Goal: Task Accomplishment & Management: Manage account settings

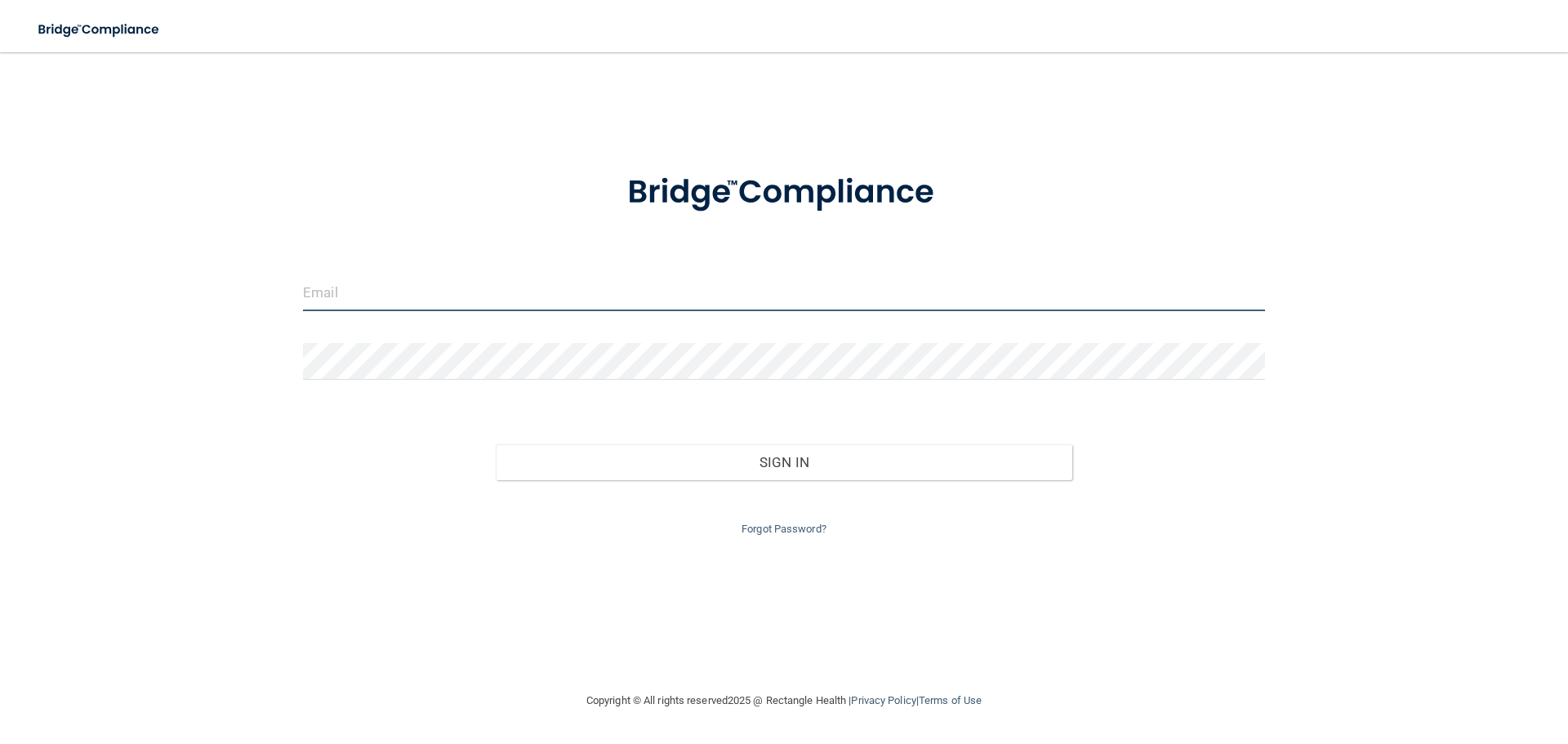
click at [397, 295] on input "email" at bounding box center [784, 292] width 962 height 36
type input "[EMAIL_ADDRESS][DOMAIN_NAME]"
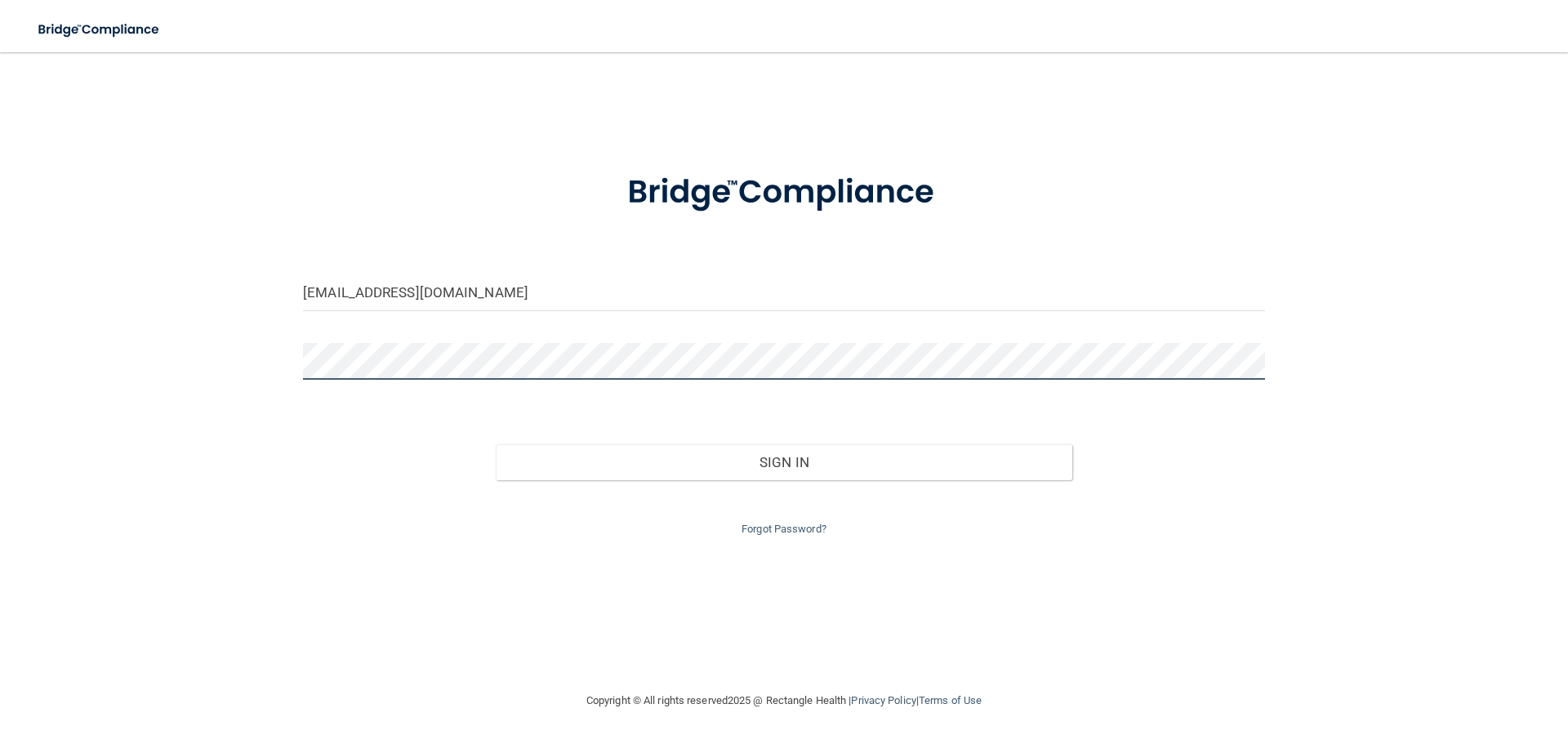
click at [496, 445] on button "Sign In" at bounding box center [784, 463] width 578 height 36
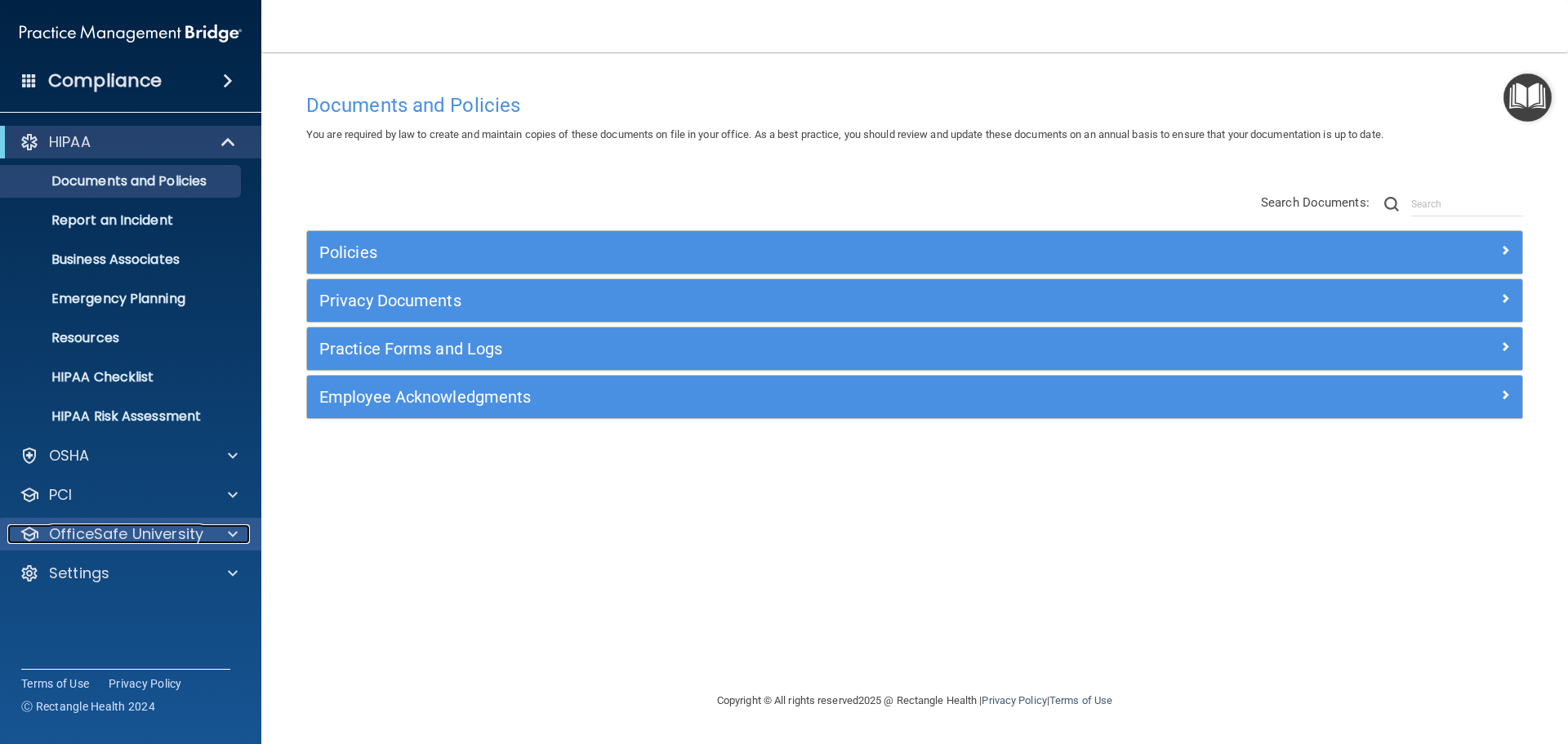
click at [224, 540] on div at bounding box center [230, 534] width 41 height 19
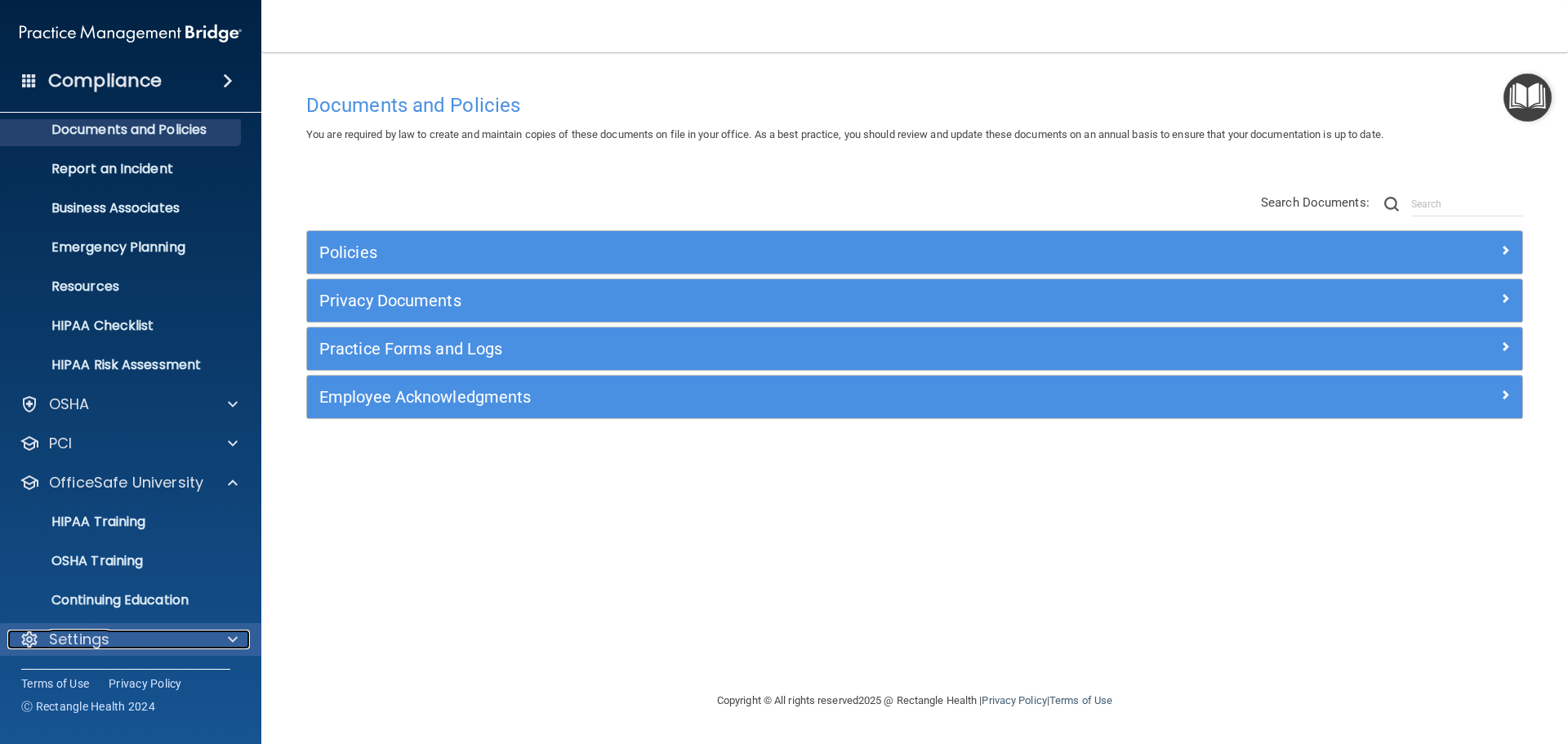
click at [211, 645] on div at bounding box center [230, 639] width 41 height 19
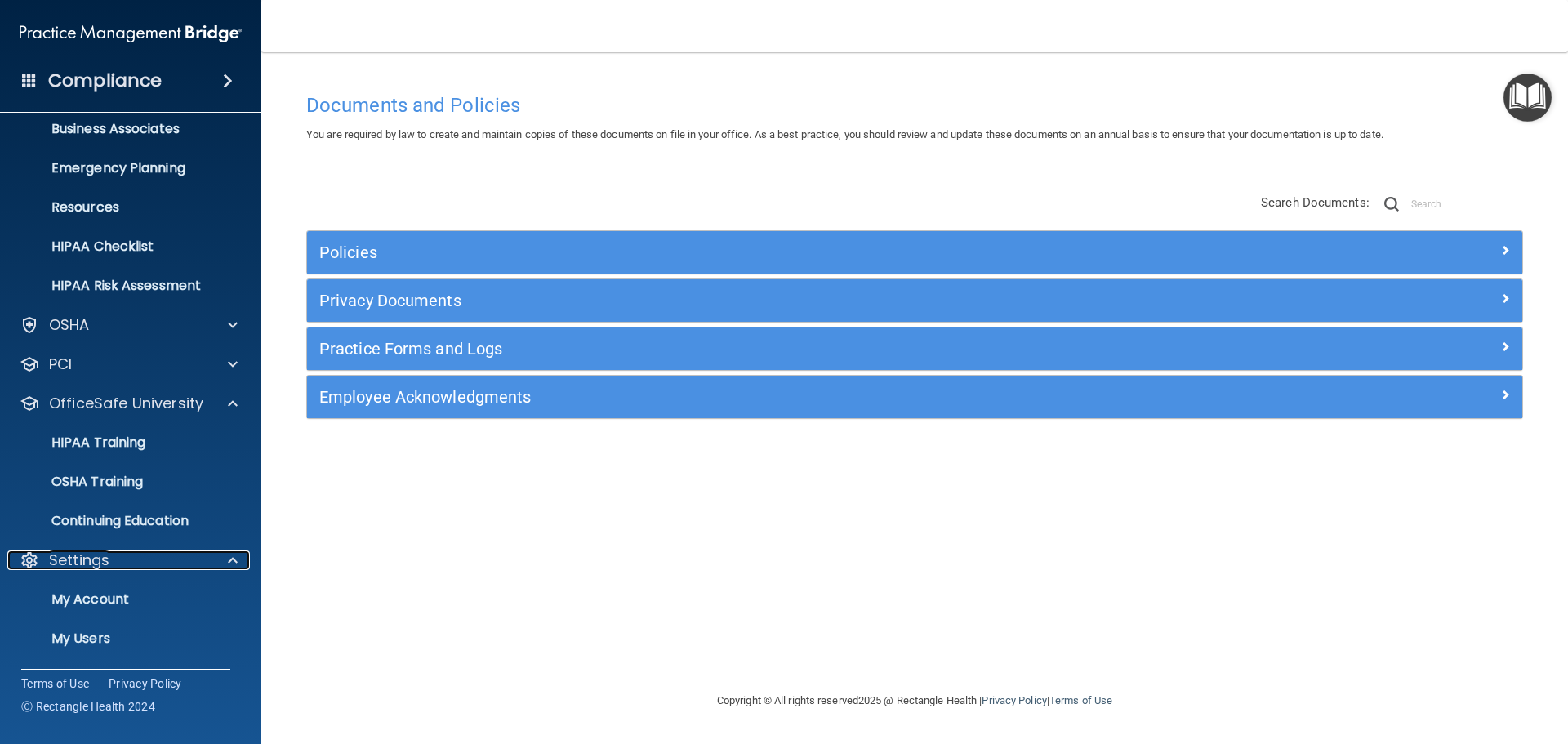
scroll to position [208, 0]
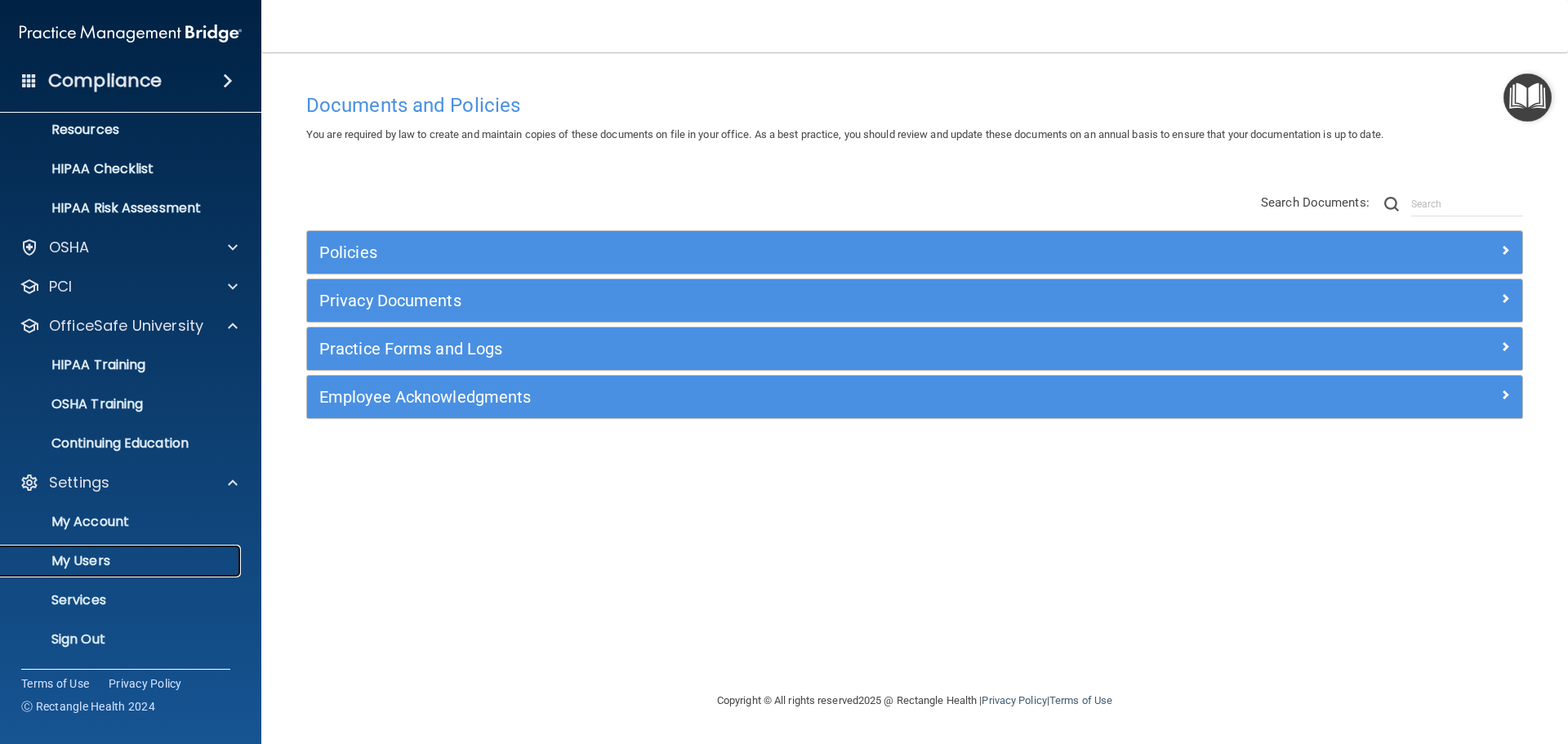
drag, startPoint x: 1415, startPoint y: 1, endPoint x: 75, endPoint y: 563, distance: 1453.1
click at [75, 563] on p "My Users" at bounding box center [122, 561] width 223 height 16
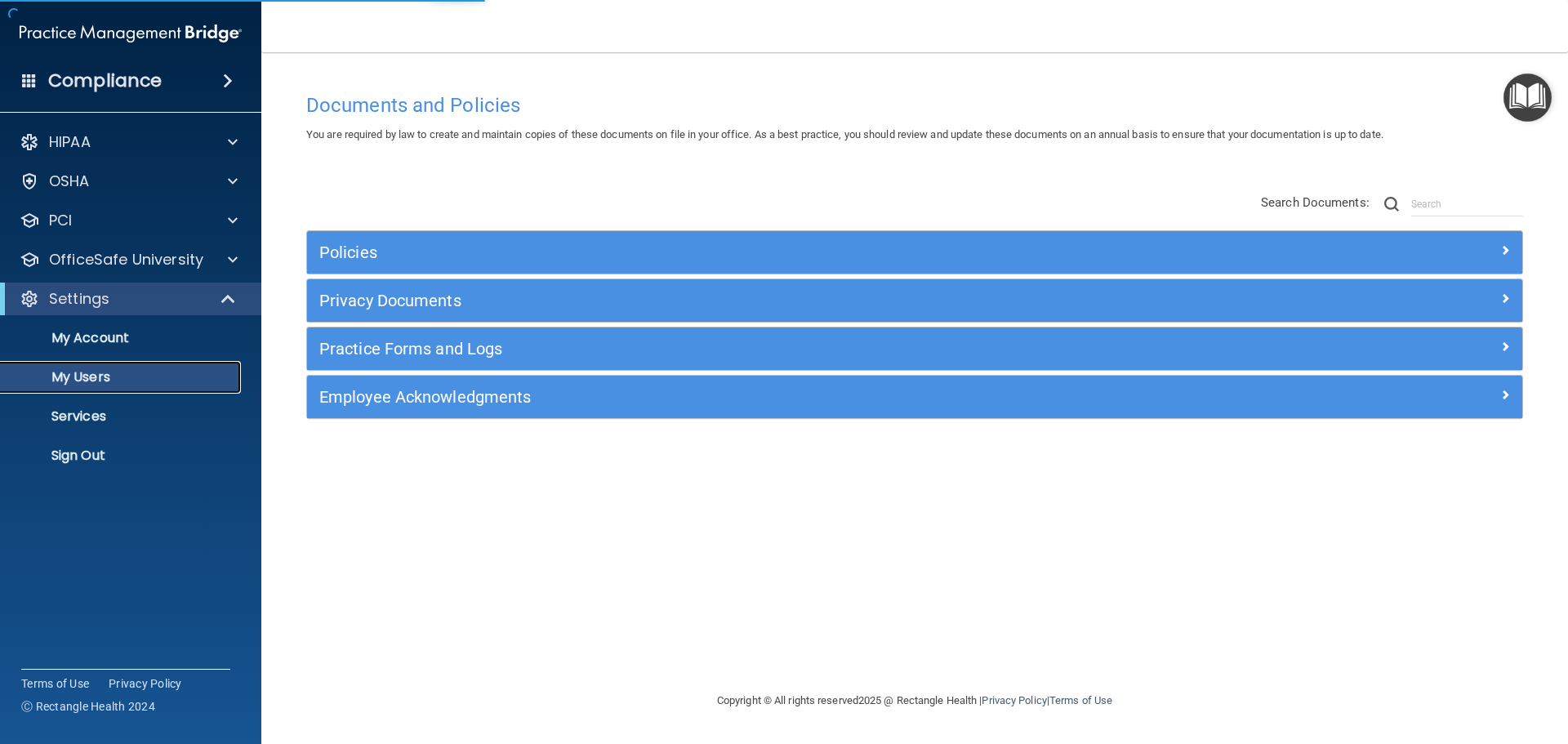
select select "20"
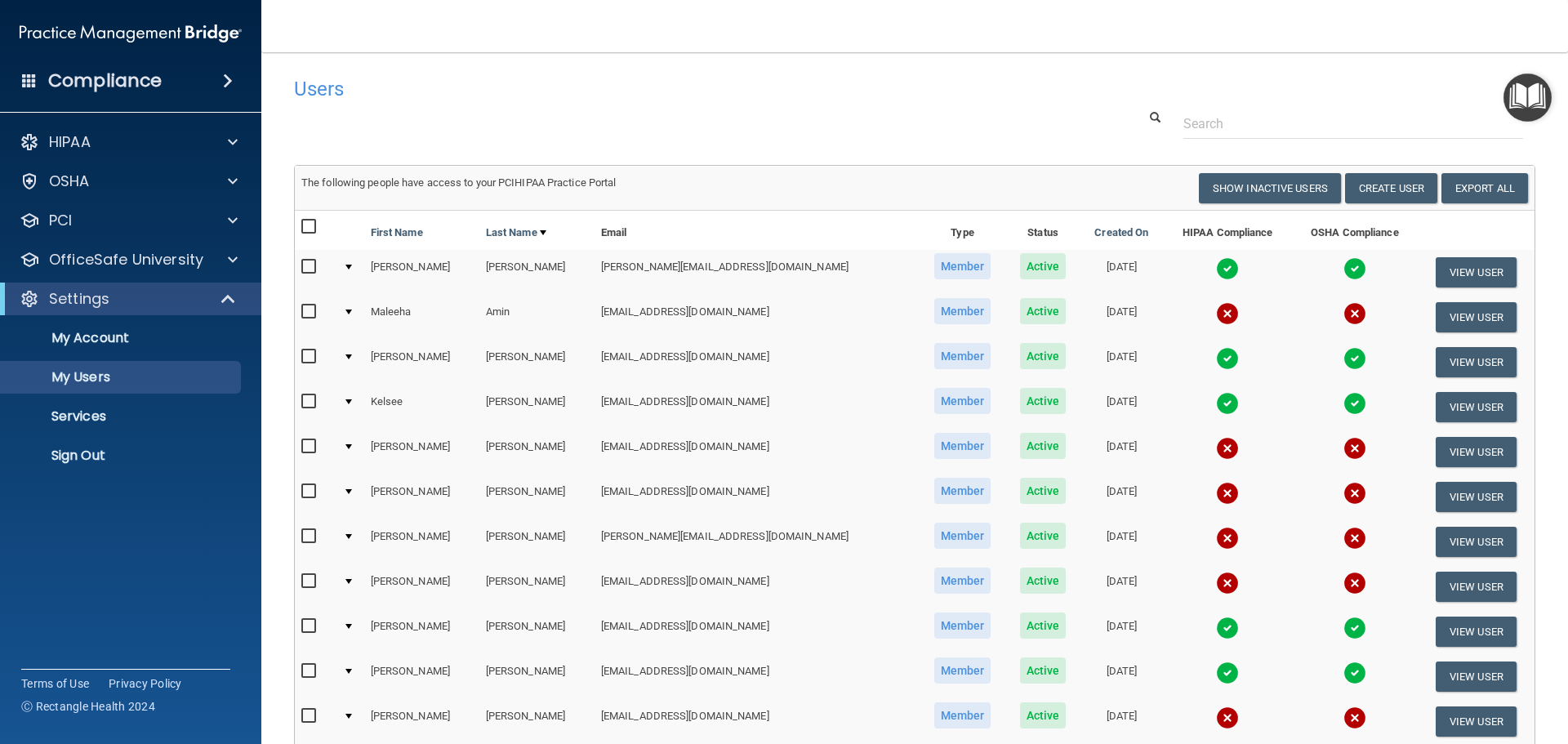
click at [352, 268] on div at bounding box center [349, 267] width 7 height 5
click at [355, 264] on td at bounding box center [350, 272] width 28 height 45
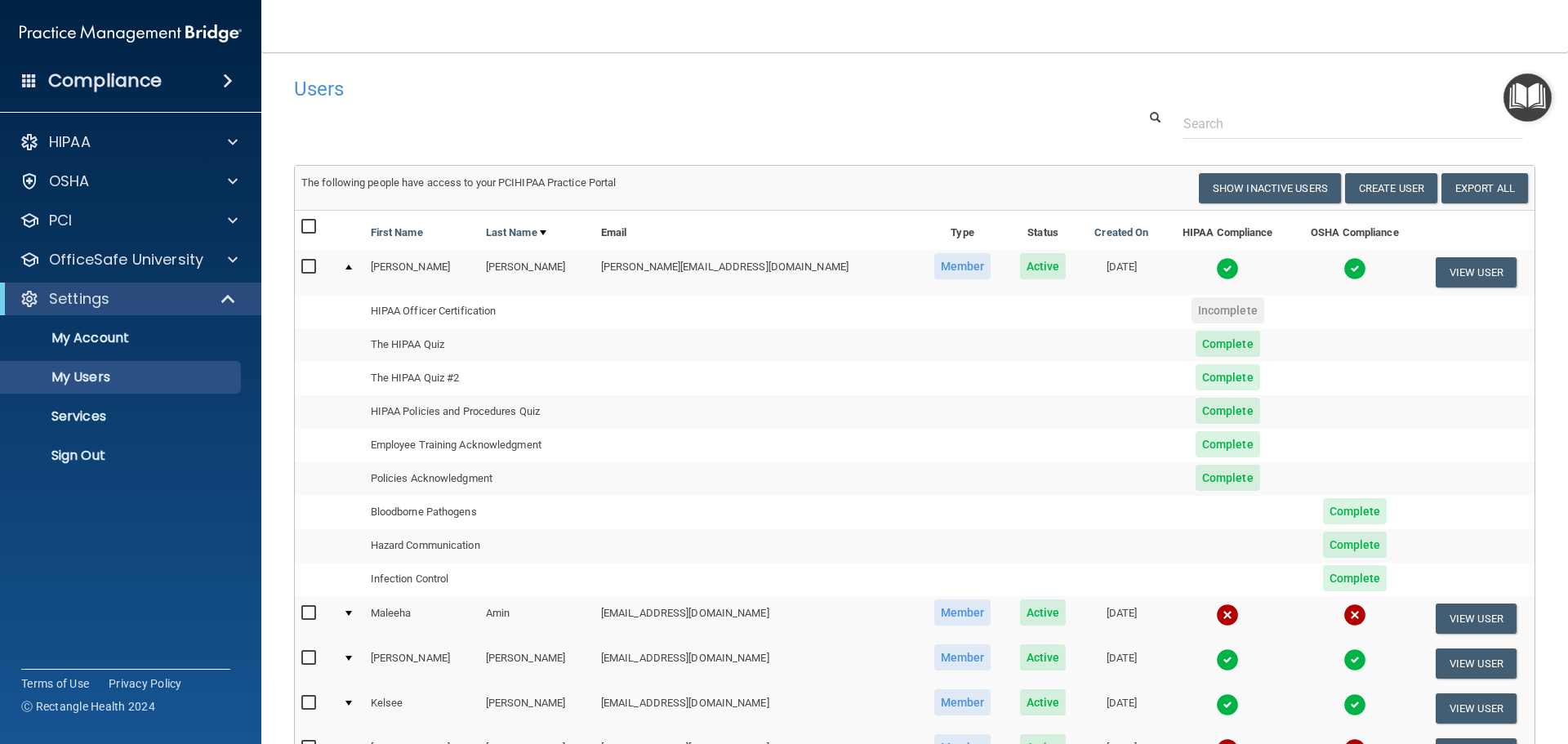
click at [934, 265] on span "Member" at bounding box center [963, 266] width 58 height 26
click at [352, 267] on div at bounding box center [349, 267] width 7 height 5
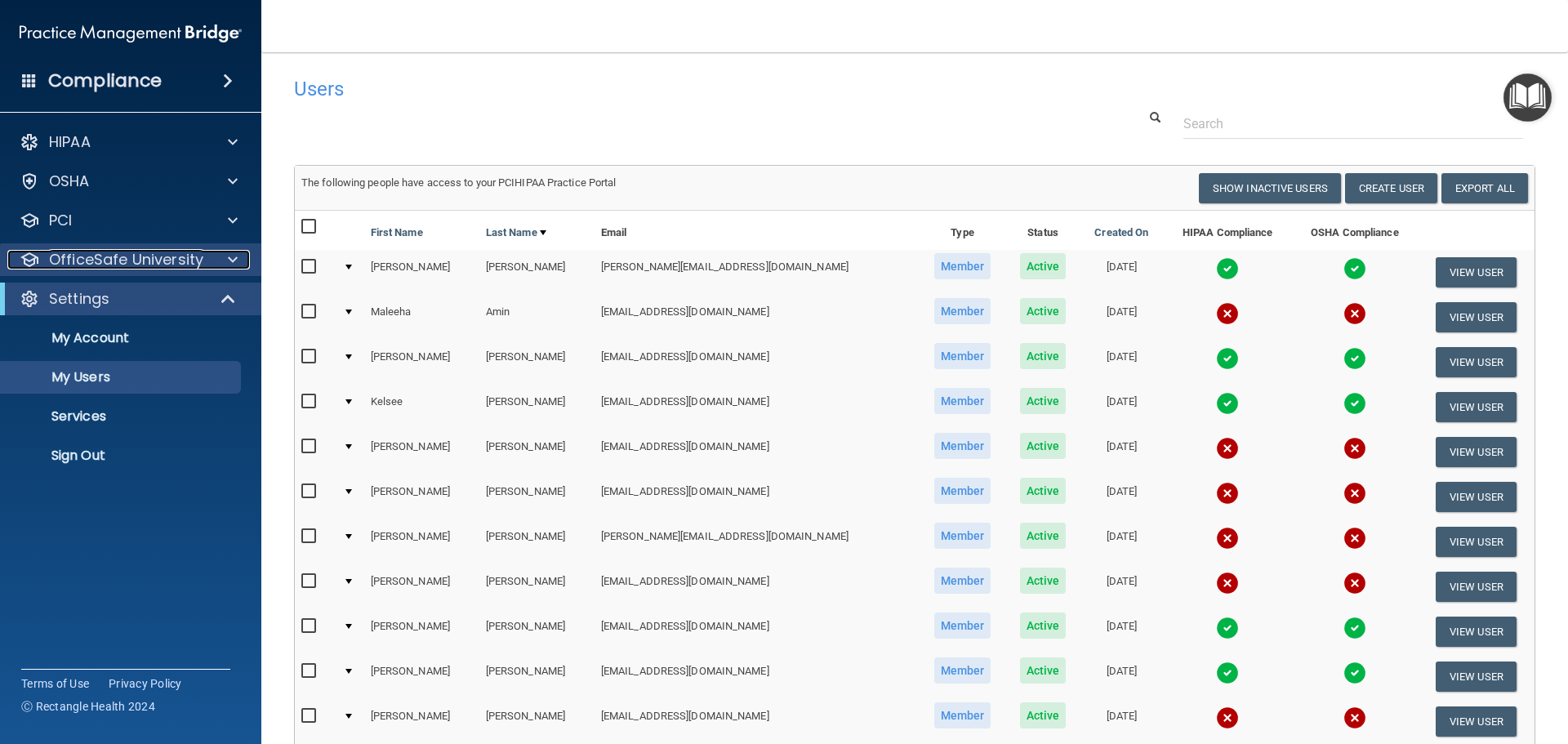
click at [218, 260] on div at bounding box center [230, 260] width 41 height 19
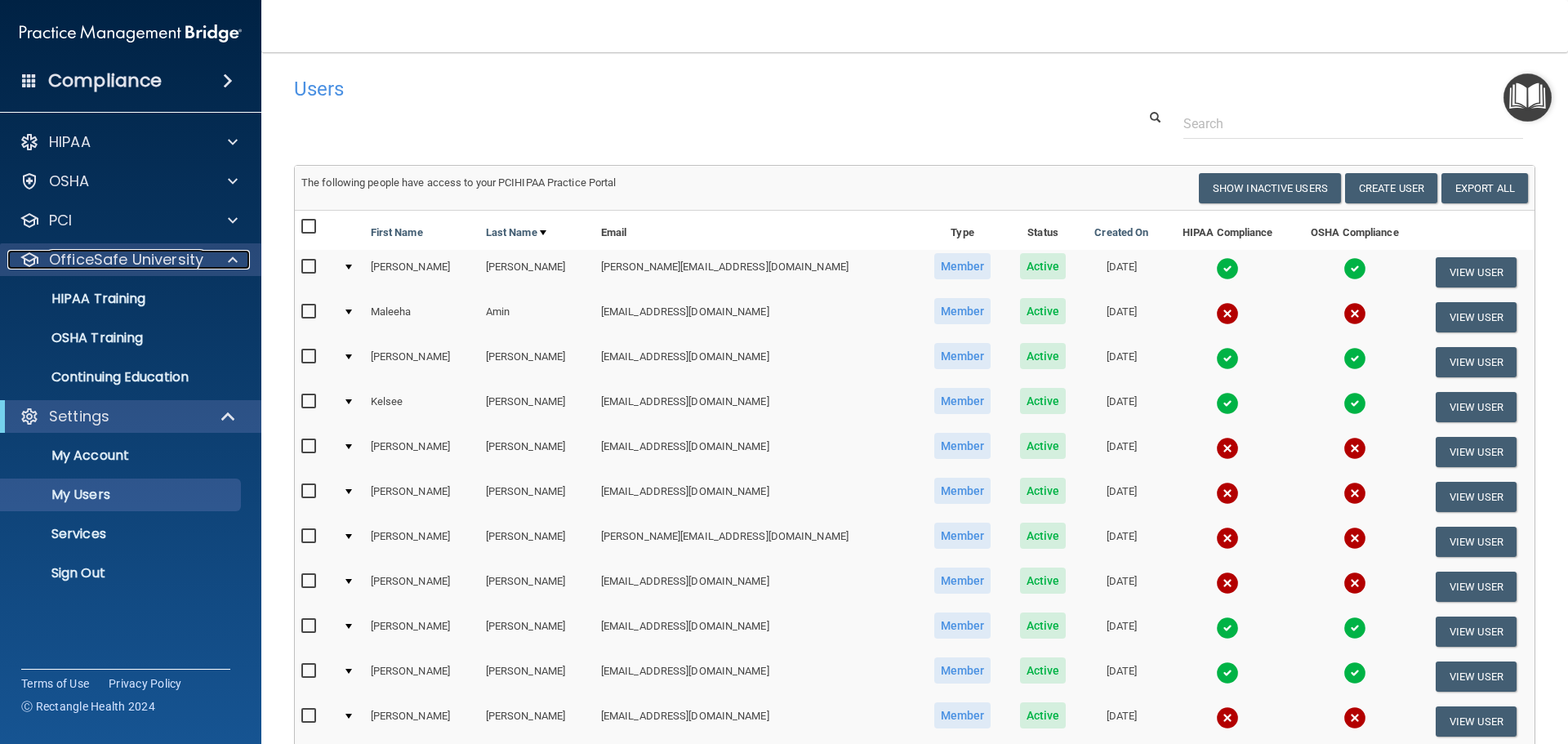
click at [218, 260] on div at bounding box center [230, 260] width 41 height 19
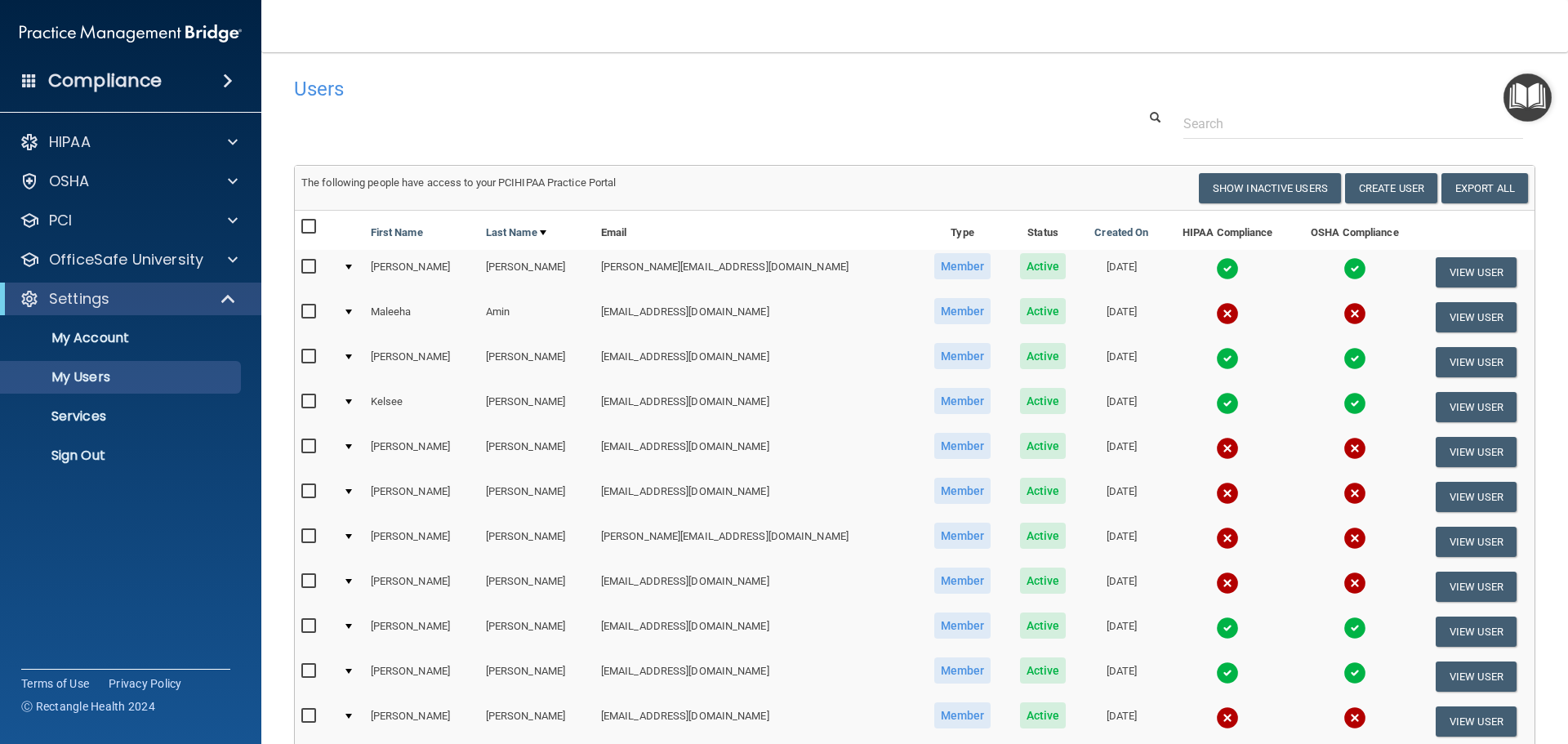
click at [307, 307] on input "checkbox" at bounding box center [311, 313] width 19 height 13
checkbox input "true"
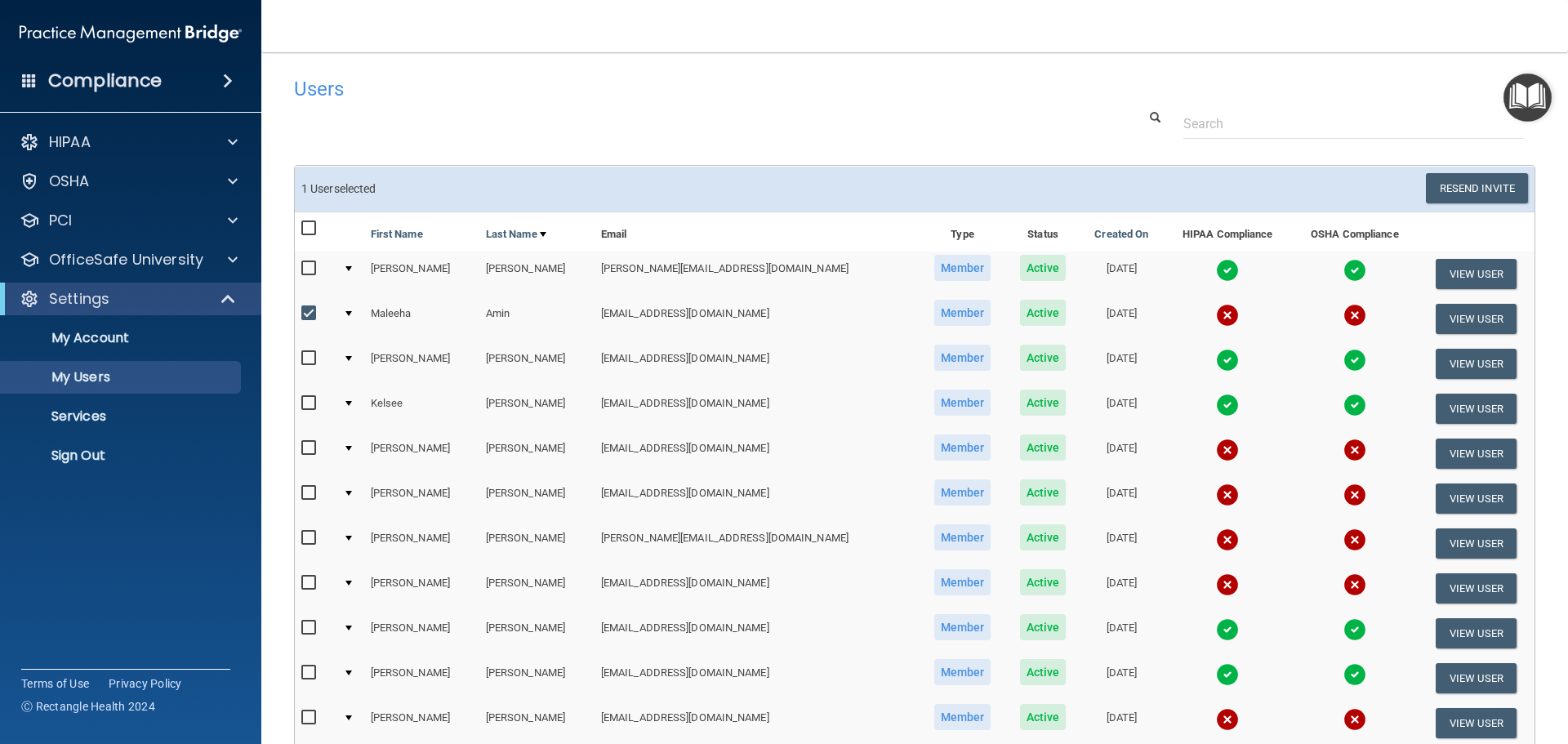
scroll to position [81, 0]
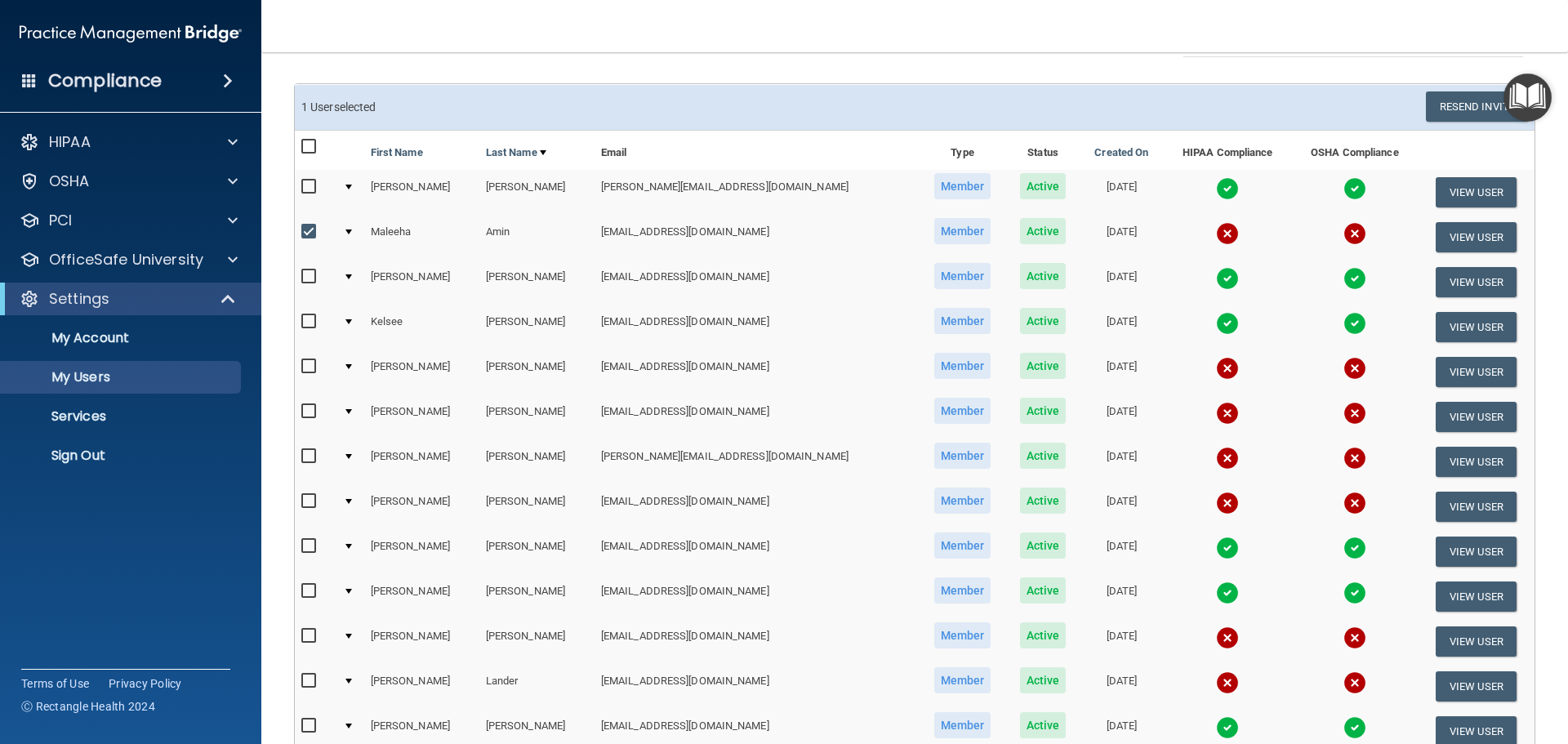
click at [305, 365] on input "checkbox" at bounding box center [311, 367] width 19 height 13
checkbox input "true"
click at [306, 422] on div at bounding box center [316, 414] width 29 height 25
click at [301, 412] on td at bounding box center [315, 417] width 41 height 45
click at [307, 458] on input "checkbox" at bounding box center [311, 457] width 19 height 13
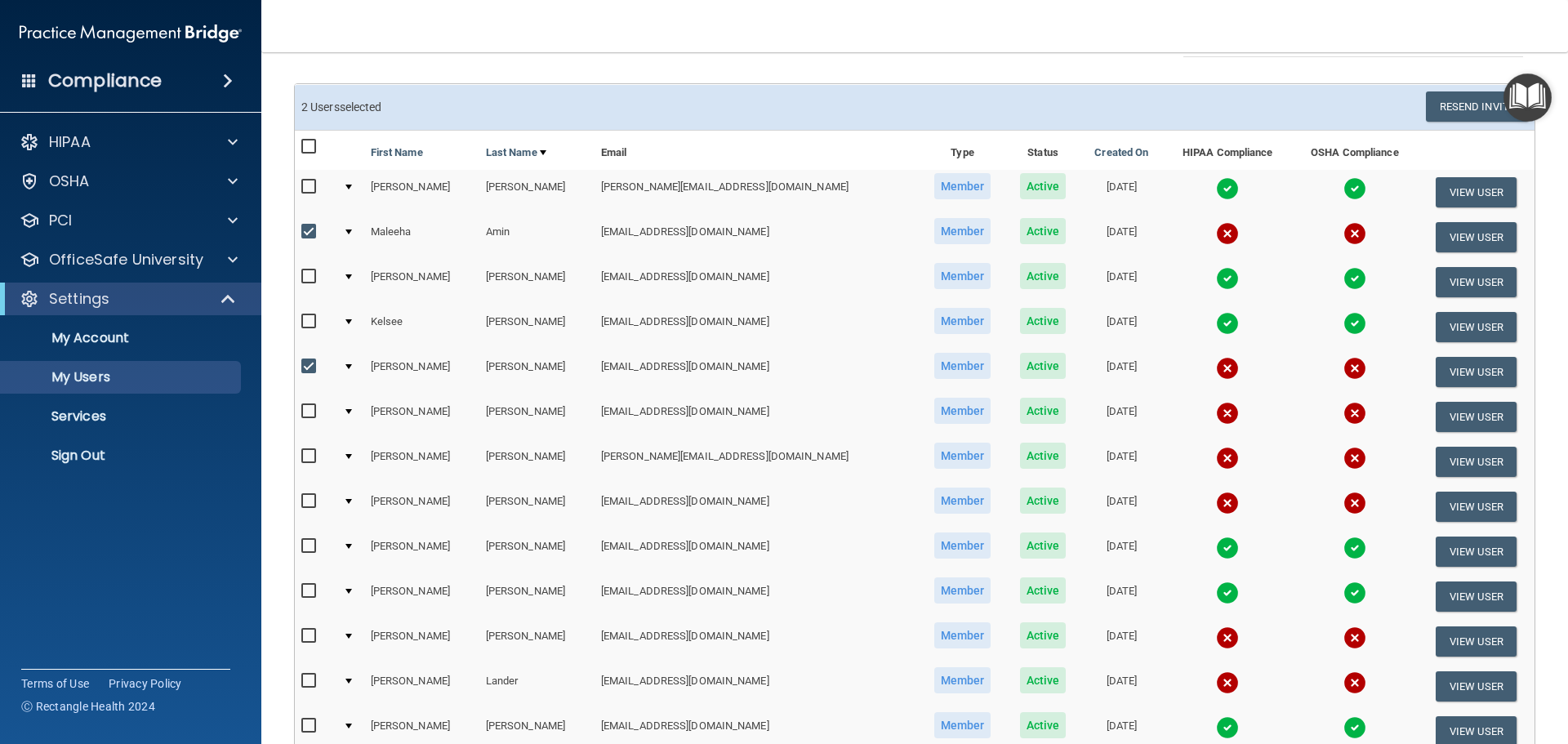
checkbox input "true"
click at [305, 411] on input "checkbox" at bounding box center [311, 412] width 19 height 13
checkbox input "true"
click at [305, 502] on input "checkbox" at bounding box center [311, 502] width 19 height 13
checkbox input "true"
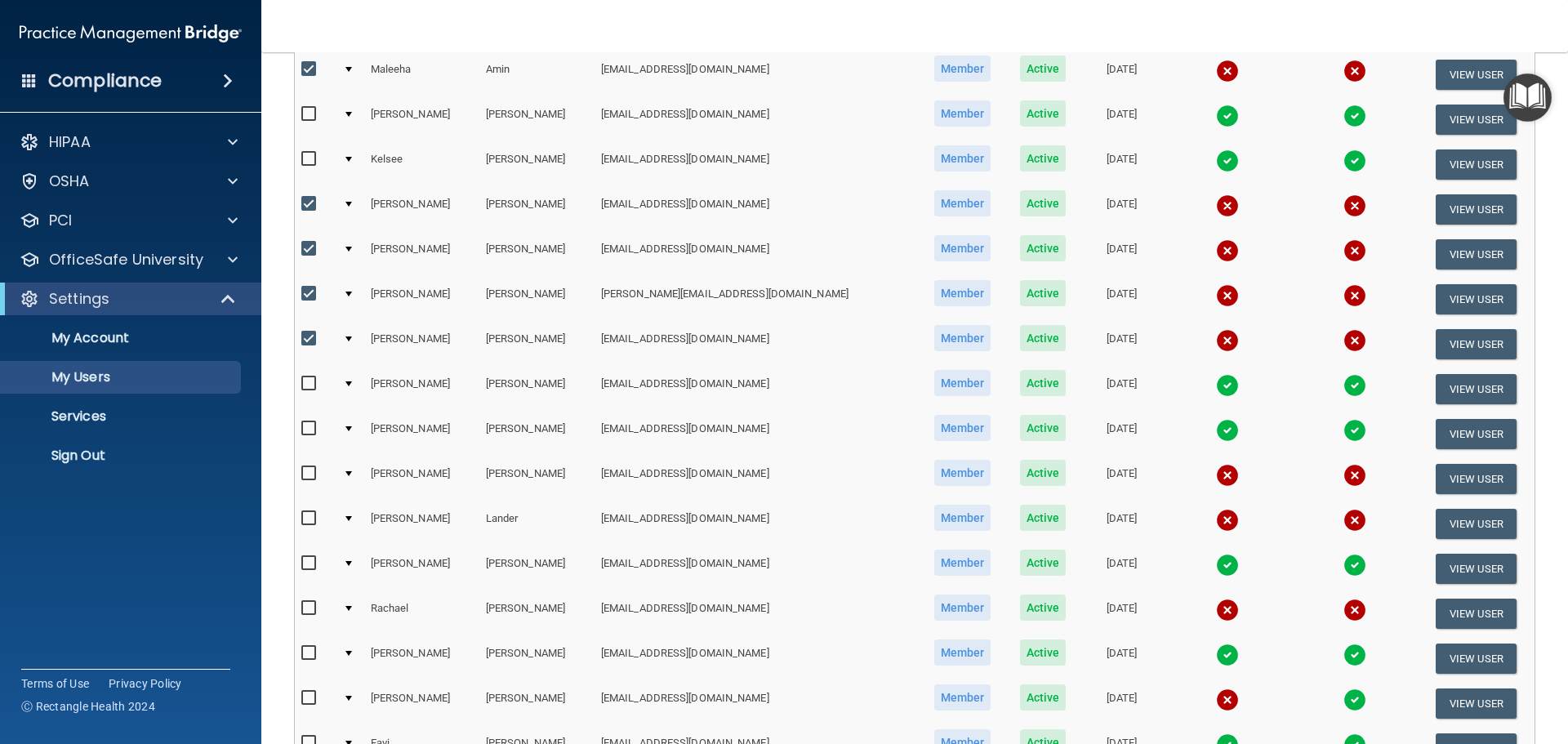
scroll to position [245, 0]
click at [311, 471] on input "checkbox" at bounding box center [311, 474] width 19 height 13
checkbox input "true"
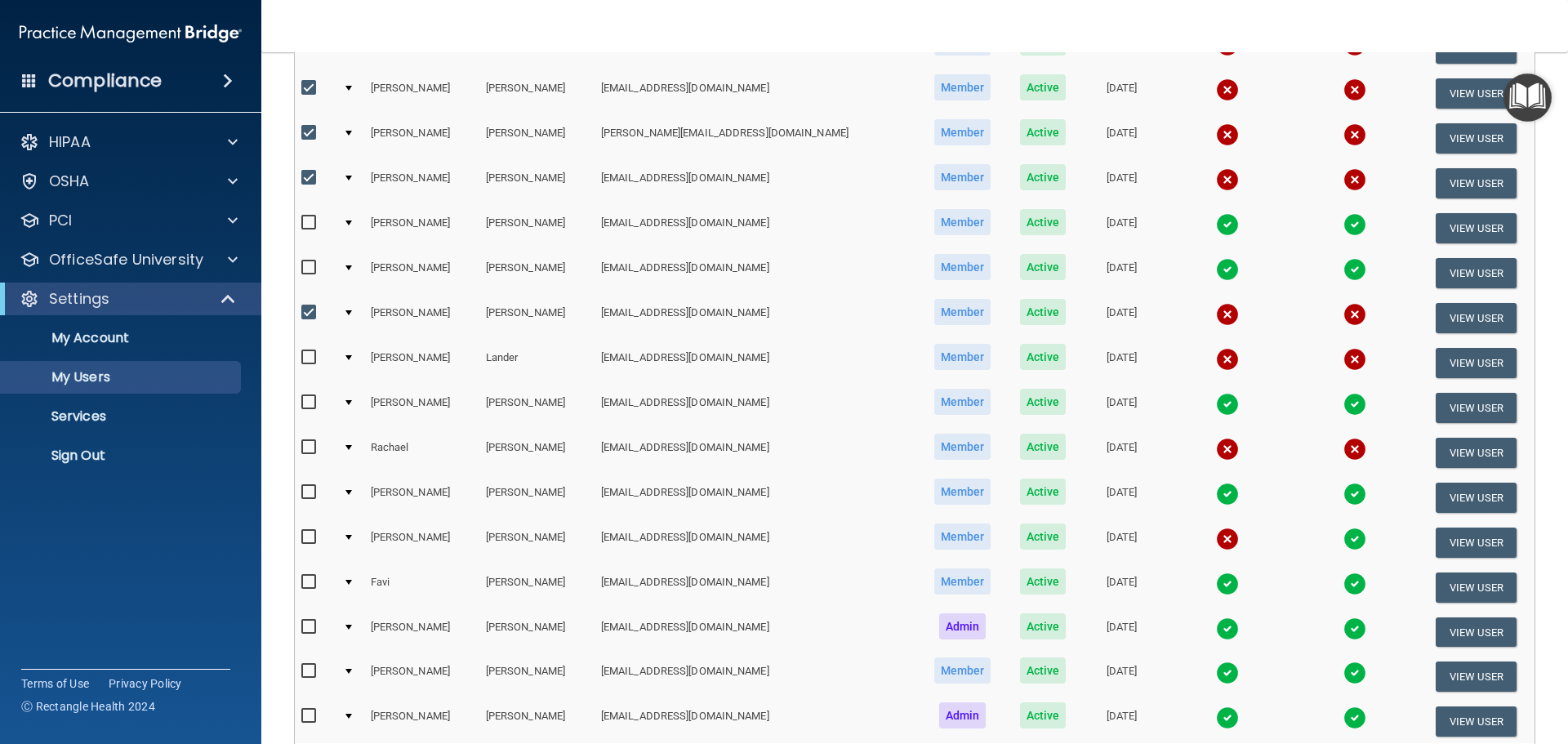
scroll to position [408, 0]
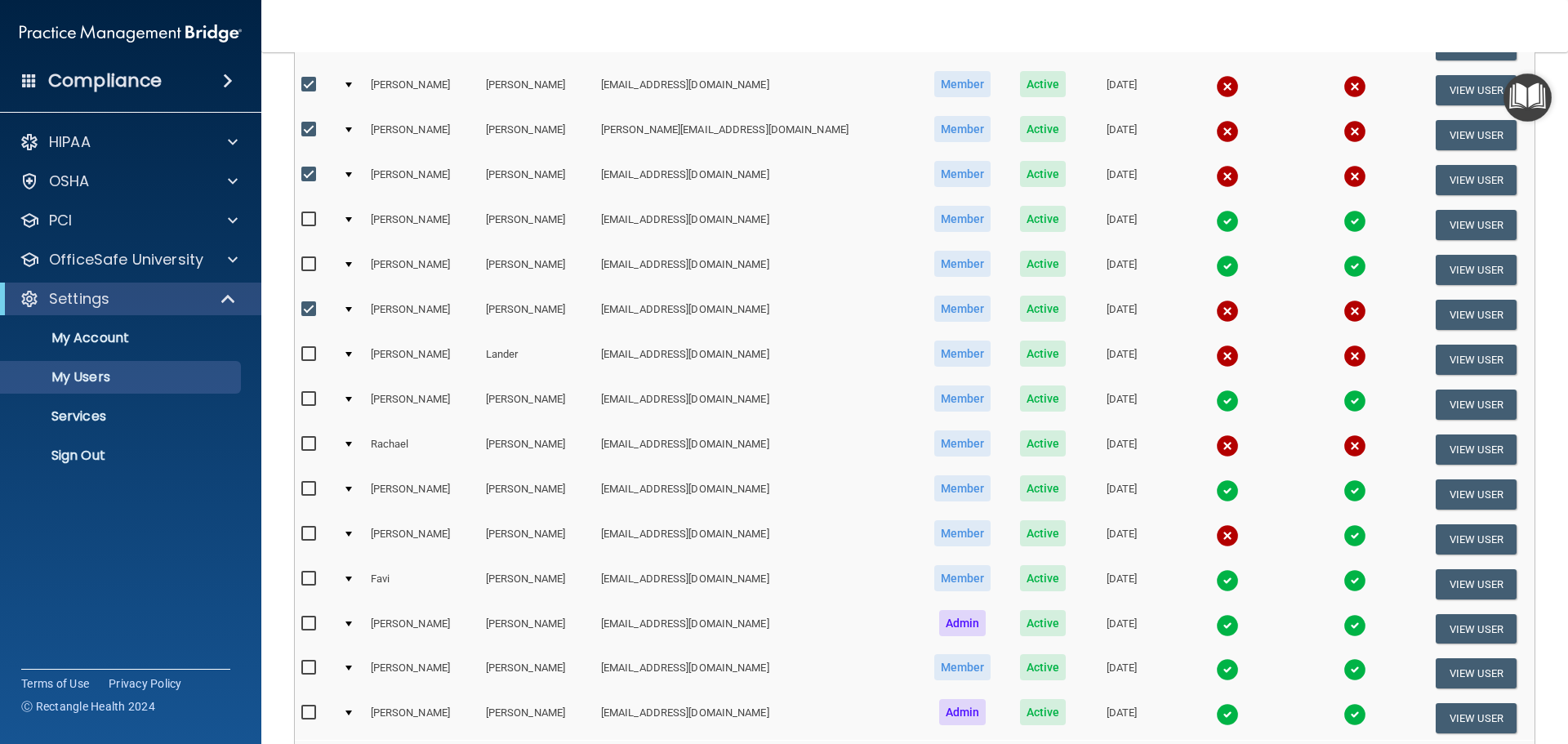
click at [308, 446] on input "checkbox" at bounding box center [311, 445] width 19 height 13
checkbox input "true"
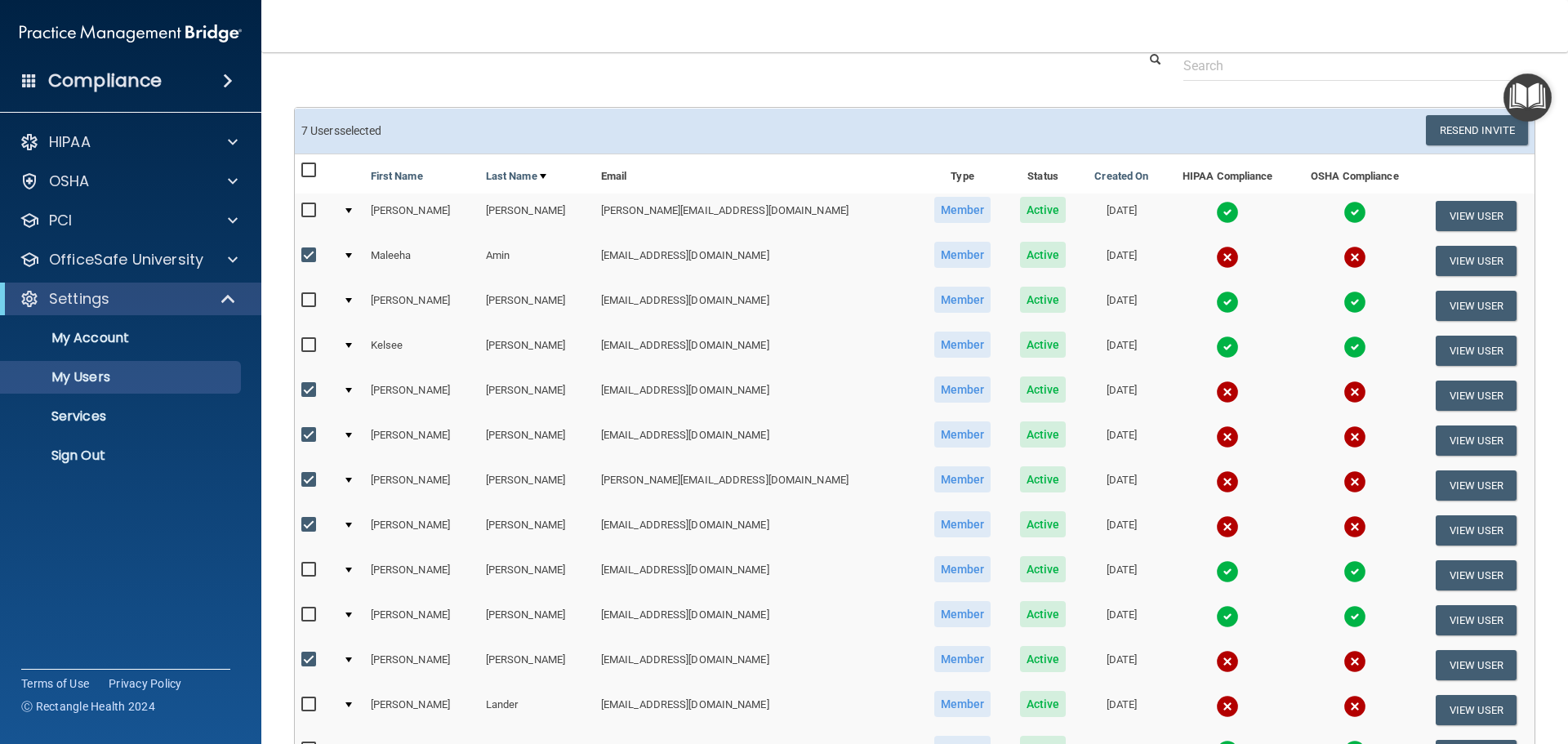
scroll to position [0, 0]
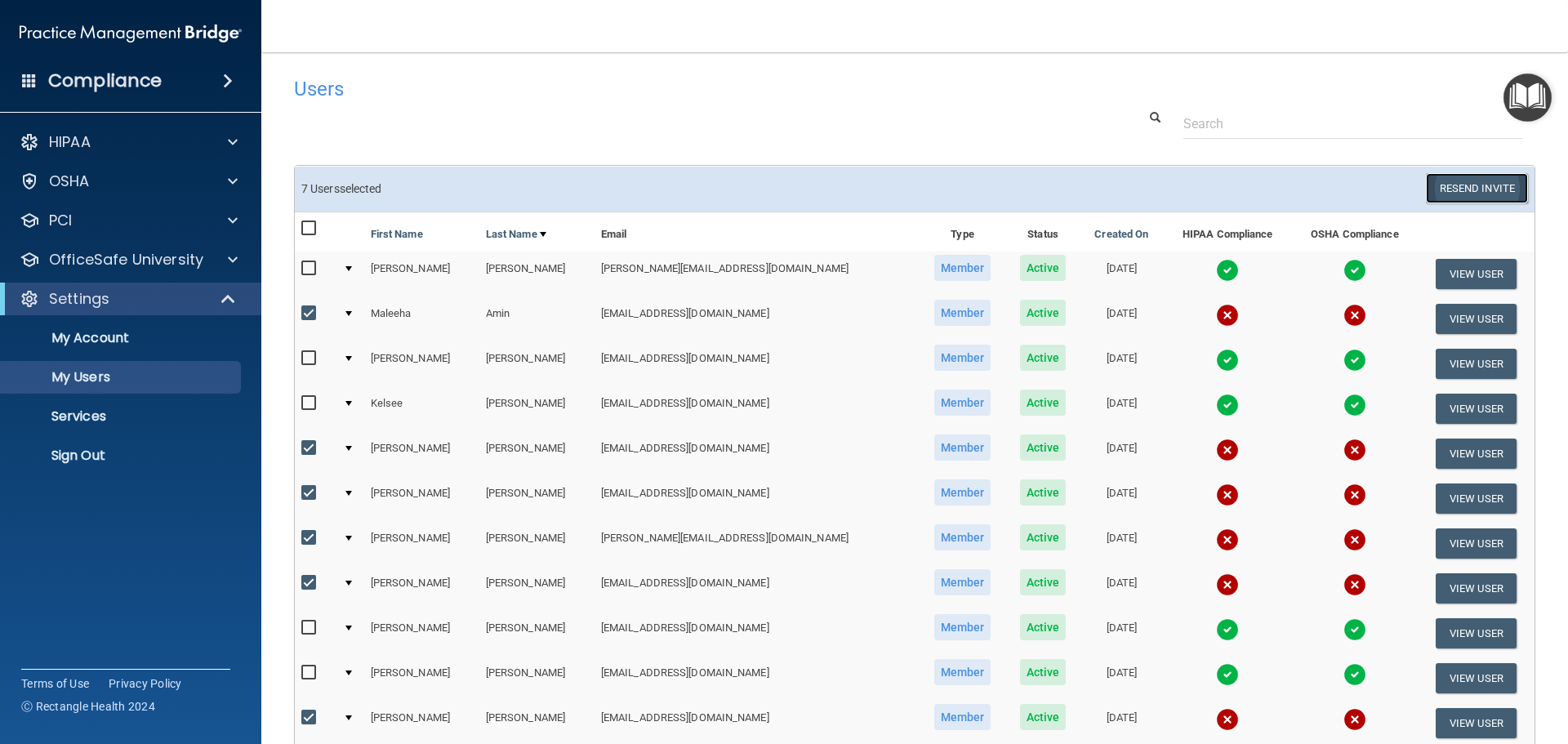
click at [1446, 191] on button "Resend Invite" at bounding box center [1477, 189] width 103 height 31
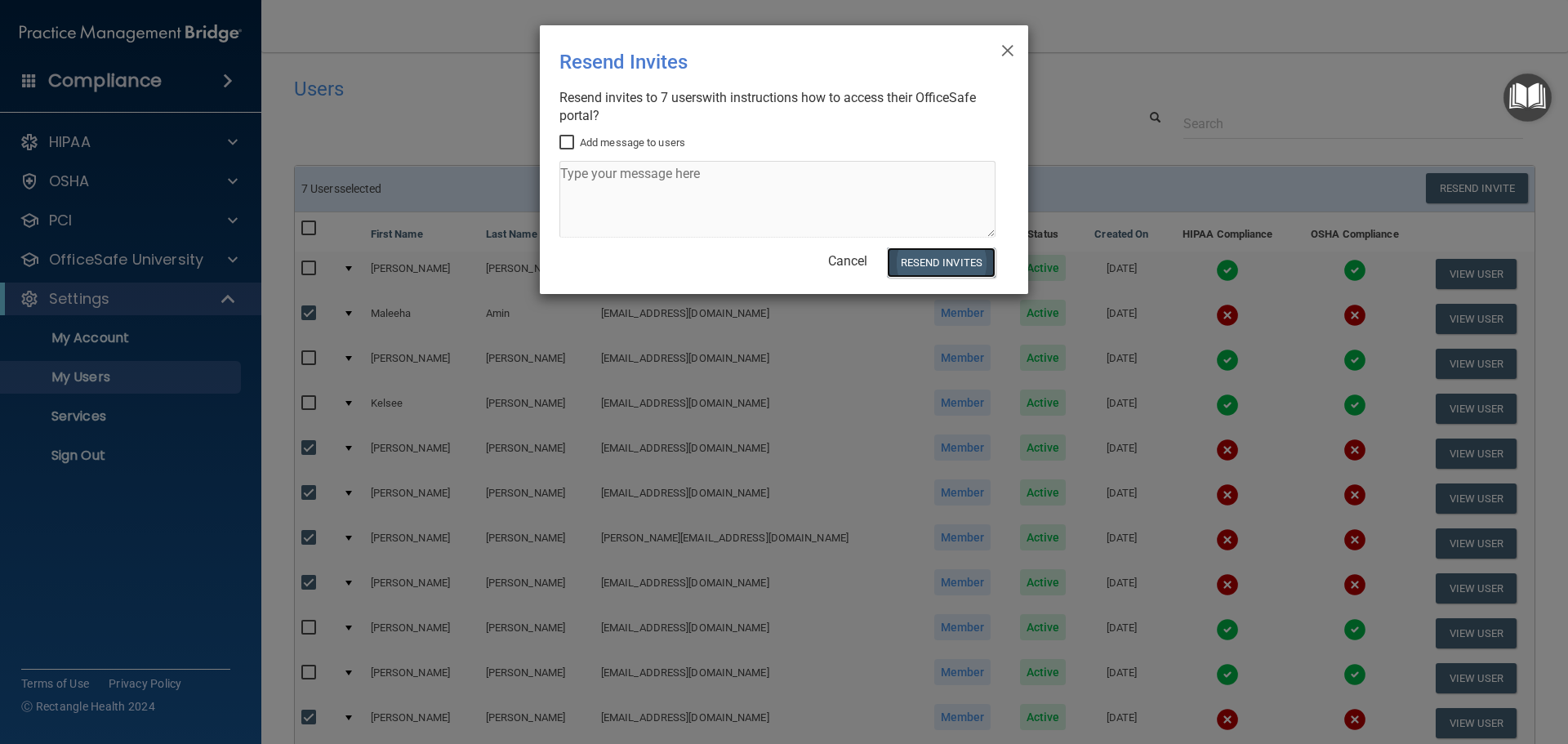
click at [946, 264] on button "Resend Invites" at bounding box center [941, 263] width 108 height 31
click at [617, 141] on label "Add message to users" at bounding box center [622, 143] width 126 height 19
click at [578, 141] on input "Add message to users" at bounding box center [569, 143] width 19 height 13
checkbox input "true"
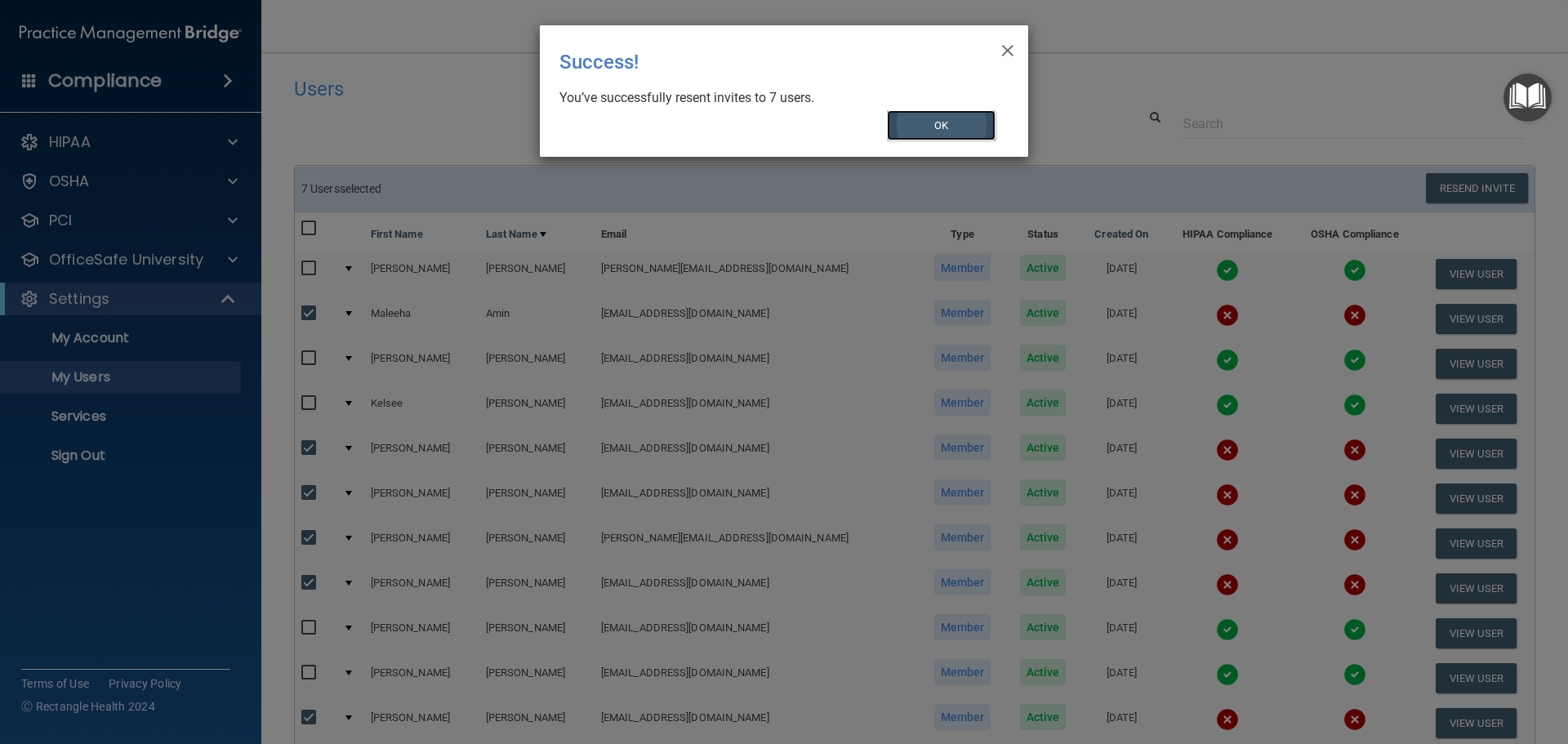
drag, startPoint x: 915, startPoint y: 125, endPoint x: 937, endPoint y: 112, distance: 25.6
click at [915, 126] on button "OK" at bounding box center [942, 126] width 109 height 31
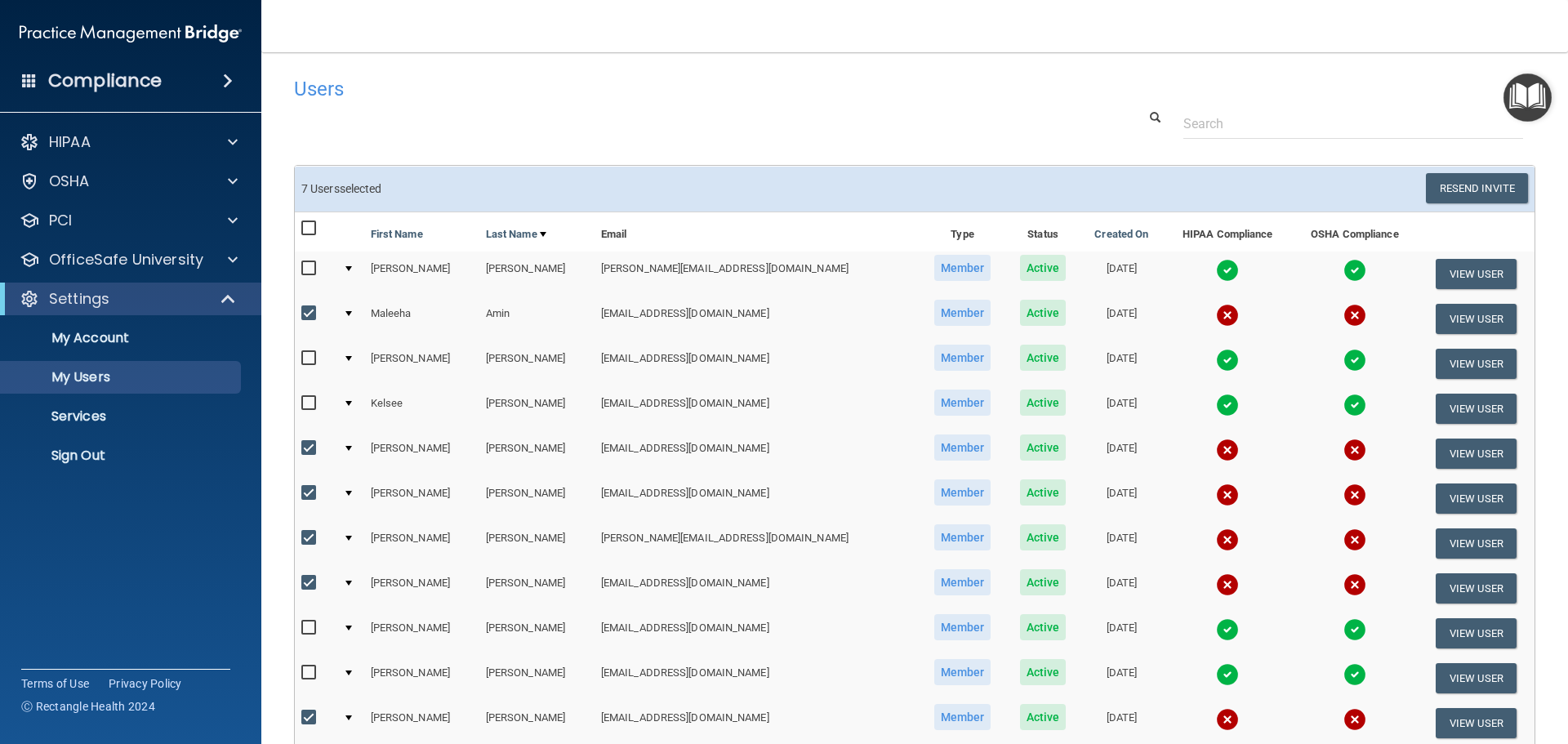
click at [307, 223] on input "checkbox" at bounding box center [311, 229] width 19 height 13
checkbox input "true"
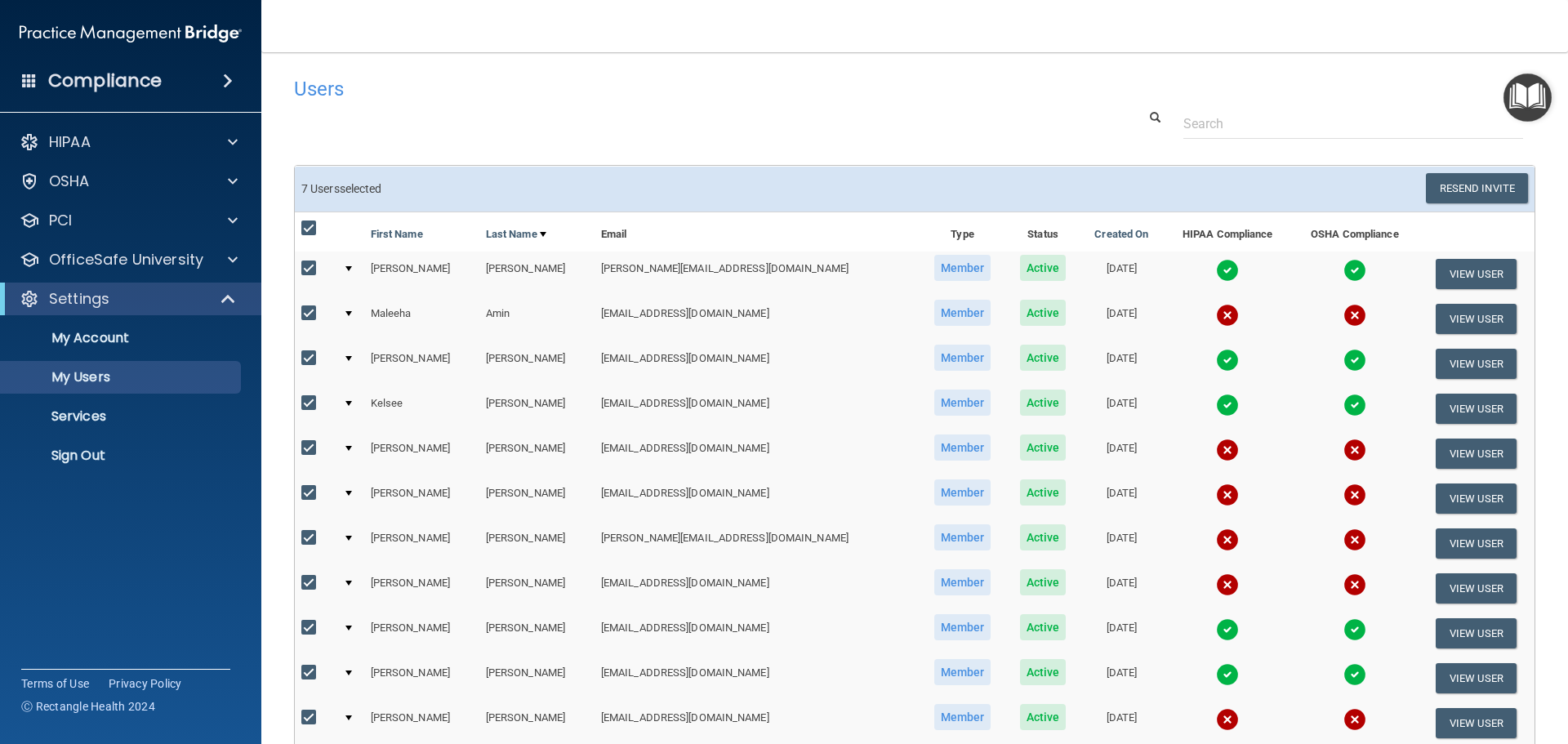
checkbox input "true"
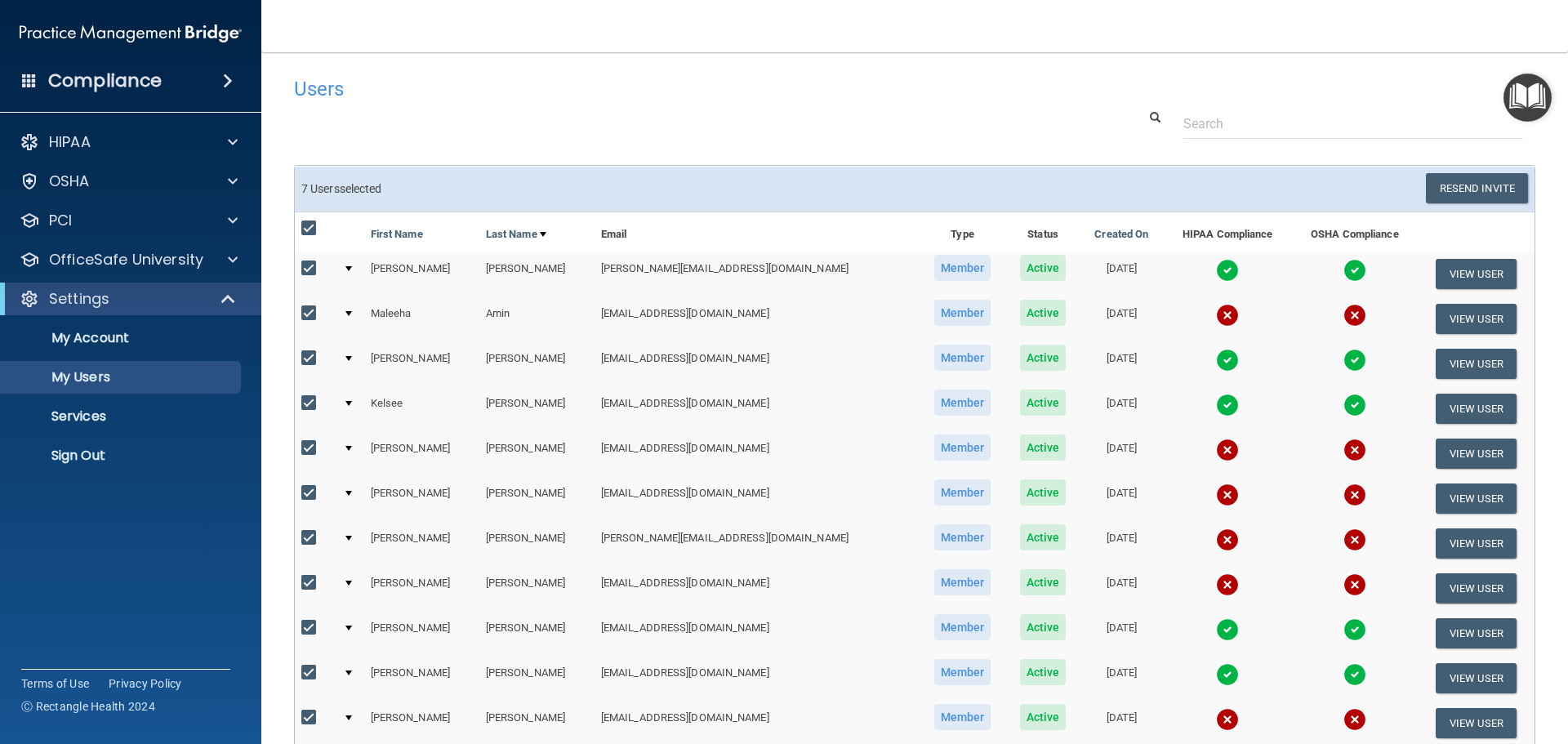
checkbox input "true"
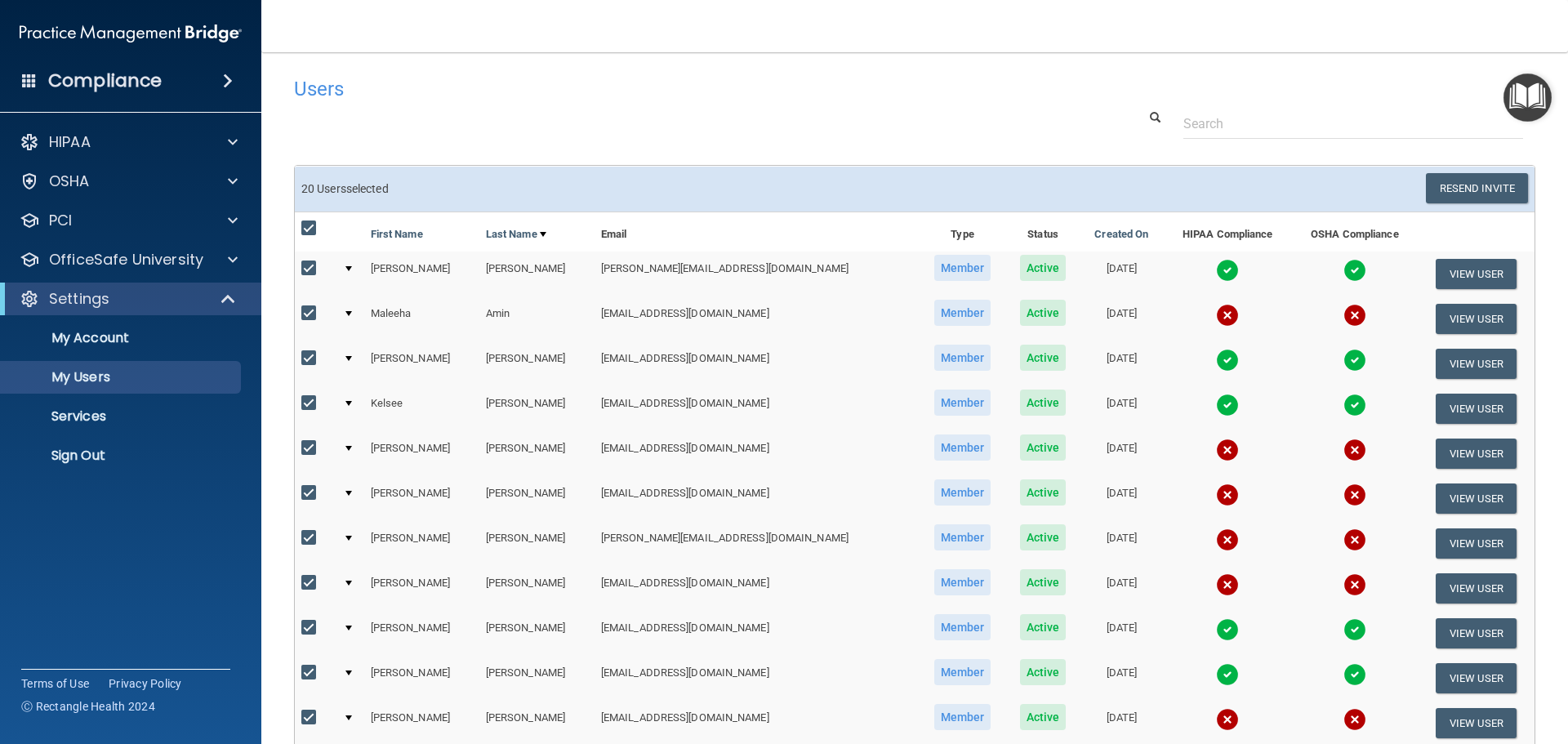
click at [307, 224] on input "checkbox" at bounding box center [311, 229] width 19 height 13
checkbox input "false"
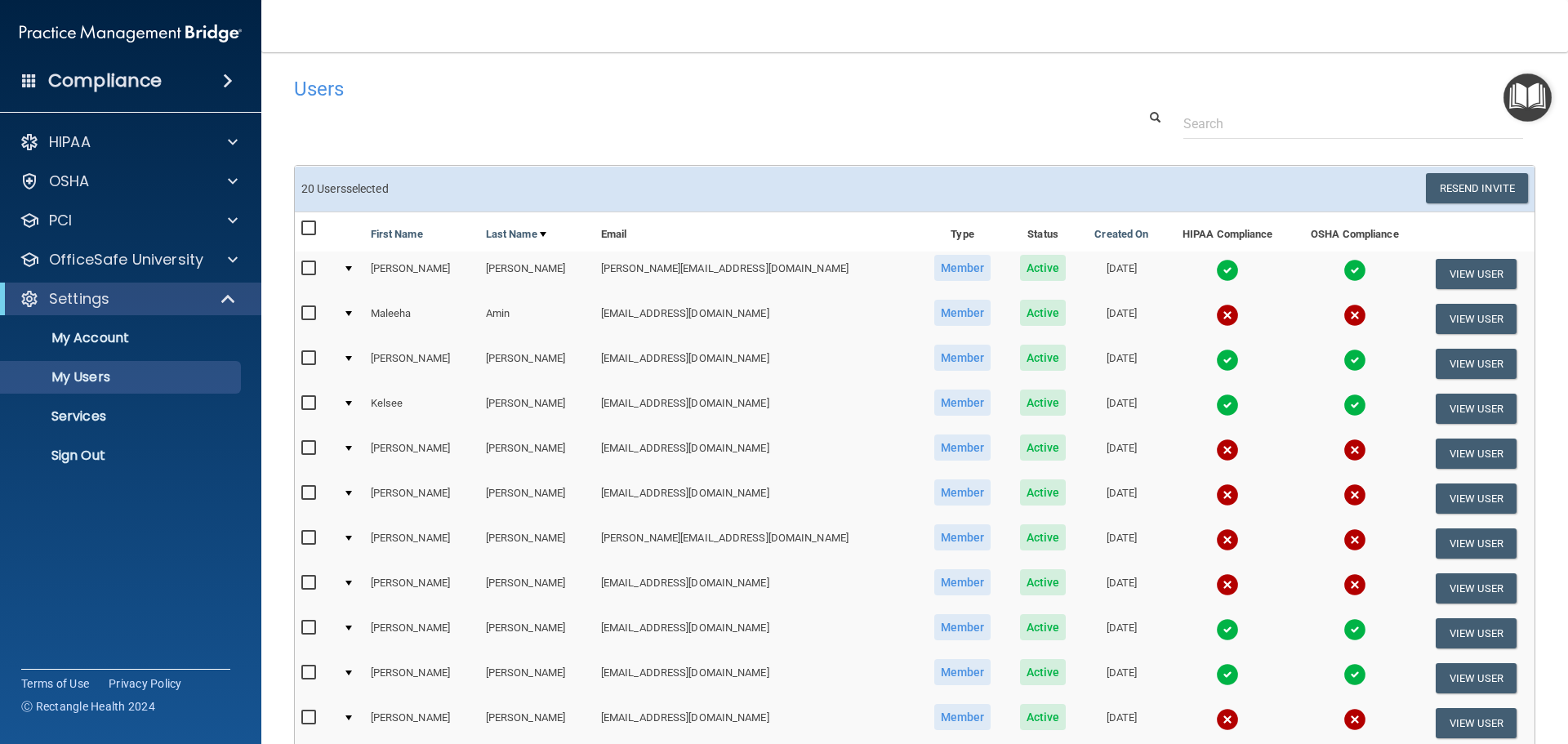
checkbox input "false"
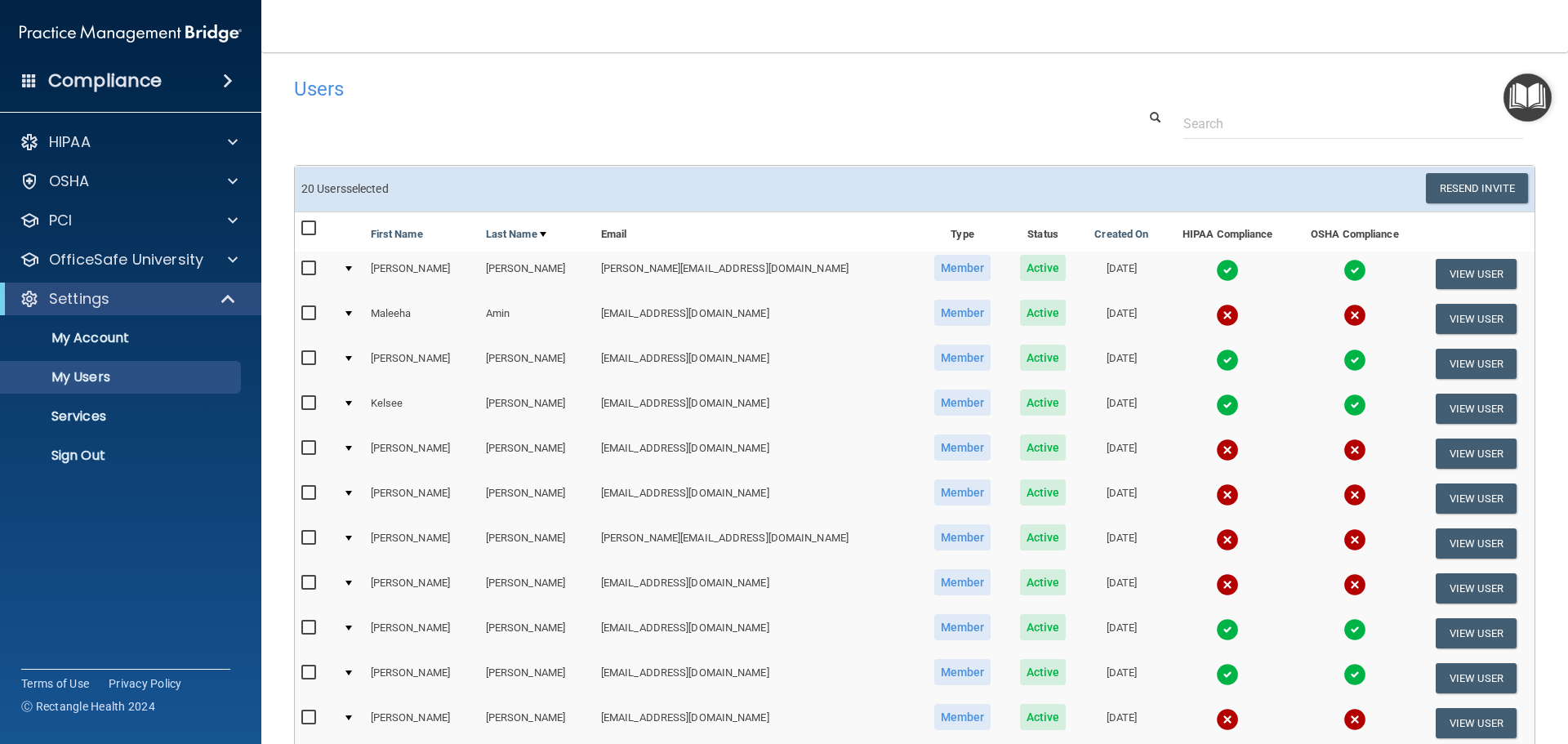
checkbox input "false"
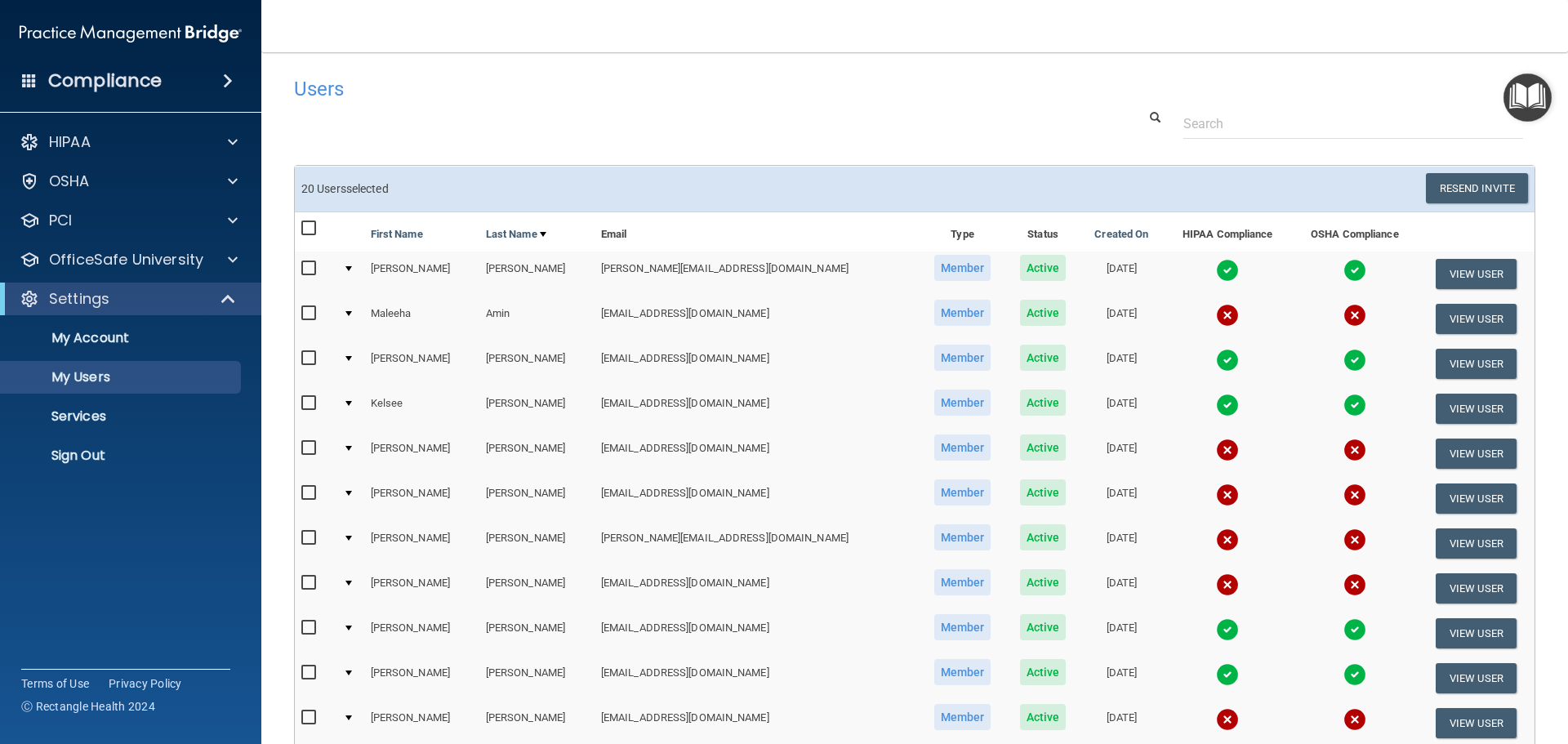
checkbox input "false"
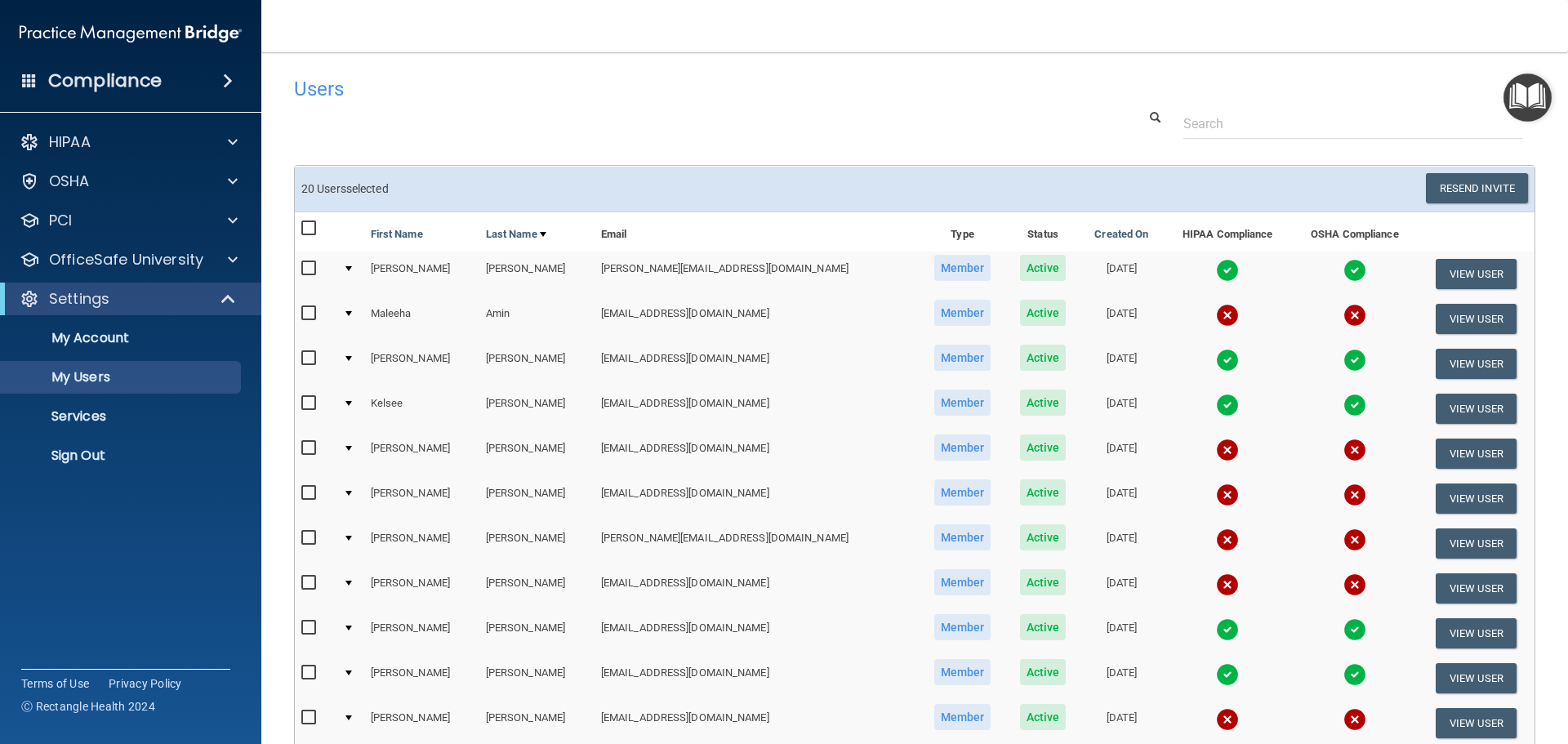
checkbox input "false"
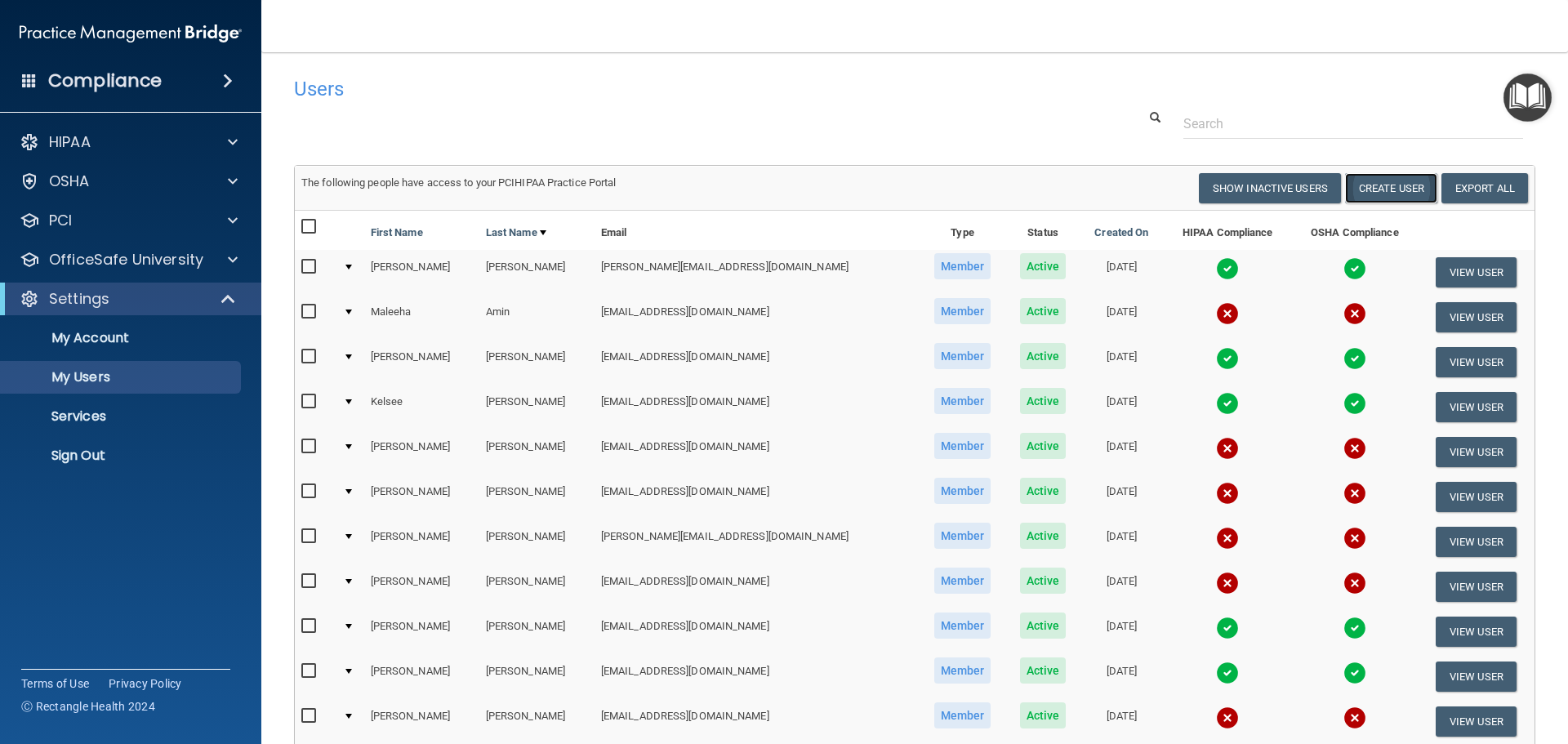
click at [1377, 186] on button "Create User" at bounding box center [1392, 189] width 92 height 31
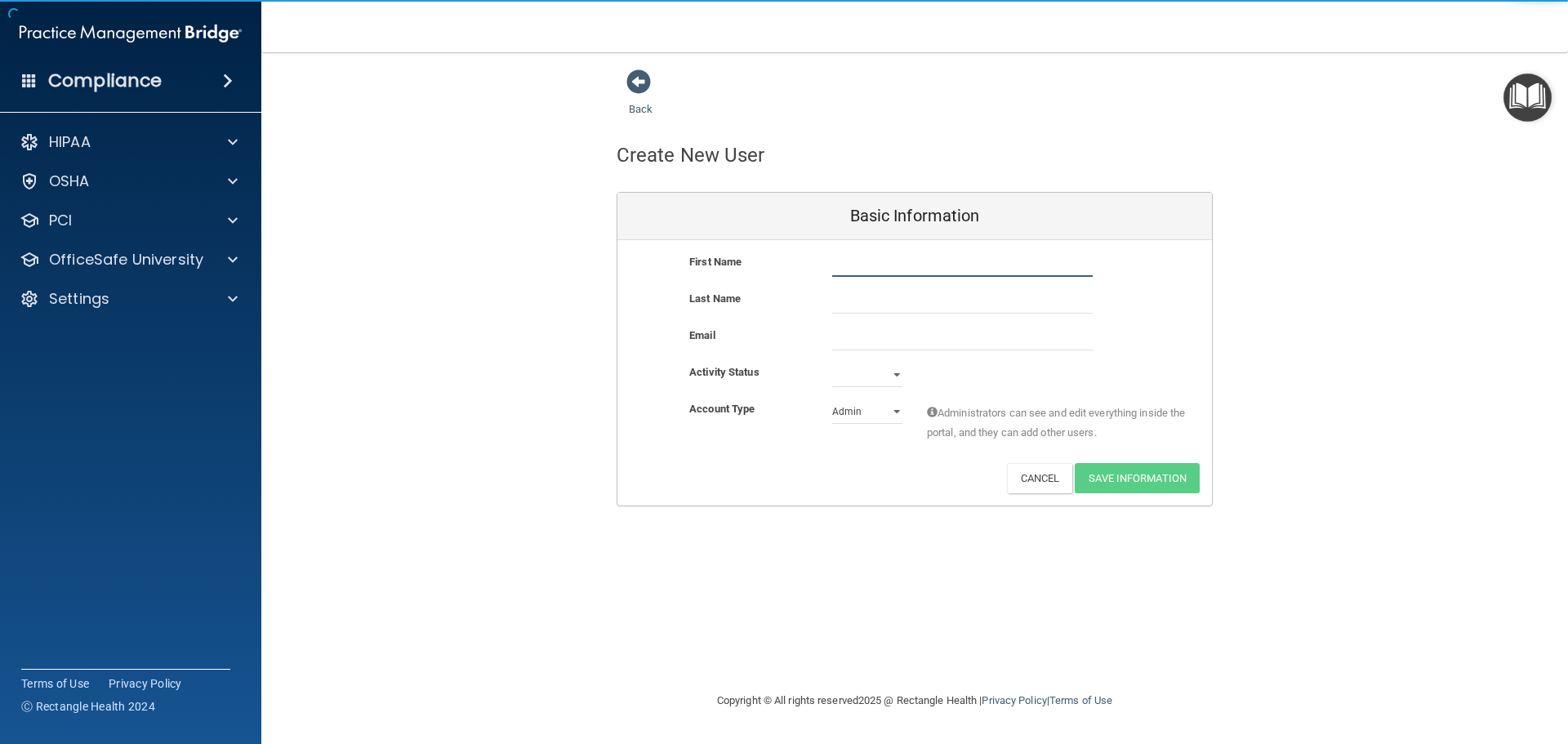
click at [879, 265] on input "text" at bounding box center [963, 265] width 261 height 25
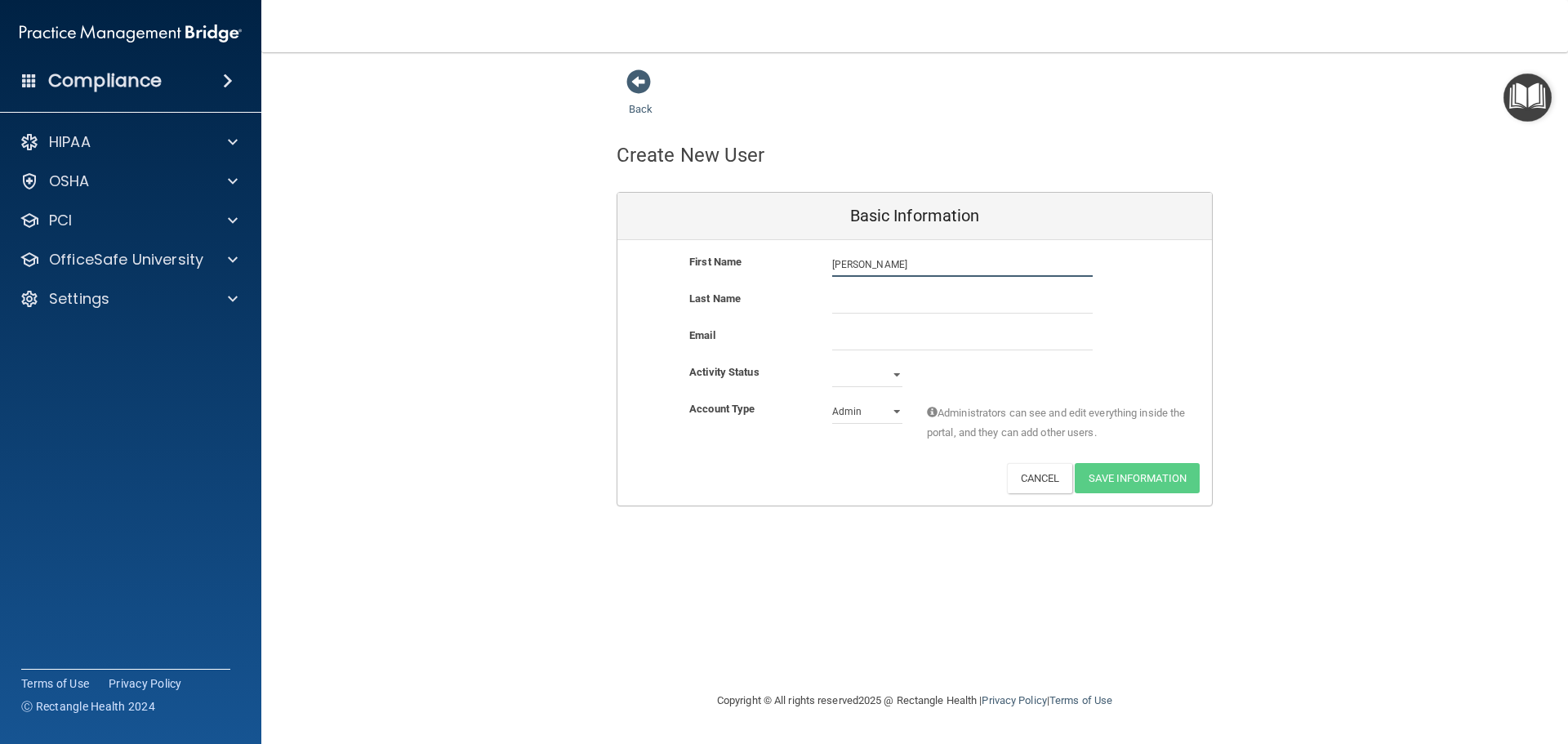
type input "[PERSON_NAME]"
click at [872, 377] on select "Active Inactive" at bounding box center [867, 375] width 70 height 25
select select "active"
click at [833, 362] on select "Active Inactive" at bounding box center [867, 375] width 70 height 25
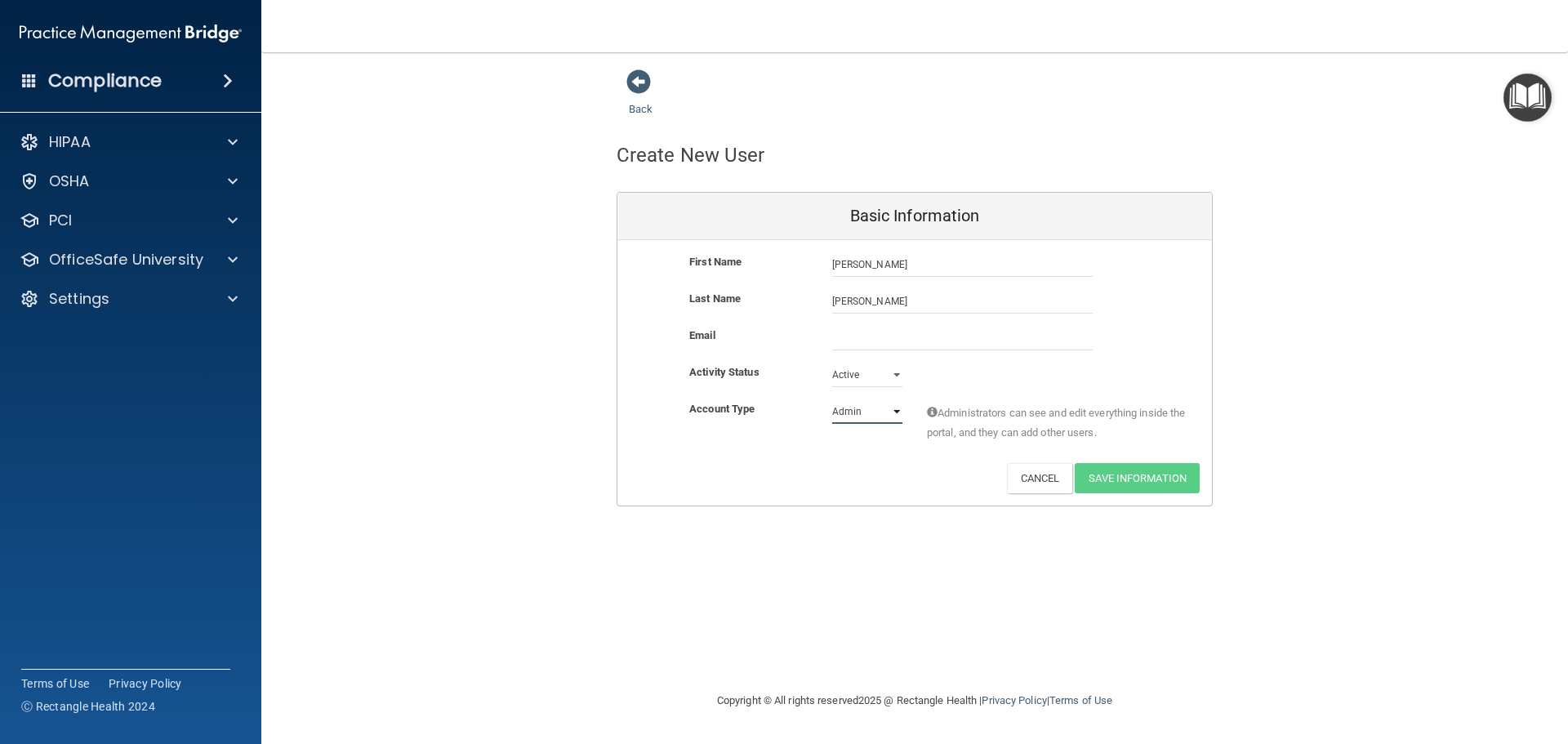
click at [855, 409] on select "Admin Member" at bounding box center [867, 412] width 70 height 25
click at [833, 400] on select "Admin Member" at bounding box center [867, 412] width 70 height 25
click at [898, 407] on select "Admin Member" at bounding box center [867, 412] width 70 height 25
select select "practice_member"
click at [833, 400] on select "Admin Member" at bounding box center [867, 412] width 70 height 25
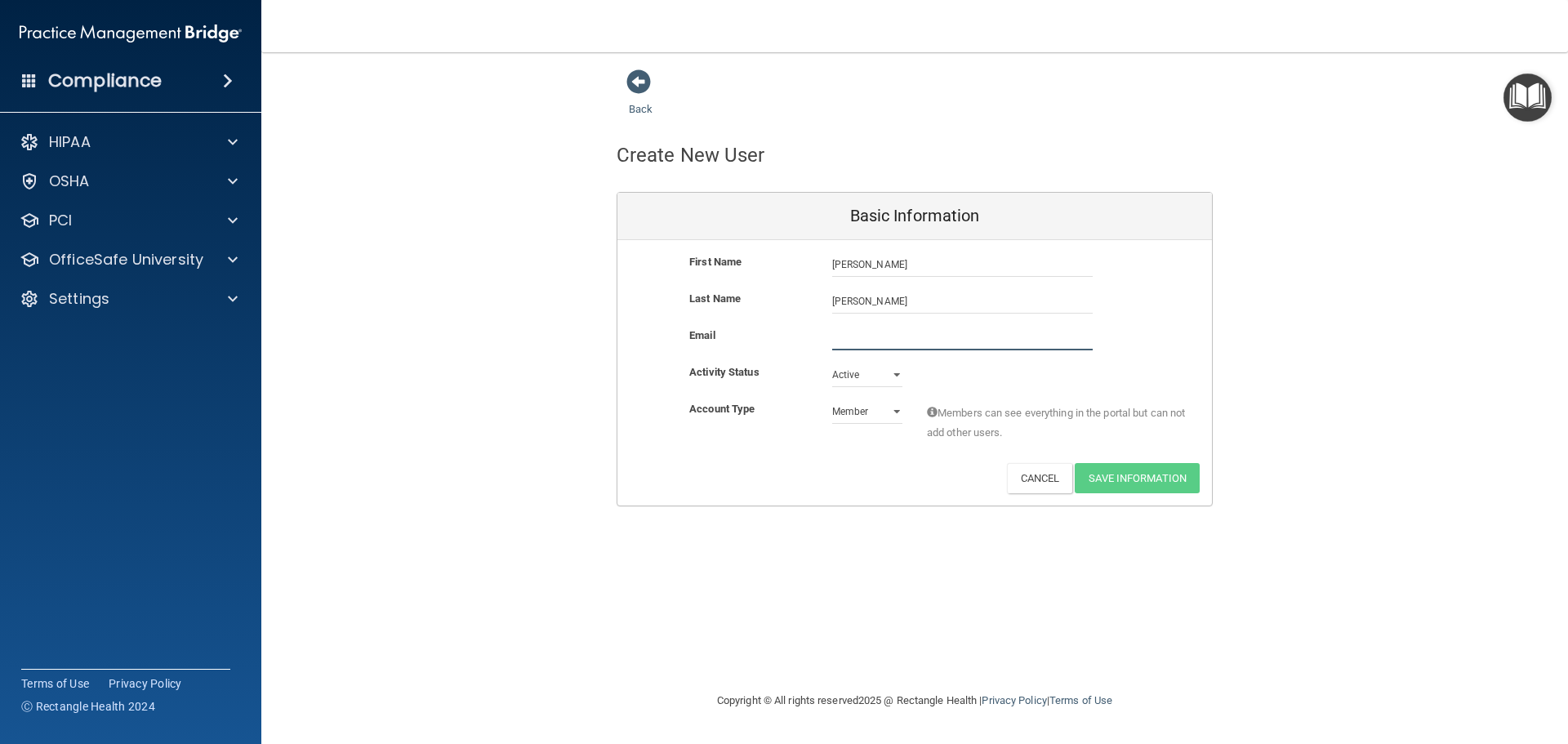
click at [867, 332] on input "email" at bounding box center [963, 338] width 261 height 25
type input "[EMAIL_ADDRESS][DOMAIN_NAME]"
click at [1157, 477] on button "Save Information" at bounding box center [1138, 478] width 125 height 31
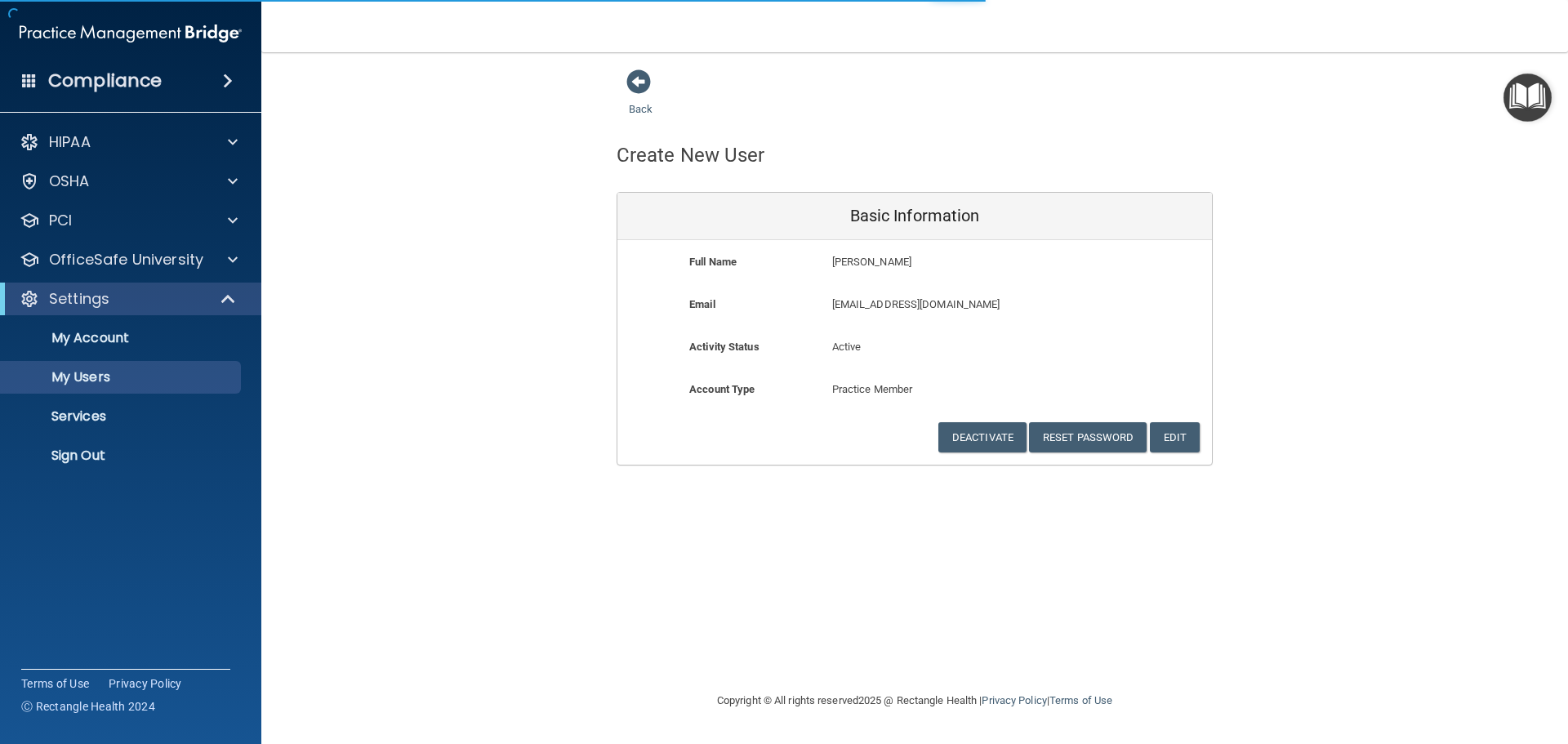
select select "20"
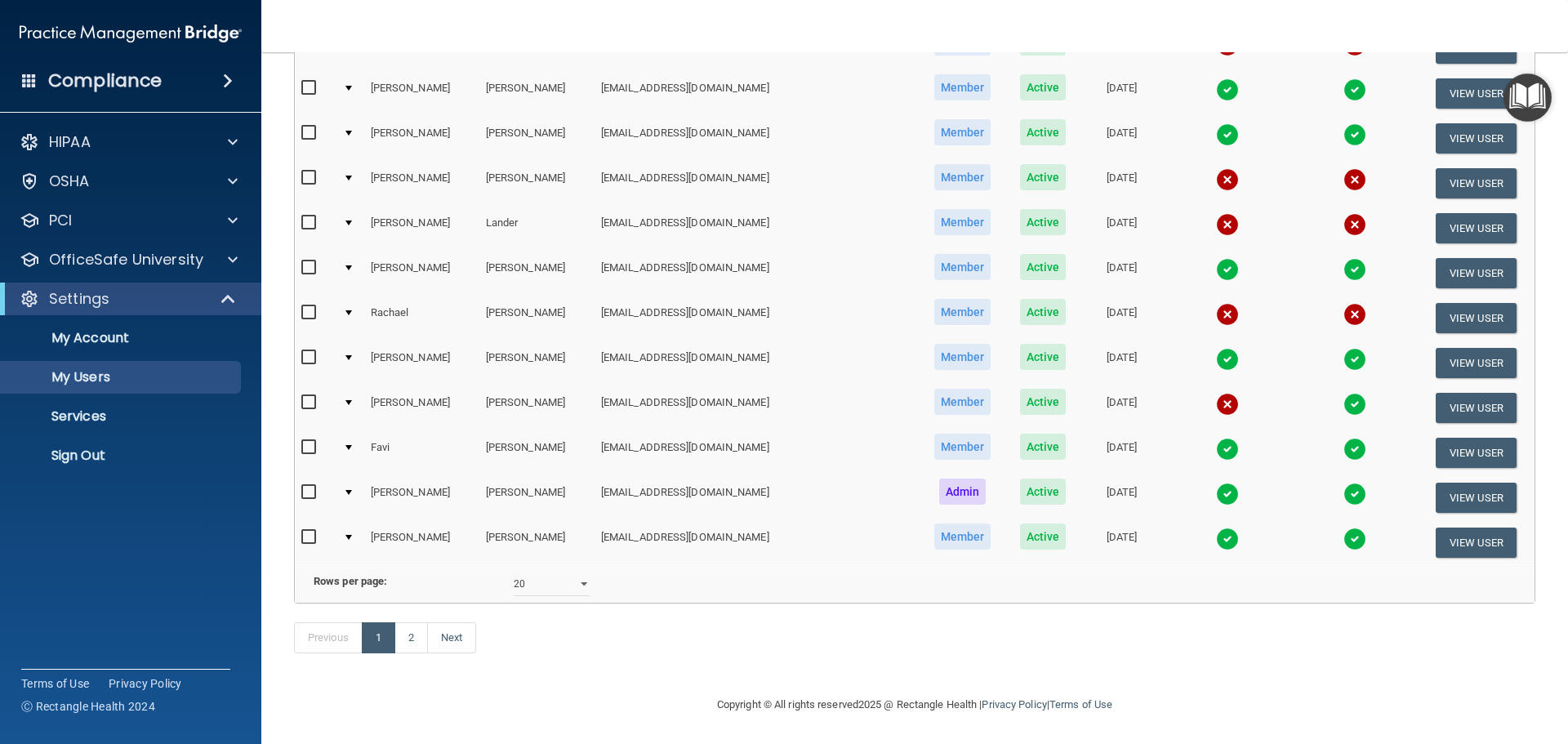
scroll to position [671, 0]
click at [419, 642] on link "2" at bounding box center [411, 638] width 34 height 31
select select "20"
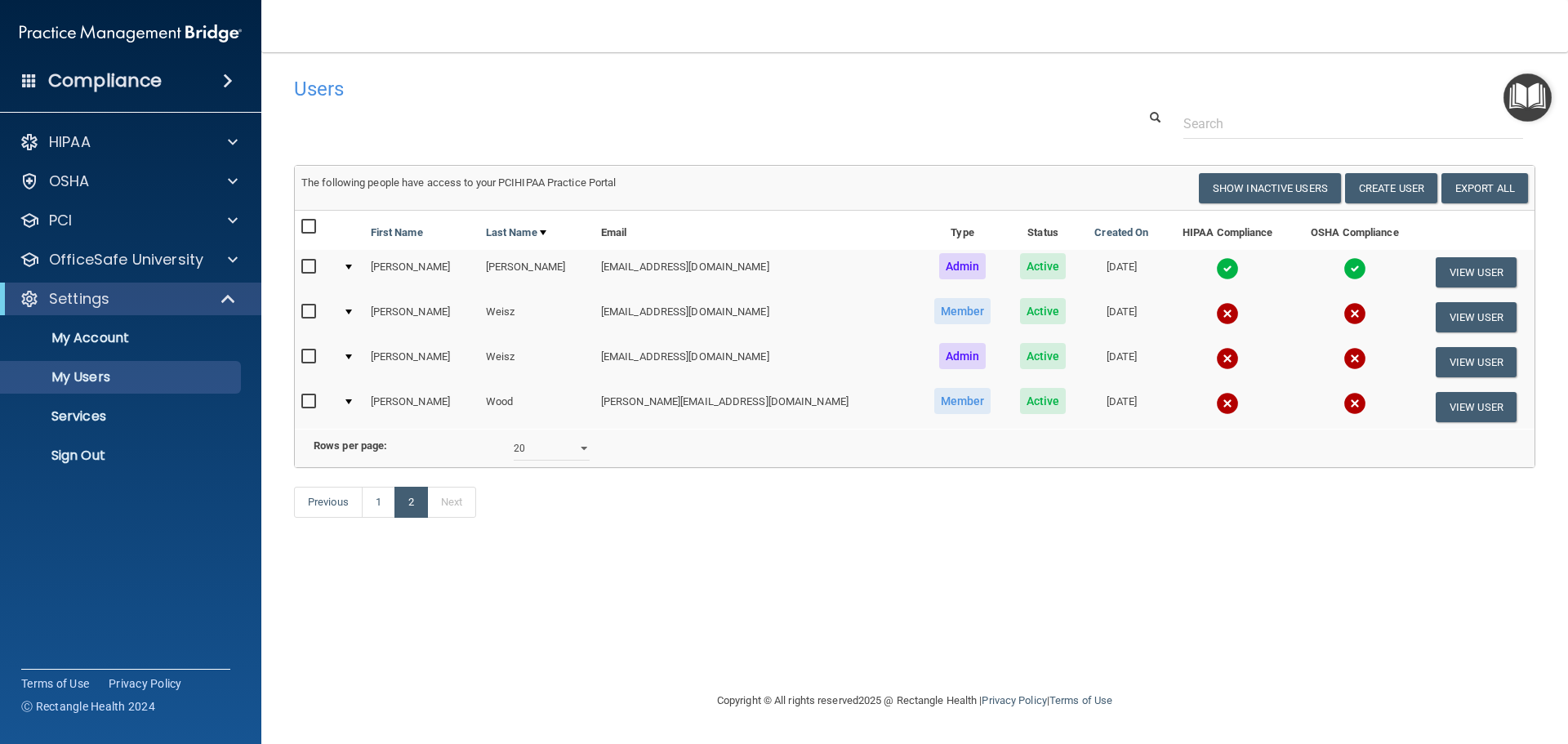
click at [315, 311] on input "checkbox" at bounding box center [311, 313] width 19 height 13
checkbox input "true"
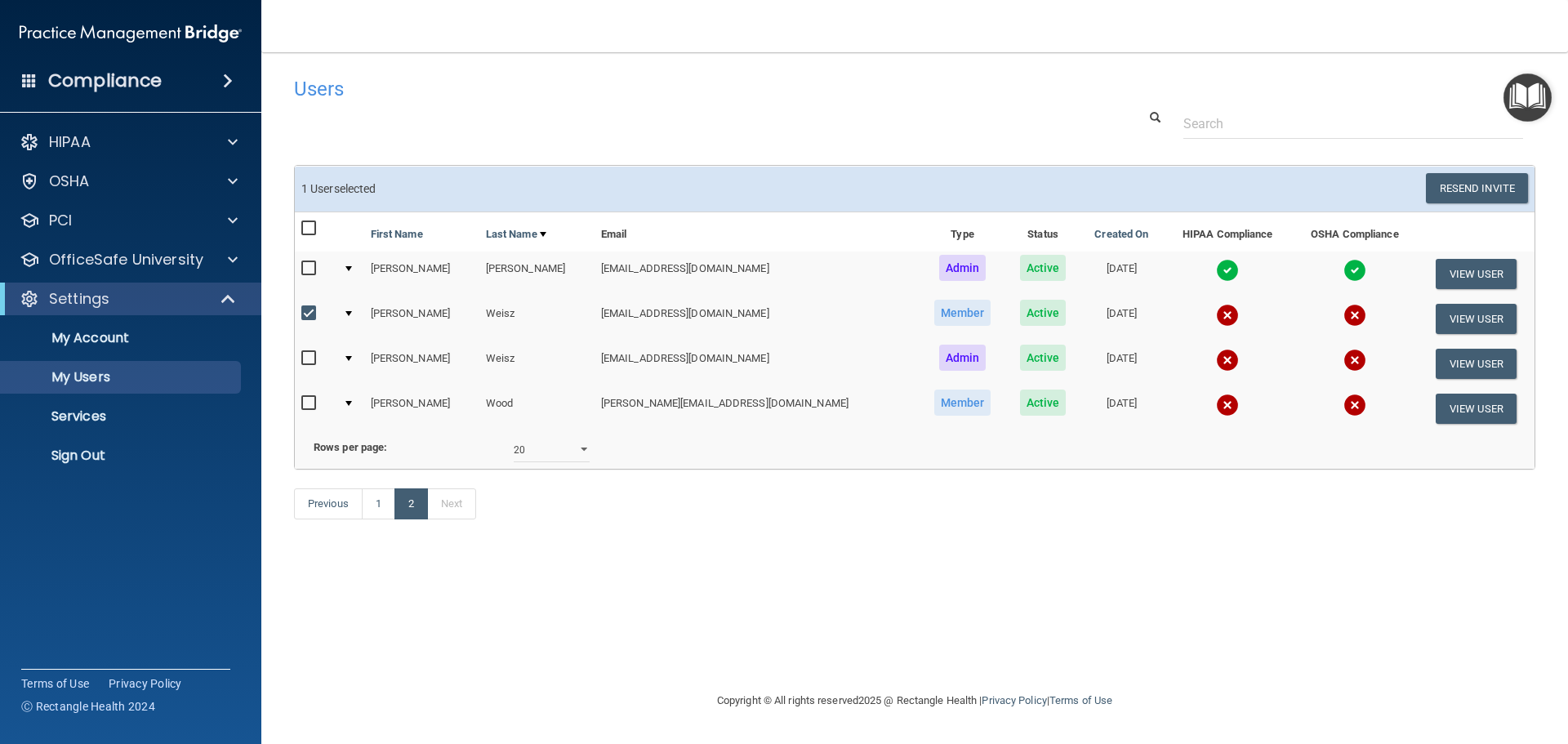
click at [306, 352] on input "checkbox" at bounding box center [311, 359] width 19 height 13
checkbox input "true"
click at [305, 402] on input "checkbox" at bounding box center [311, 404] width 19 height 13
checkbox input "true"
click at [1488, 185] on button "Resend Invite" at bounding box center [1477, 189] width 103 height 31
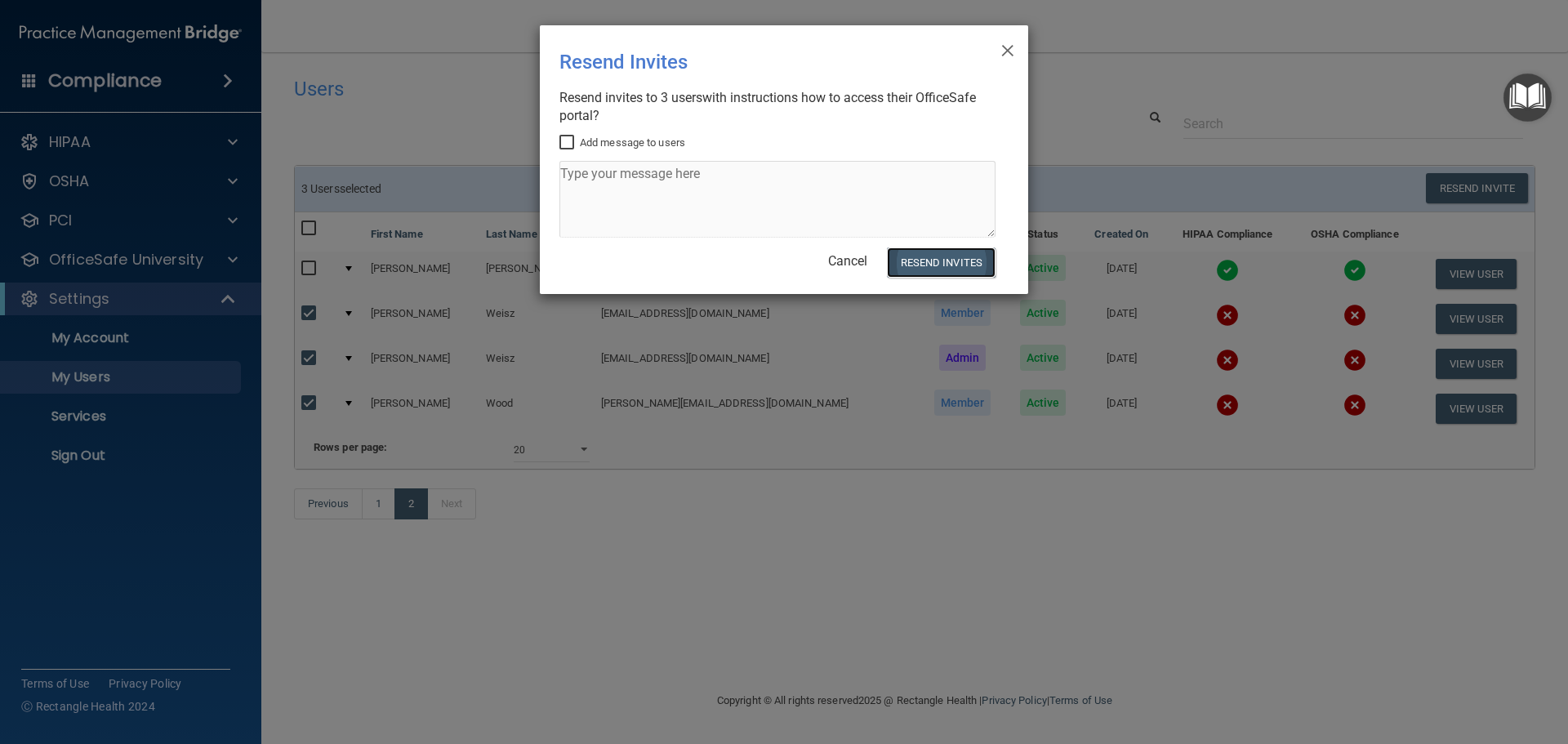
click at [928, 263] on button "Resend Invites" at bounding box center [941, 263] width 108 height 31
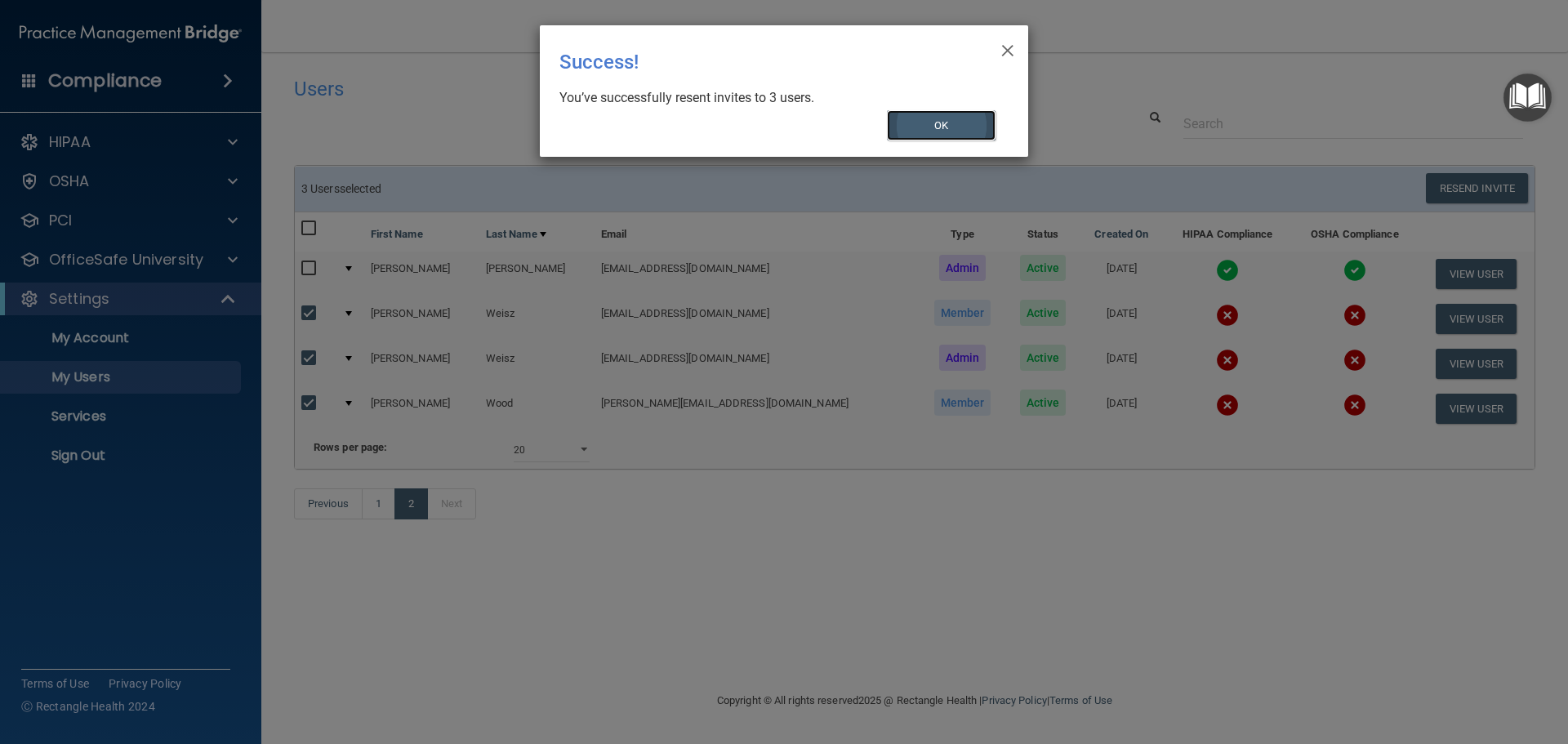
click at [945, 121] on button "OK" at bounding box center [942, 126] width 109 height 31
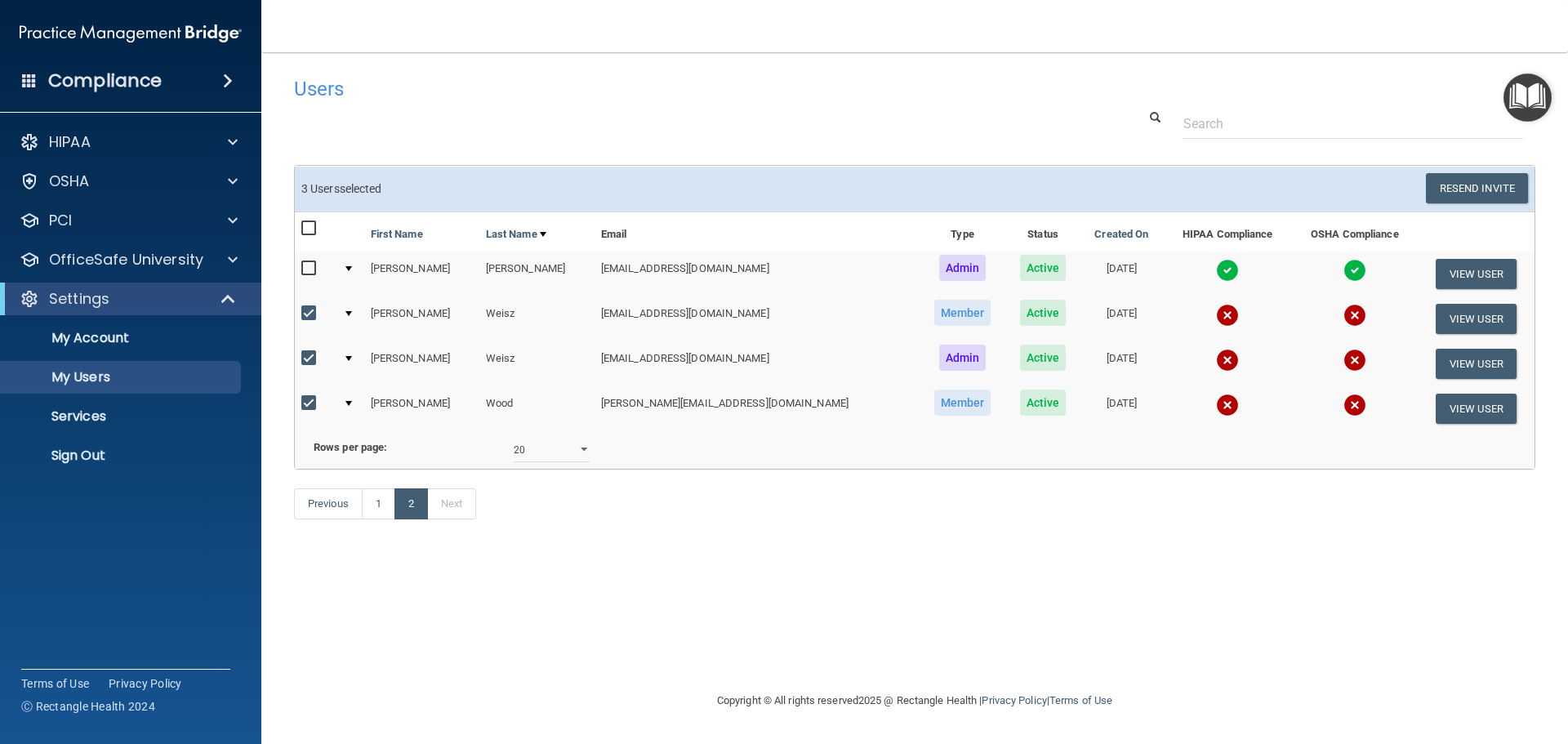
click at [306, 309] on input "checkbox" at bounding box center [311, 314] width 19 height 13
checkbox input "false"
click at [306, 357] on input "checkbox" at bounding box center [311, 359] width 19 height 13
checkbox input "false"
click at [306, 407] on input "checkbox" at bounding box center [311, 404] width 19 height 13
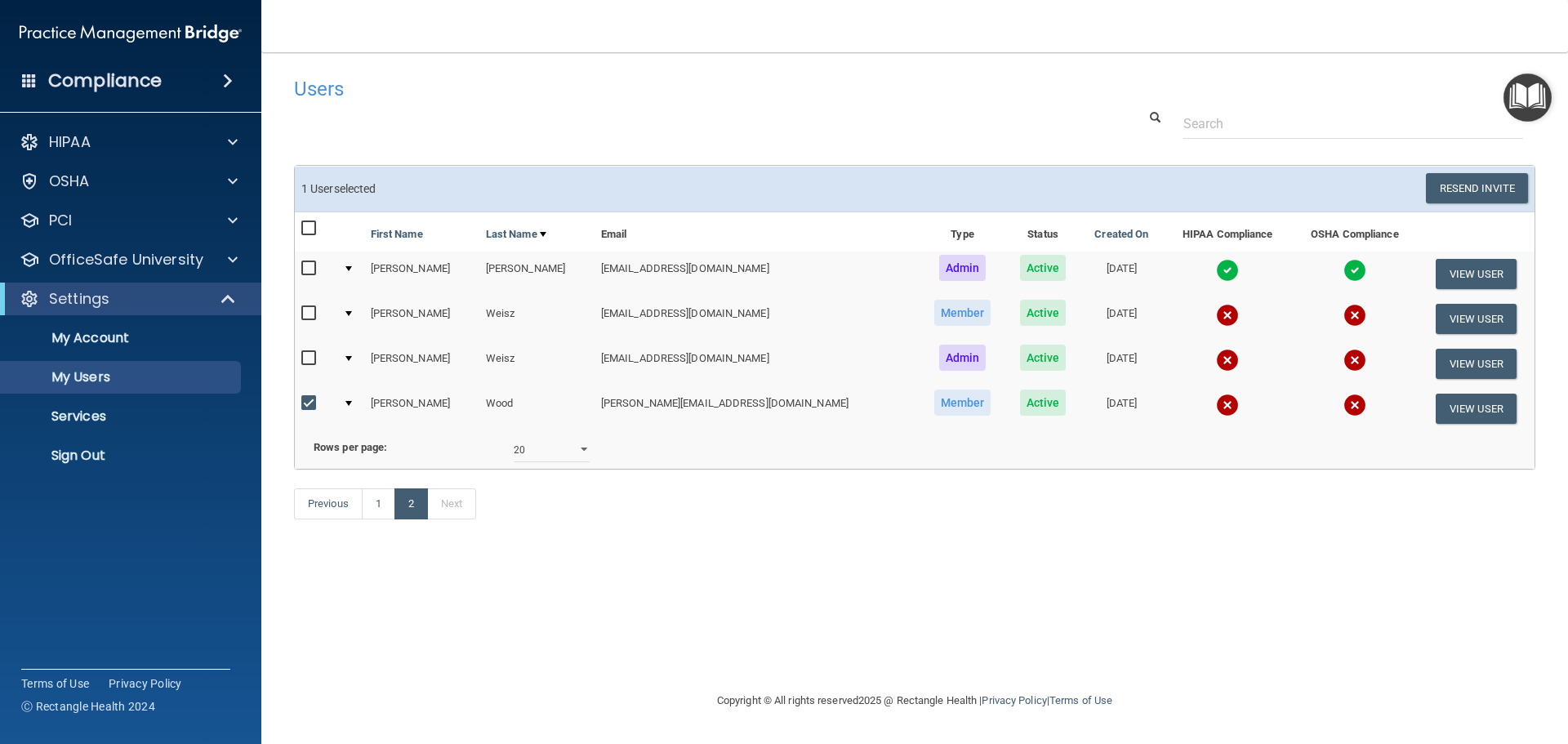
checkbox input "false"
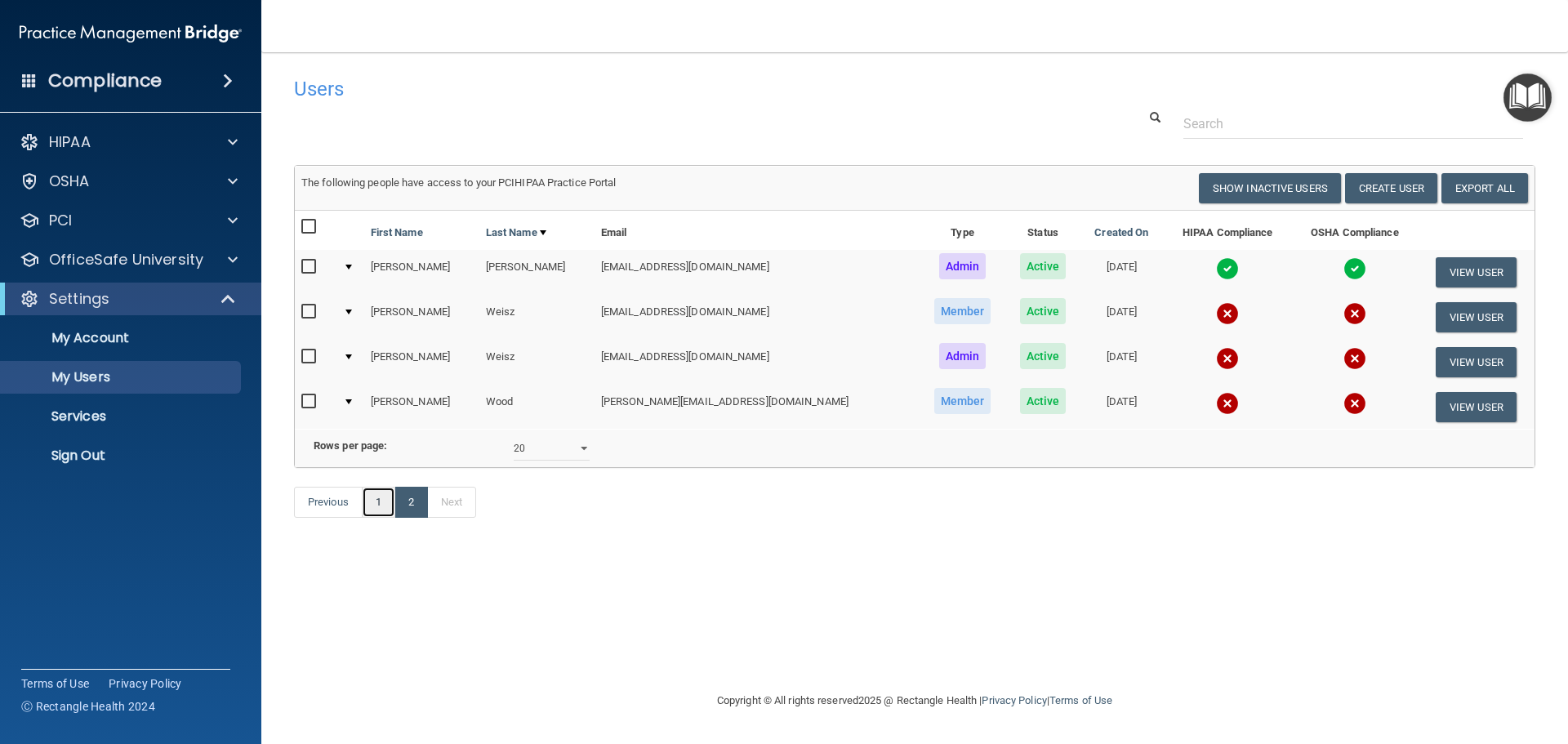
click at [382, 518] on link "1" at bounding box center [379, 502] width 34 height 31
select select "20"
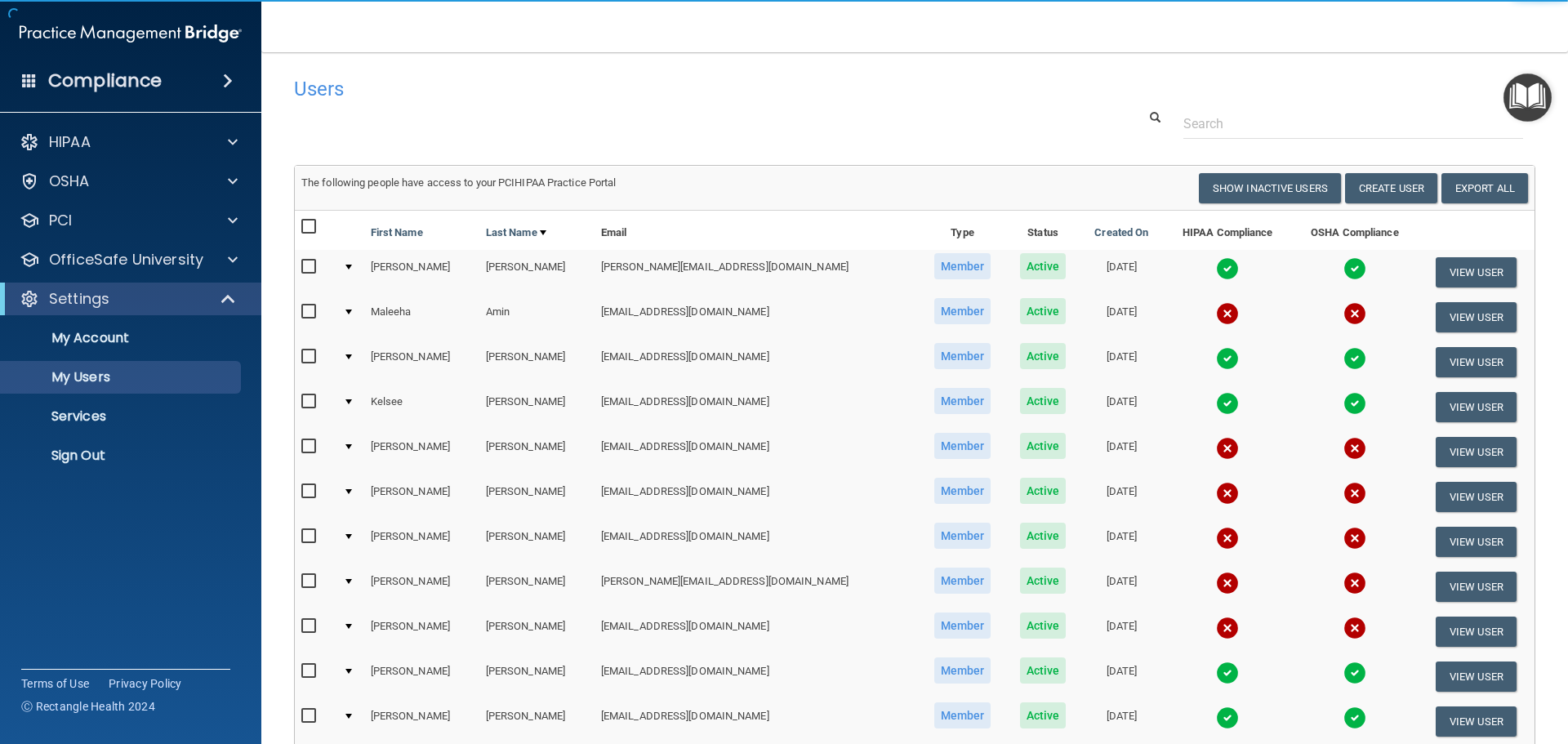
scroll to position [81, 0]
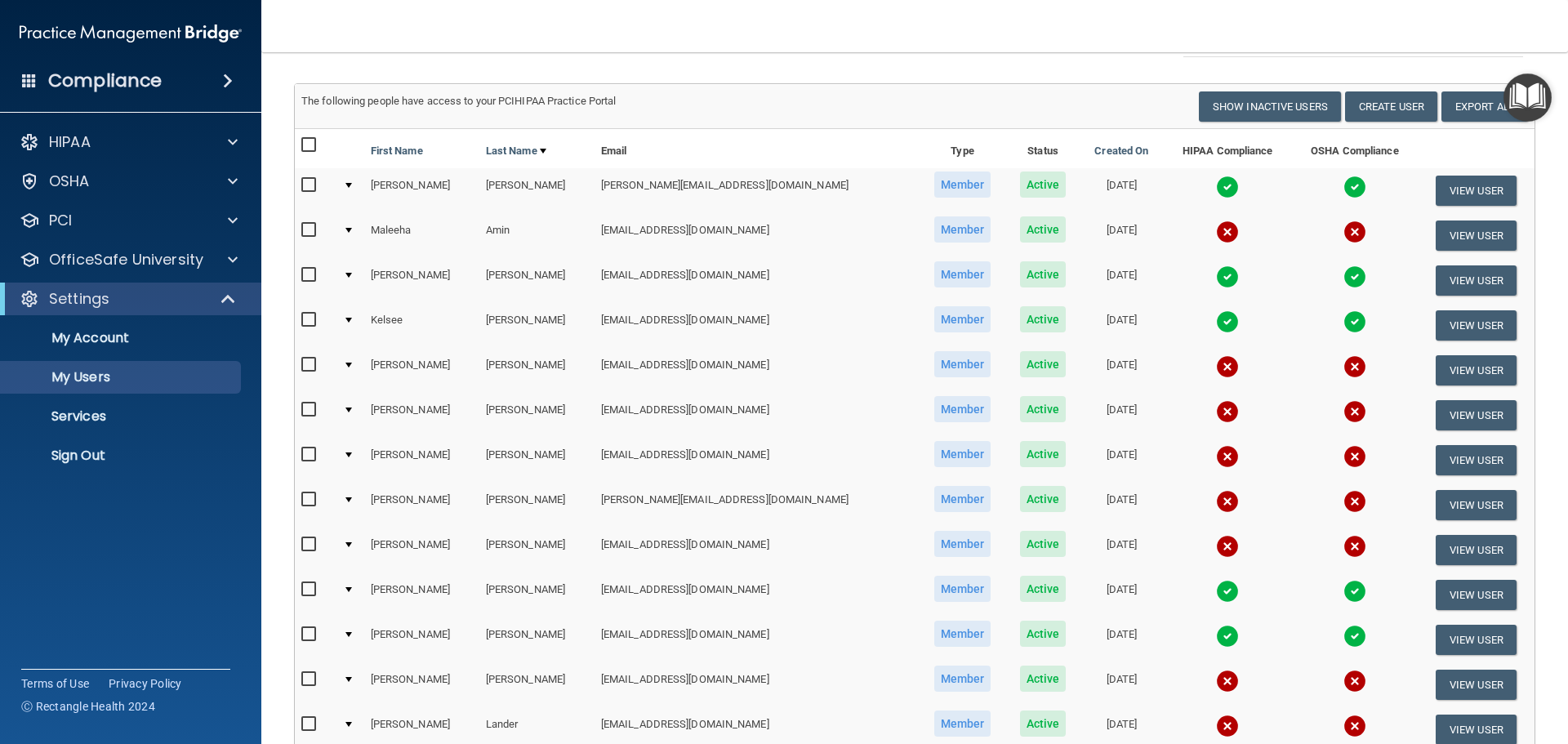
click at [312, 407] on input "checkbox" at bounding box center [311, 410] width 19 height 13
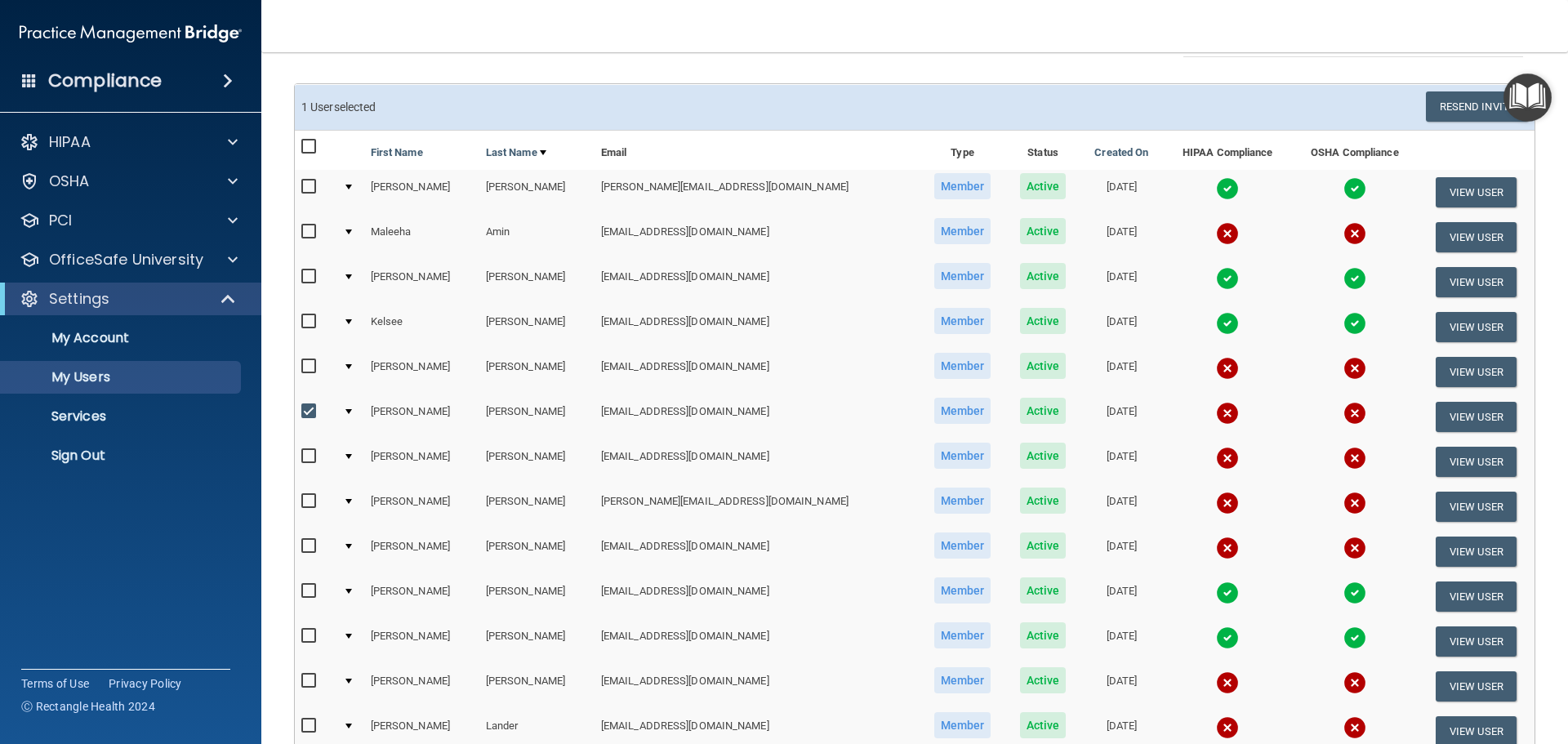
click at [300, 407] on td at bounding box center [315, 417] width 41 height 45
click at [311, 406] on input "checkbox" at bounding box center [311, 412] width 19 height 13
checkbox input "false"
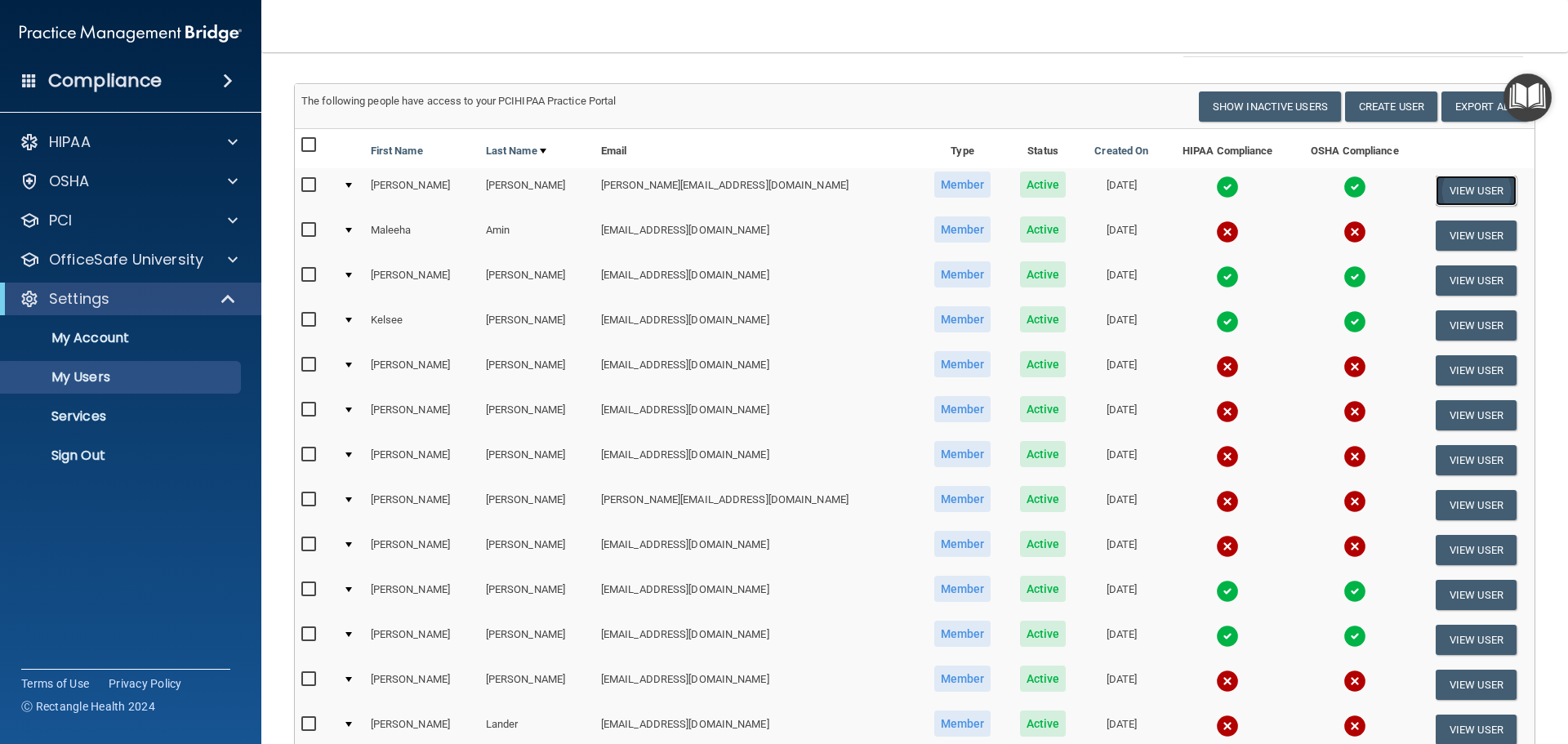
click at [1454, 193] on button "View User" at bounding box center [1476, 191] width 81 height 31
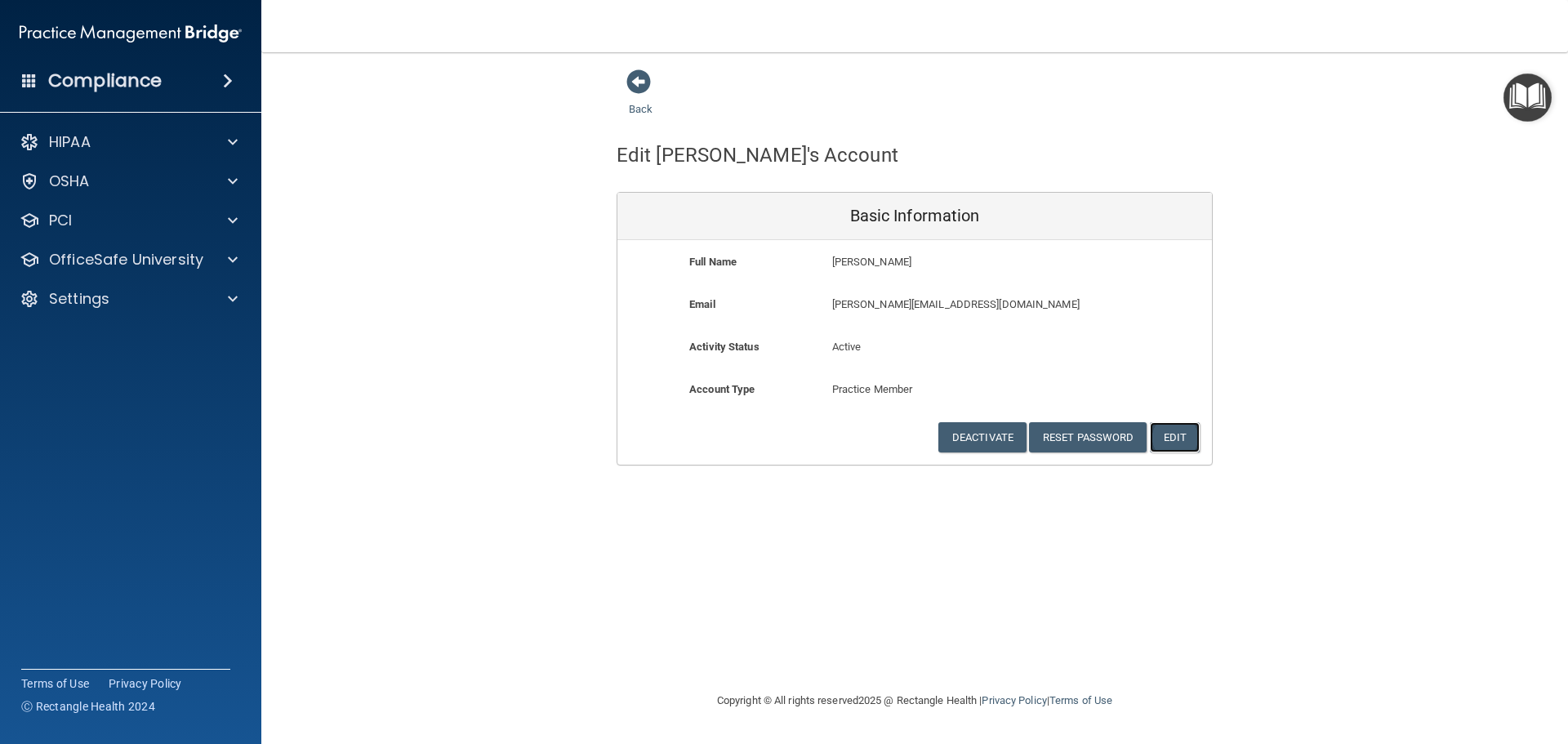
click at [1171, 437] on button "Edit" at bounding box center [1175, 438] width 50 height 31
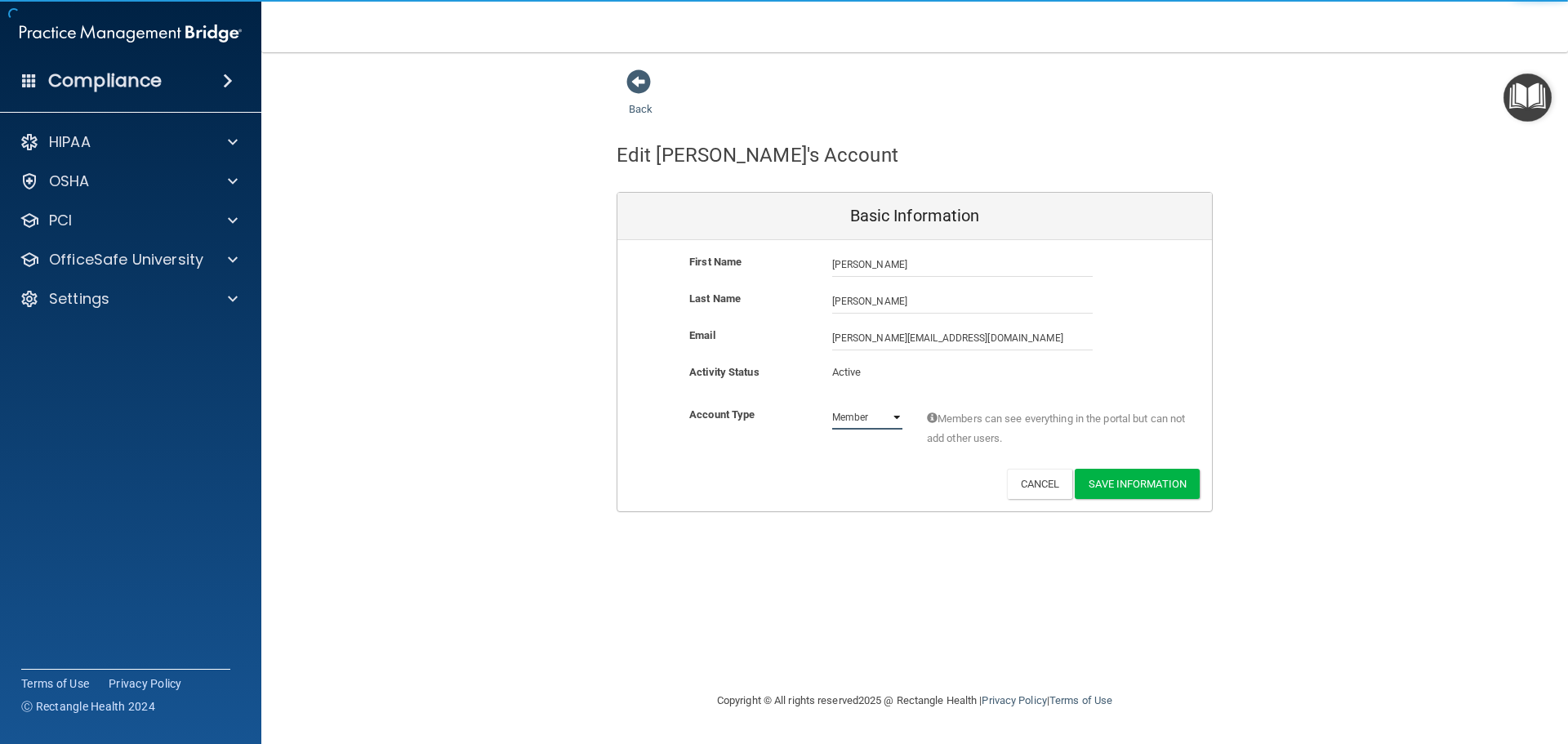
click at [894, 418] on select "Admin Member" at bounding box center [867, 418] width 70 height 25
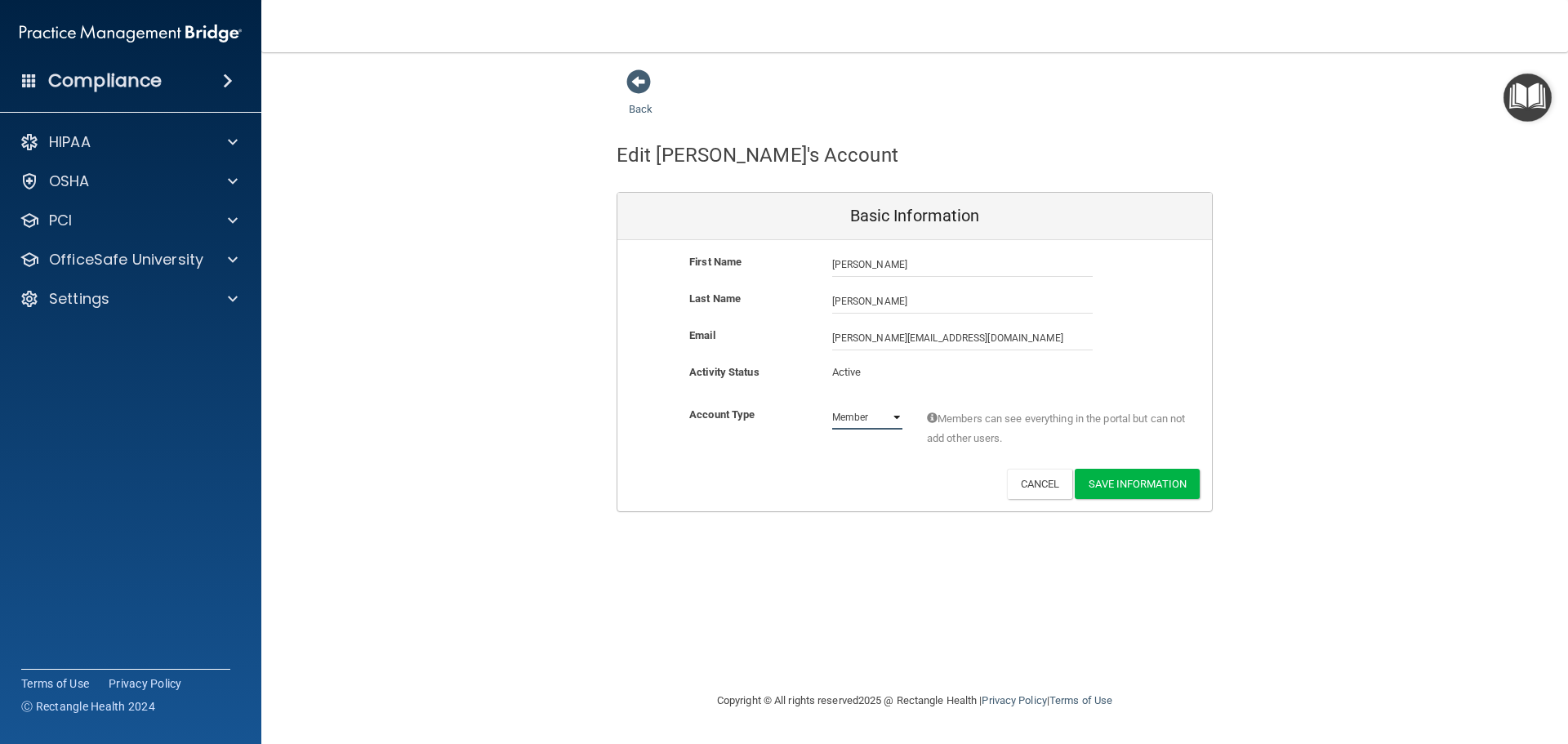
select select "practice_admin"
click at [833, 406] on select "Admin Member" at bounding box center [867, 418] width 70 height 25
click at [1117, 486] on button "Save Information" at bounding box center [1138, 484] width 125 height 31
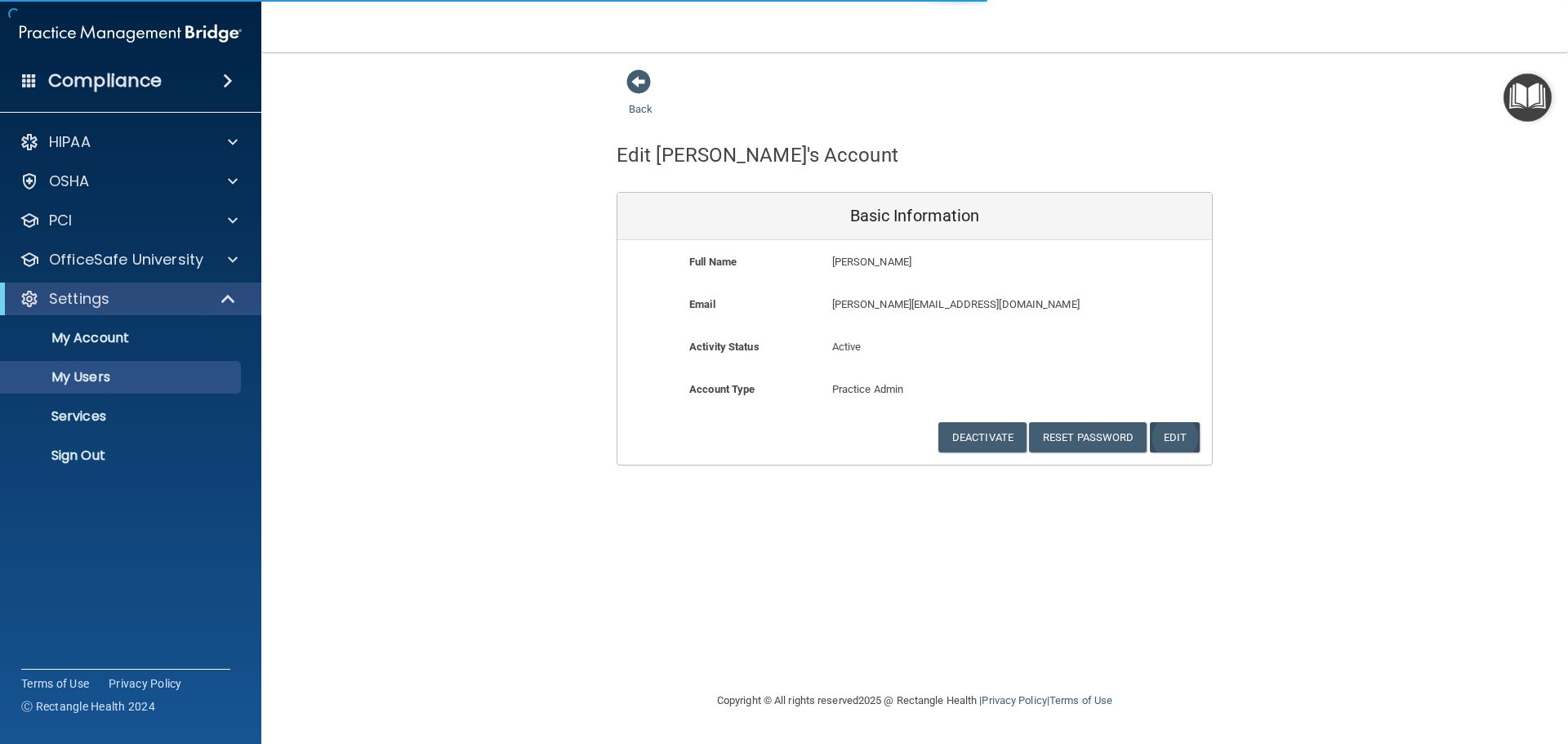
select select "20"
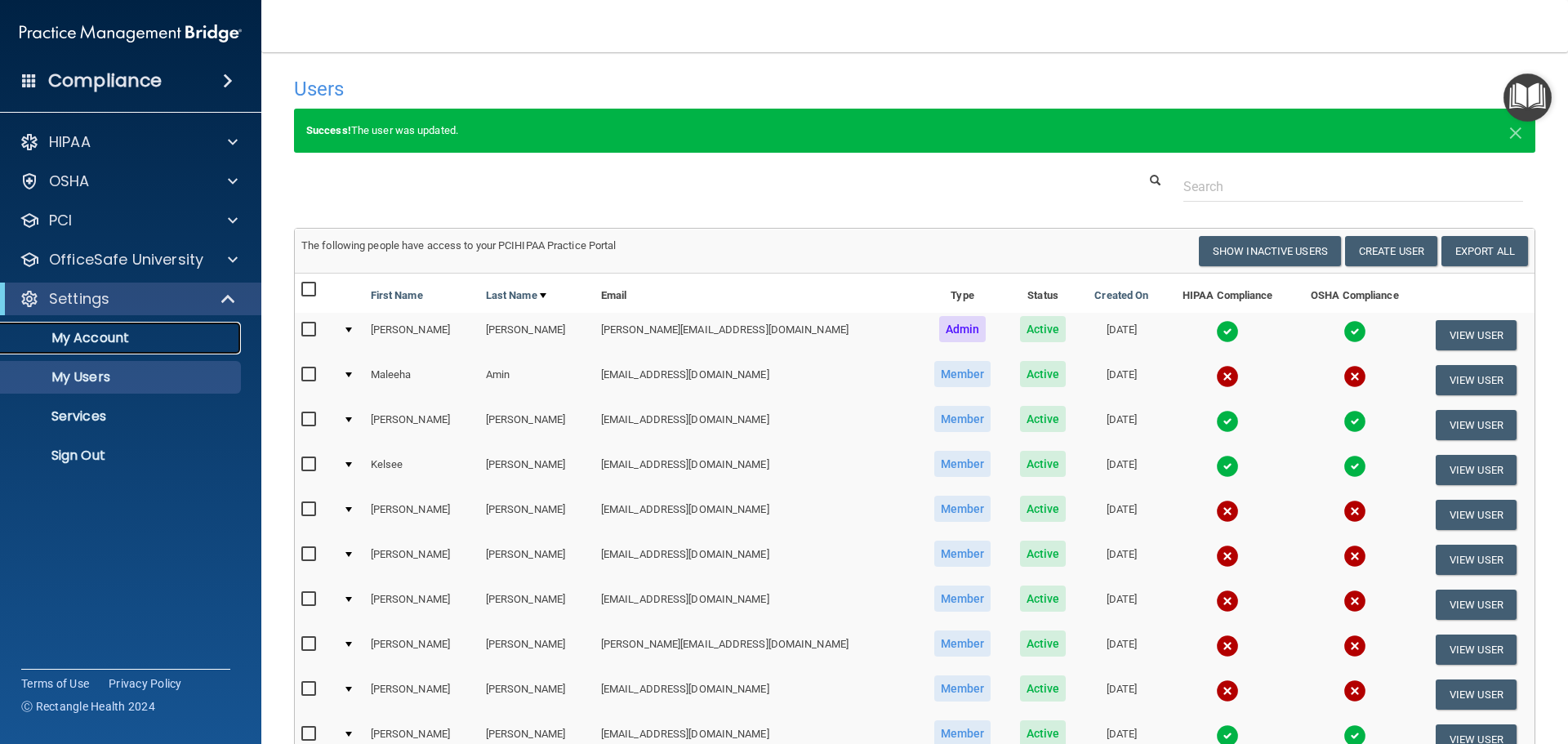
click at [187, 340] on p "My Account" at bounding box center [122, 337] width 223 height 16
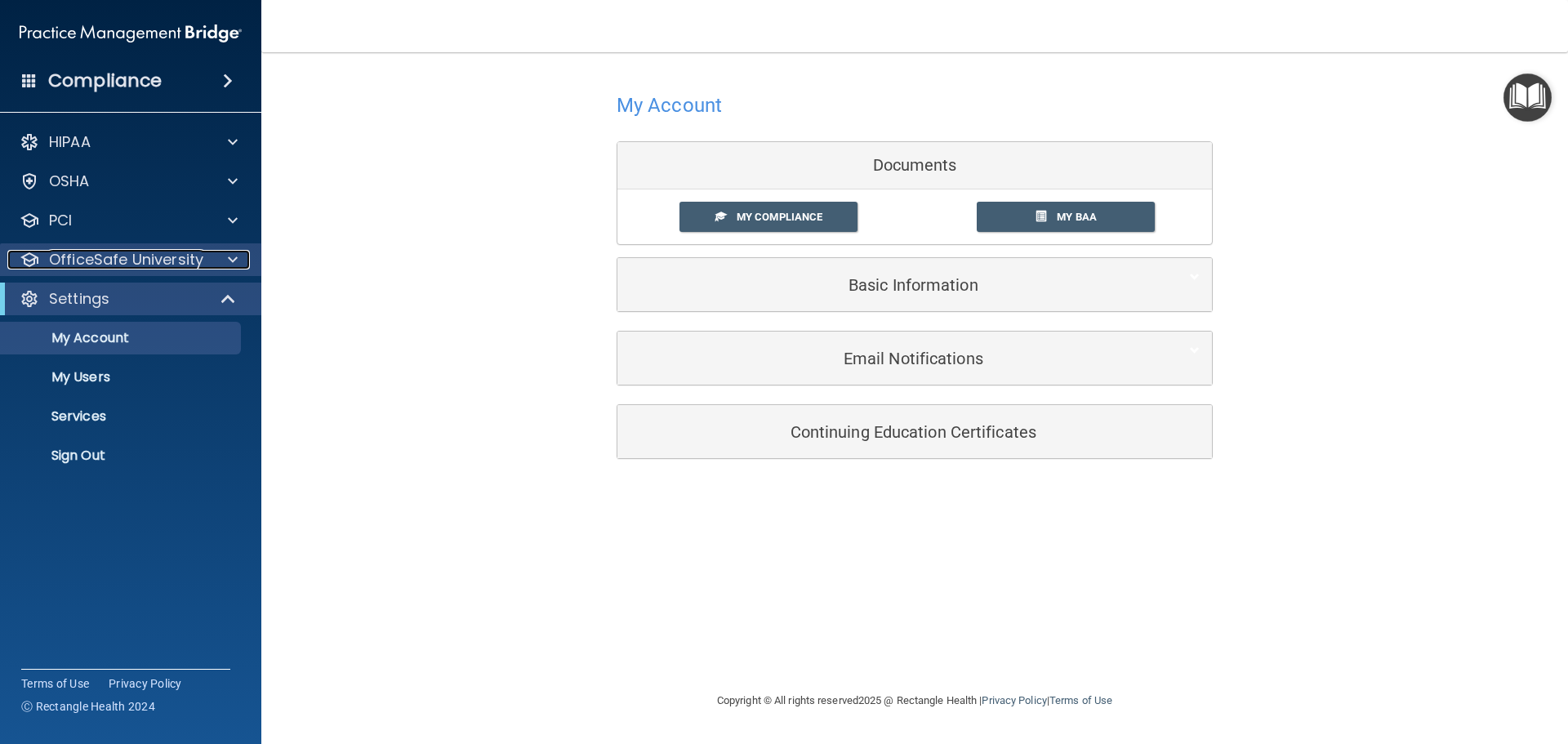
click at [181, 265] on p "OfficeSafe University" at bounding box center [126, 260] width 154 height 19
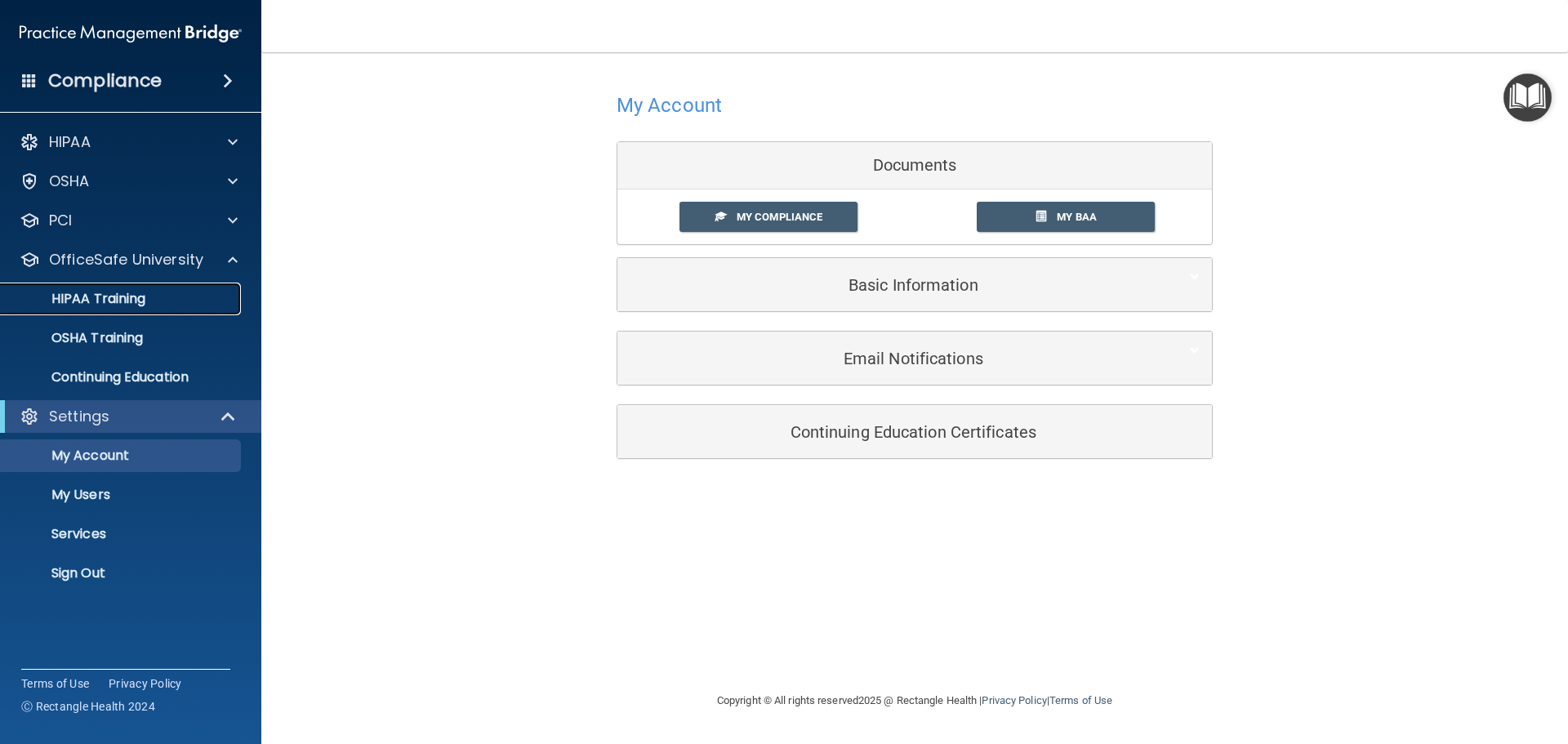
click at [122, 293] on p "HIPAA Training" at bounding box center [78, 298] width 135 height 16
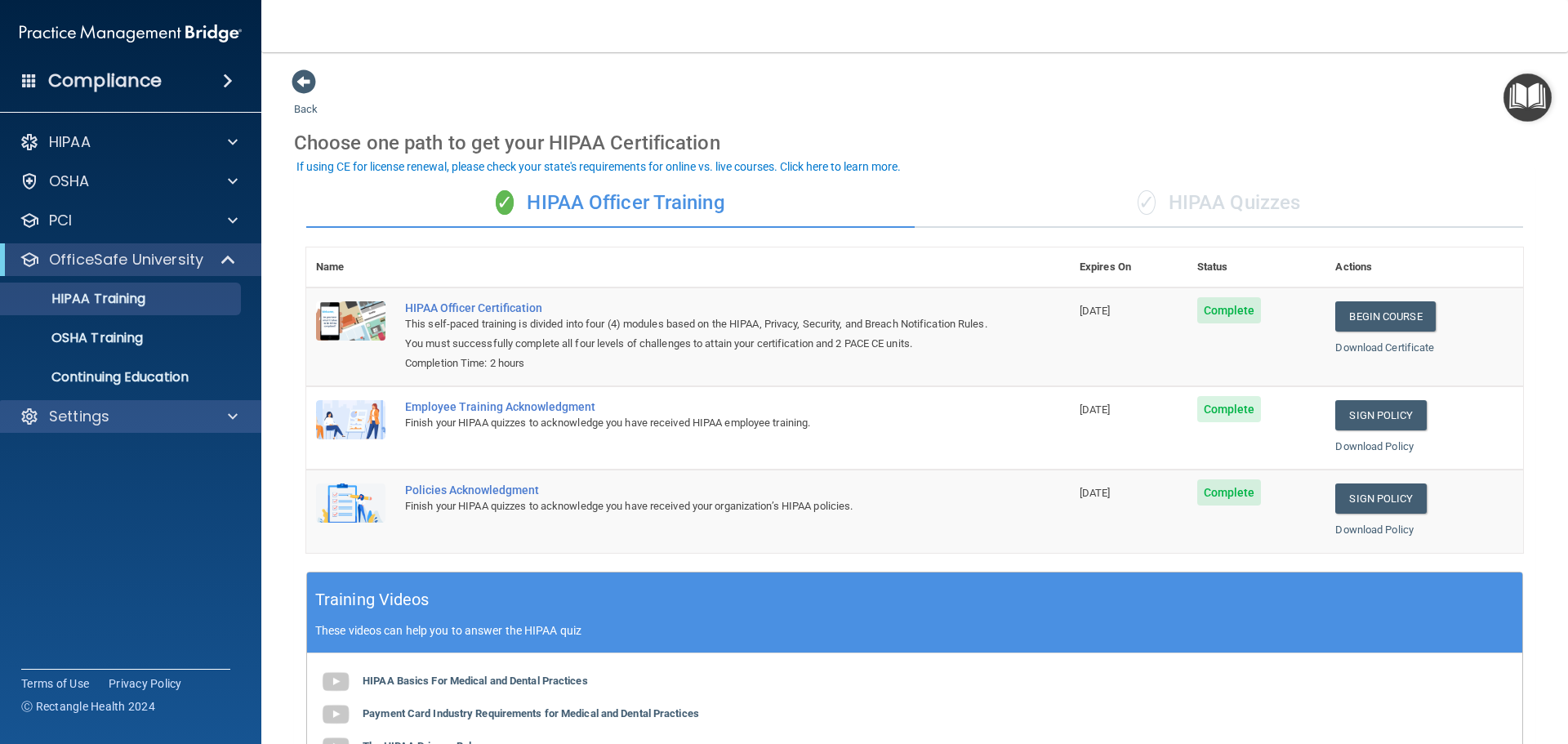
click at [143, 405] on div "Settings" at bounding box center [131, 417] width 263 height 33
click at [133, 409] on div "Settings" at bounding box center [108, 416] width 202 height 19
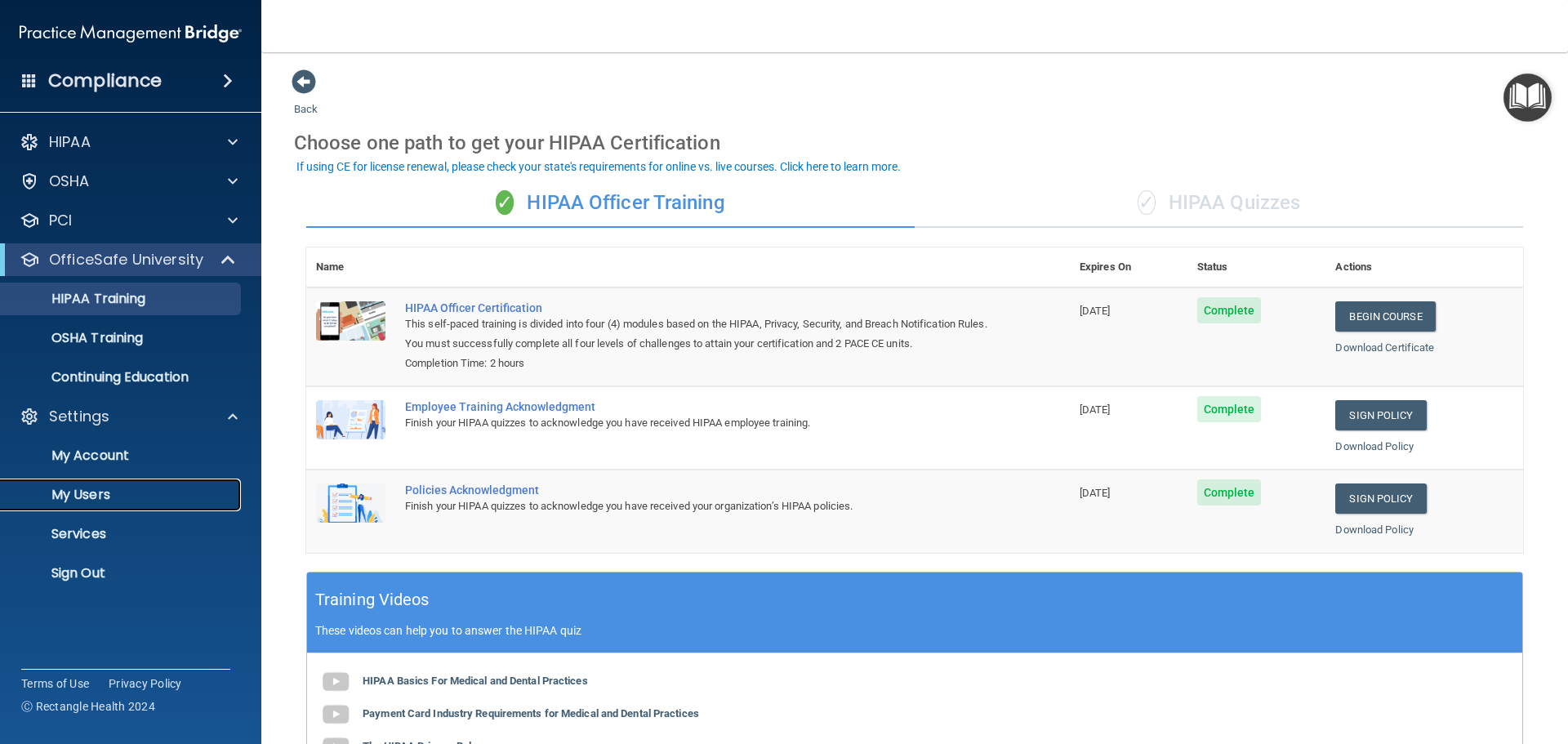
click at [93, 495] on p "My Users" at bounding box center [122, 495] width 223 height 16
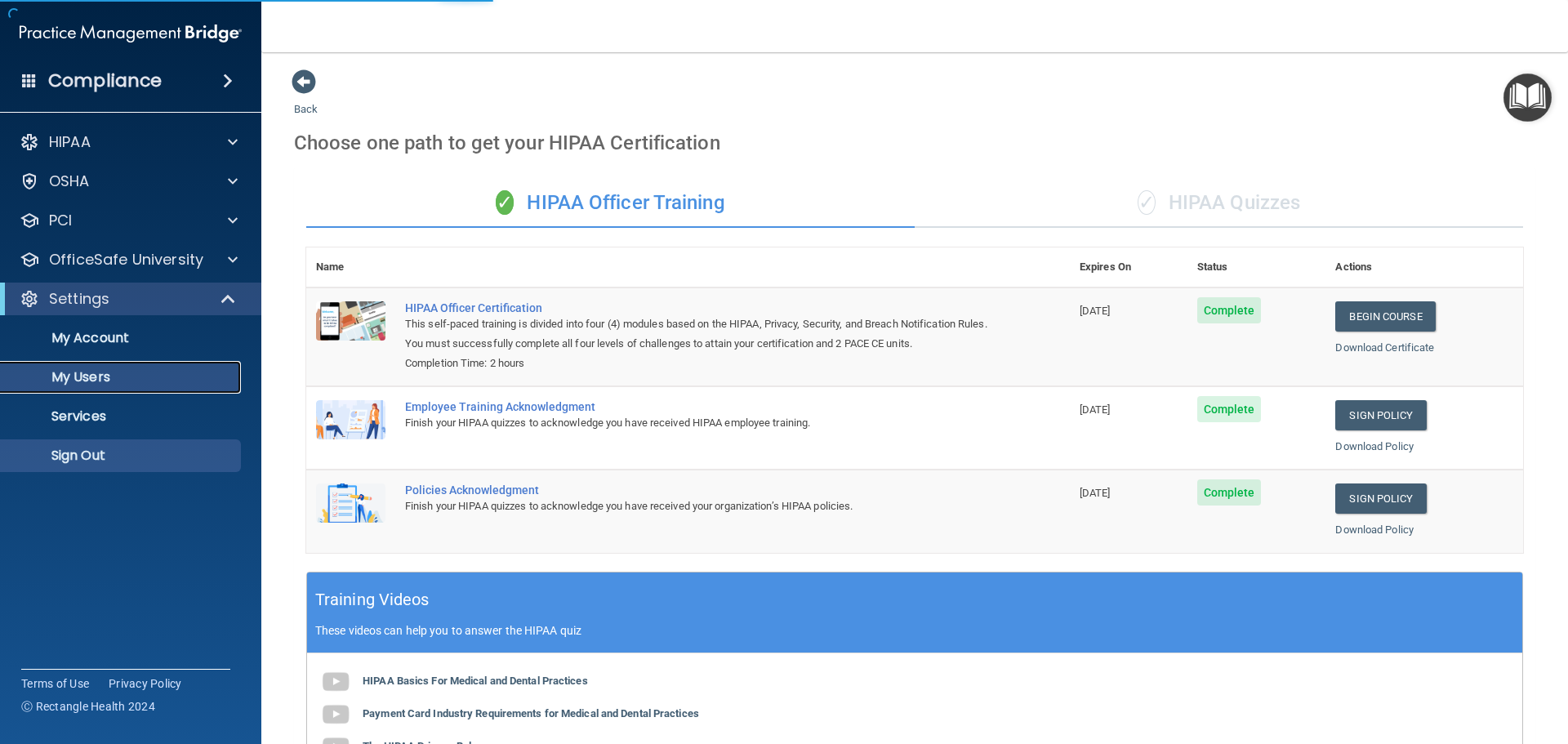
select select "20"
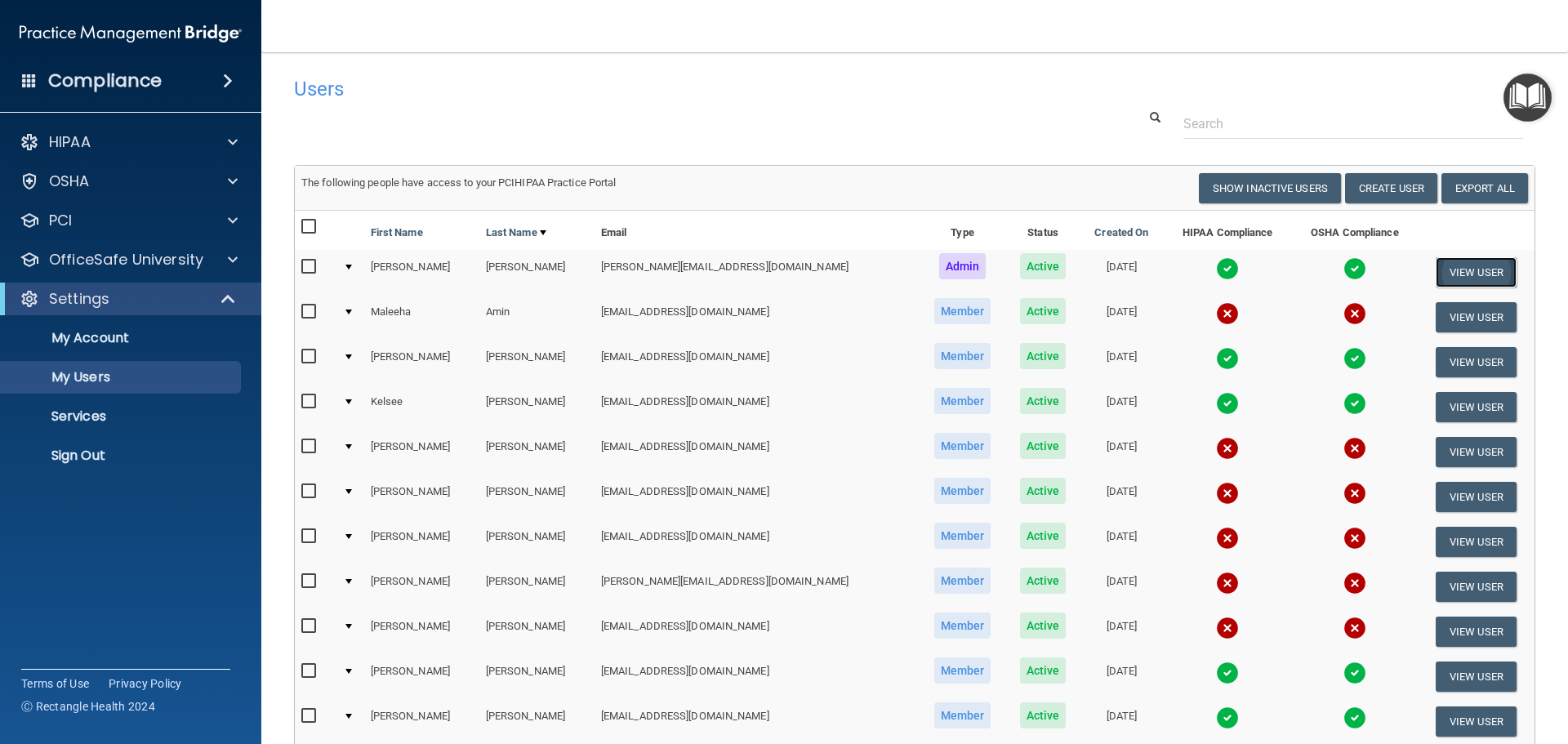
click at [1474, 269] on button "View User" at bounding box center [1476, 272] width 81 height 31
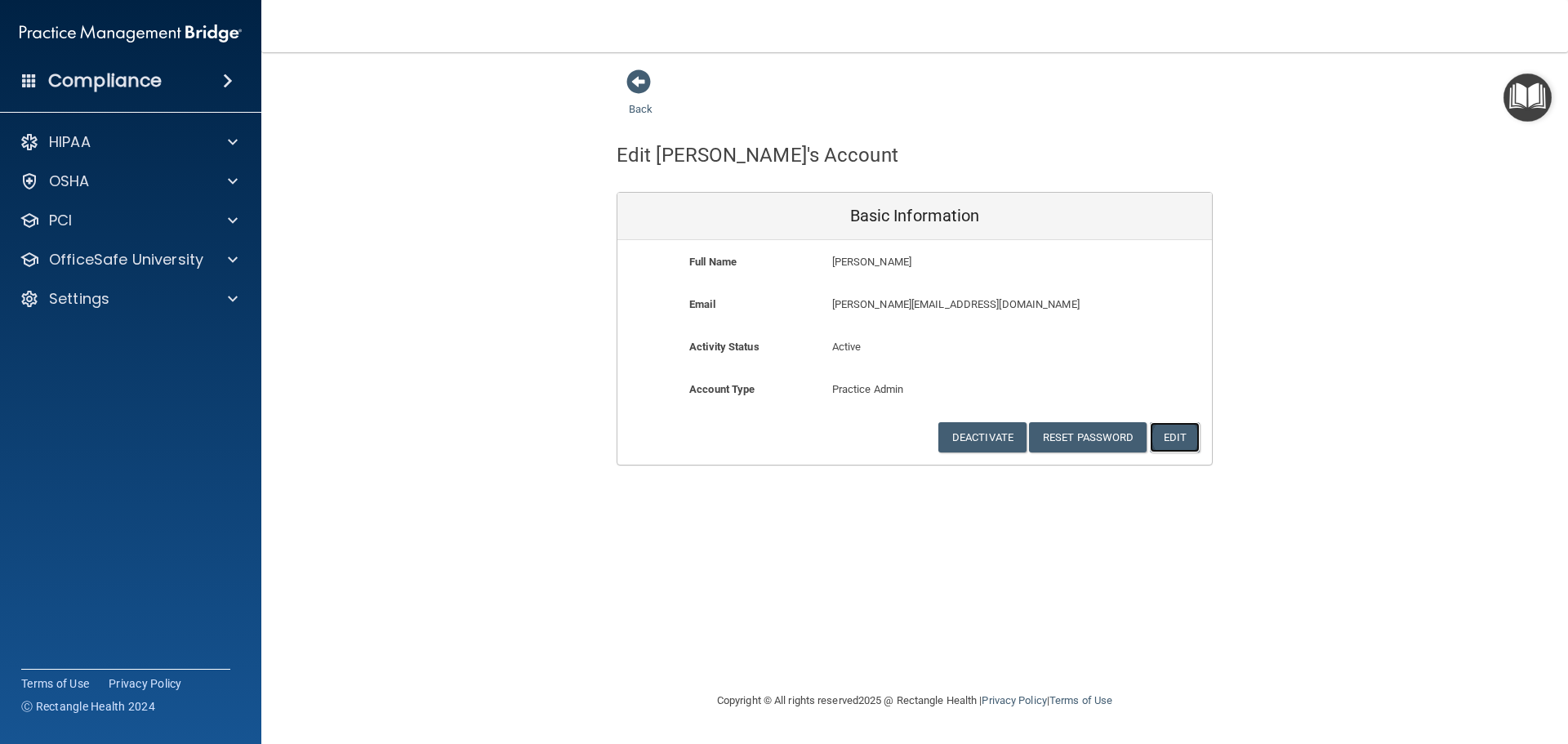
click at [1170, 441] on button "Edit" at bounding box center [1175, 438] width 50 height 31
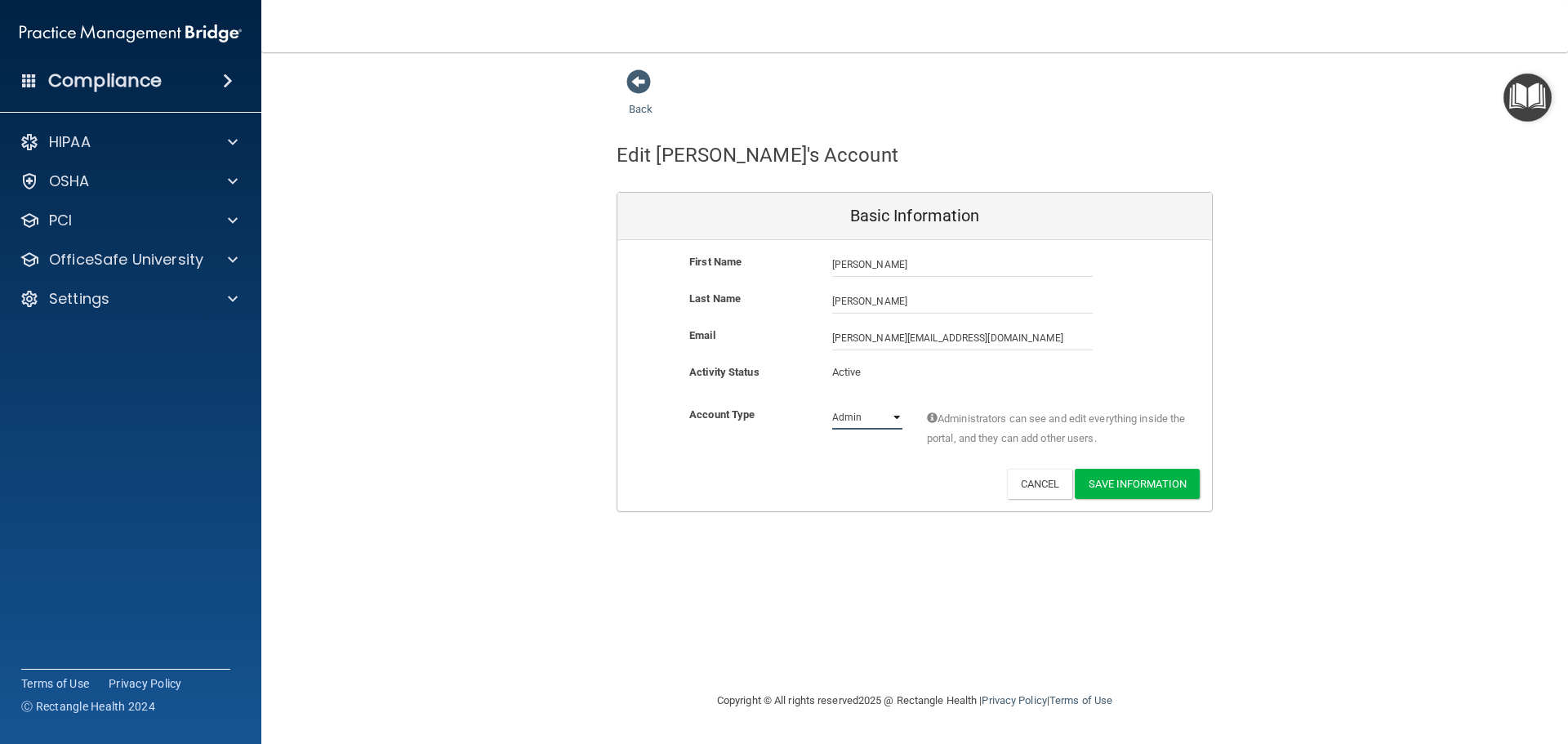
click at [898, 416] on select "Admin Member" at bounding box center [867, 418] width 70 height 25
click at [1119, 486] on button "Save Information" at bounding box center [1138, 484] width 125 height 31
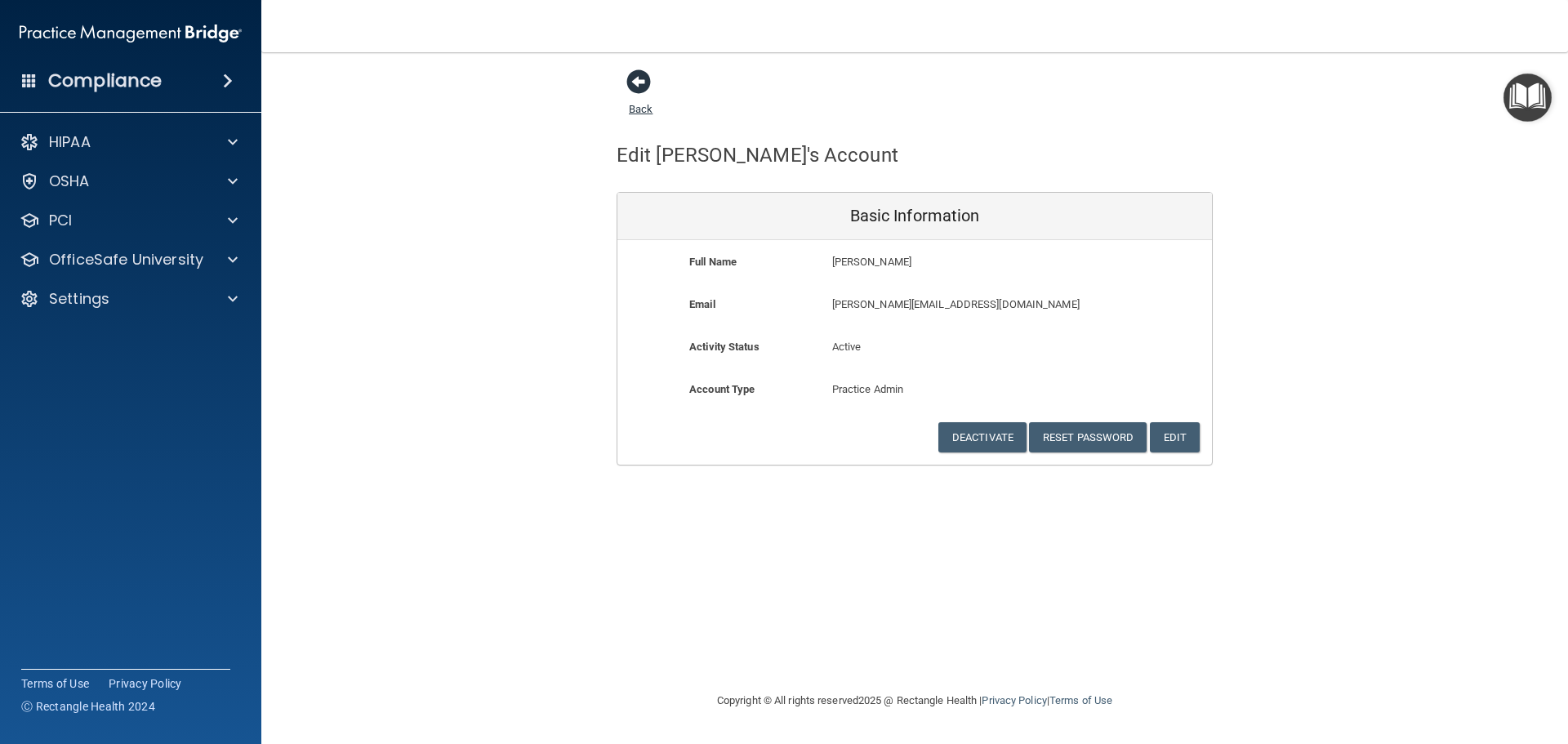
click at [639, 87] on span at bounding box center [639, 81] width 25 height 25
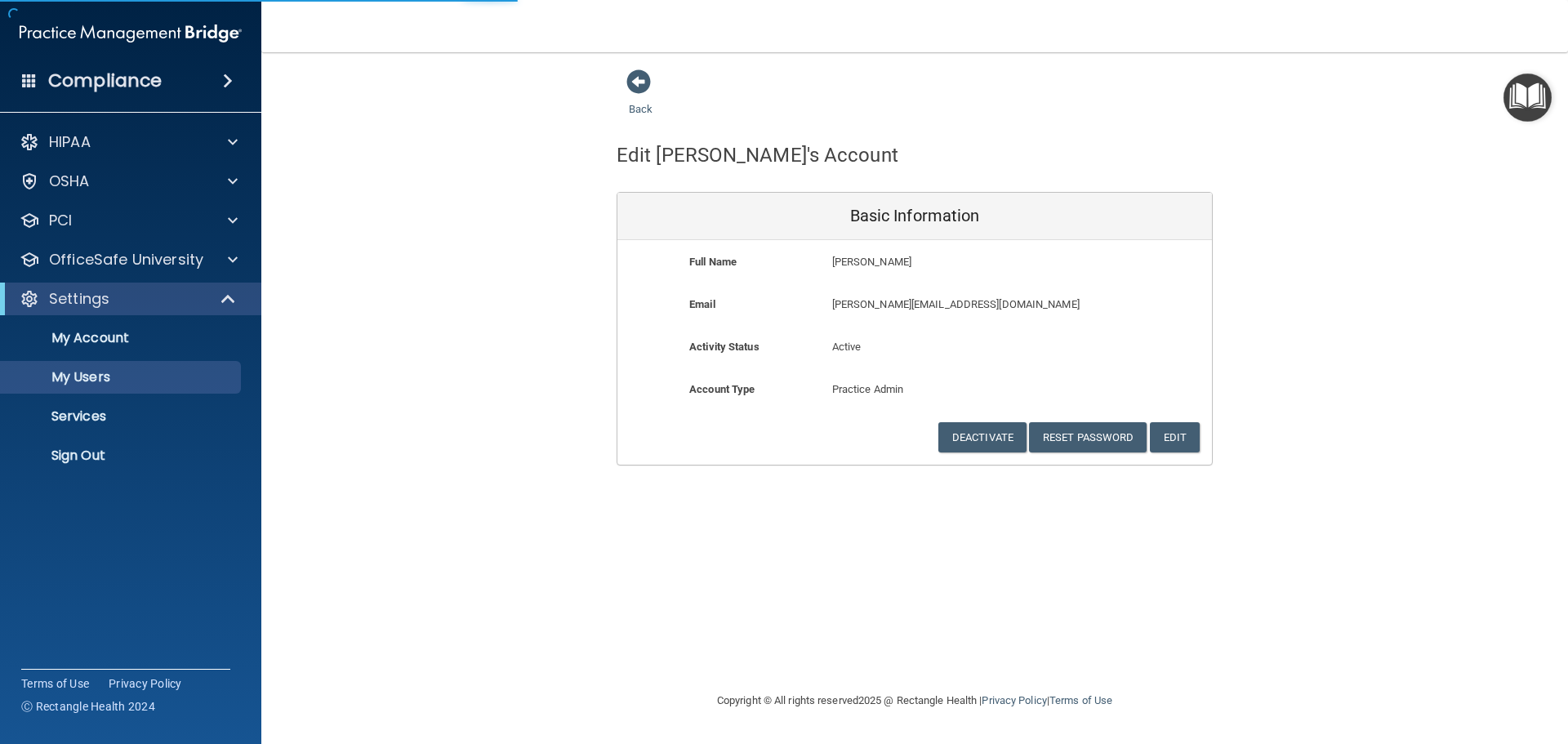
select select "20"
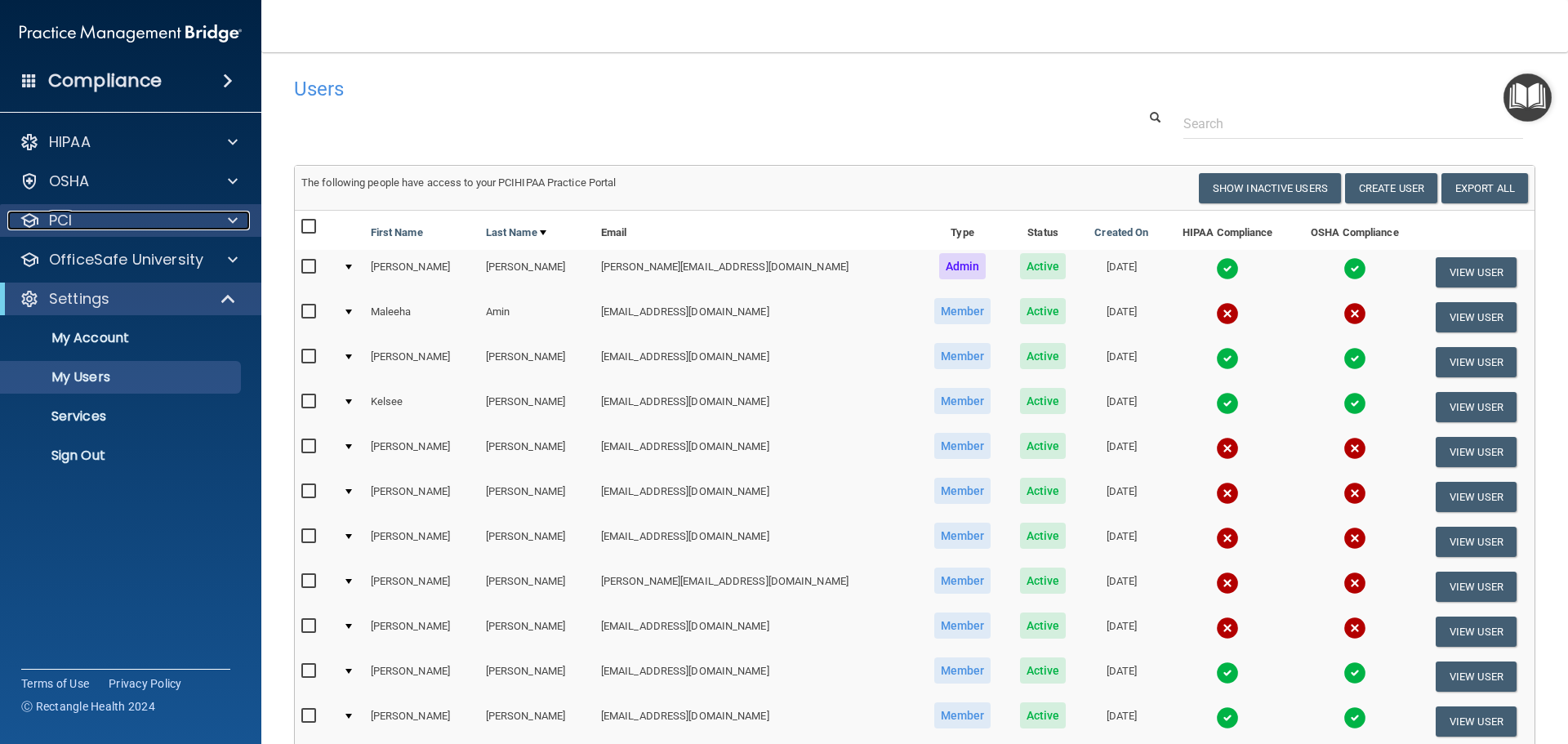
click at [220, 221] on div at bounding box center [230, 221] width 41 height 19
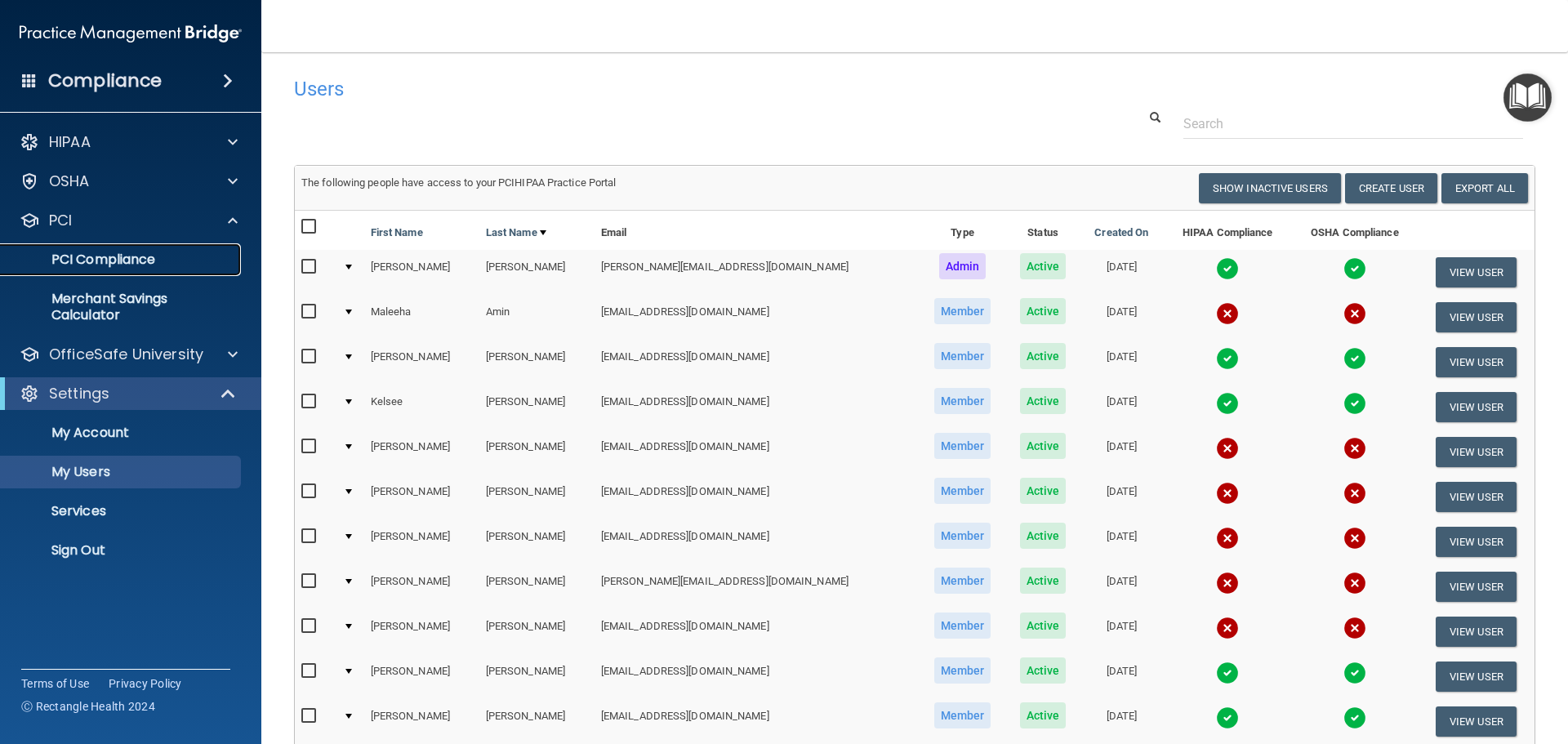
click at [186, 261] on p "PCI Compliance" at bounding box center [122, 260] width 223 height 16
click at [218, 350] on div at bounding box center [230, 355] width 41 height 19
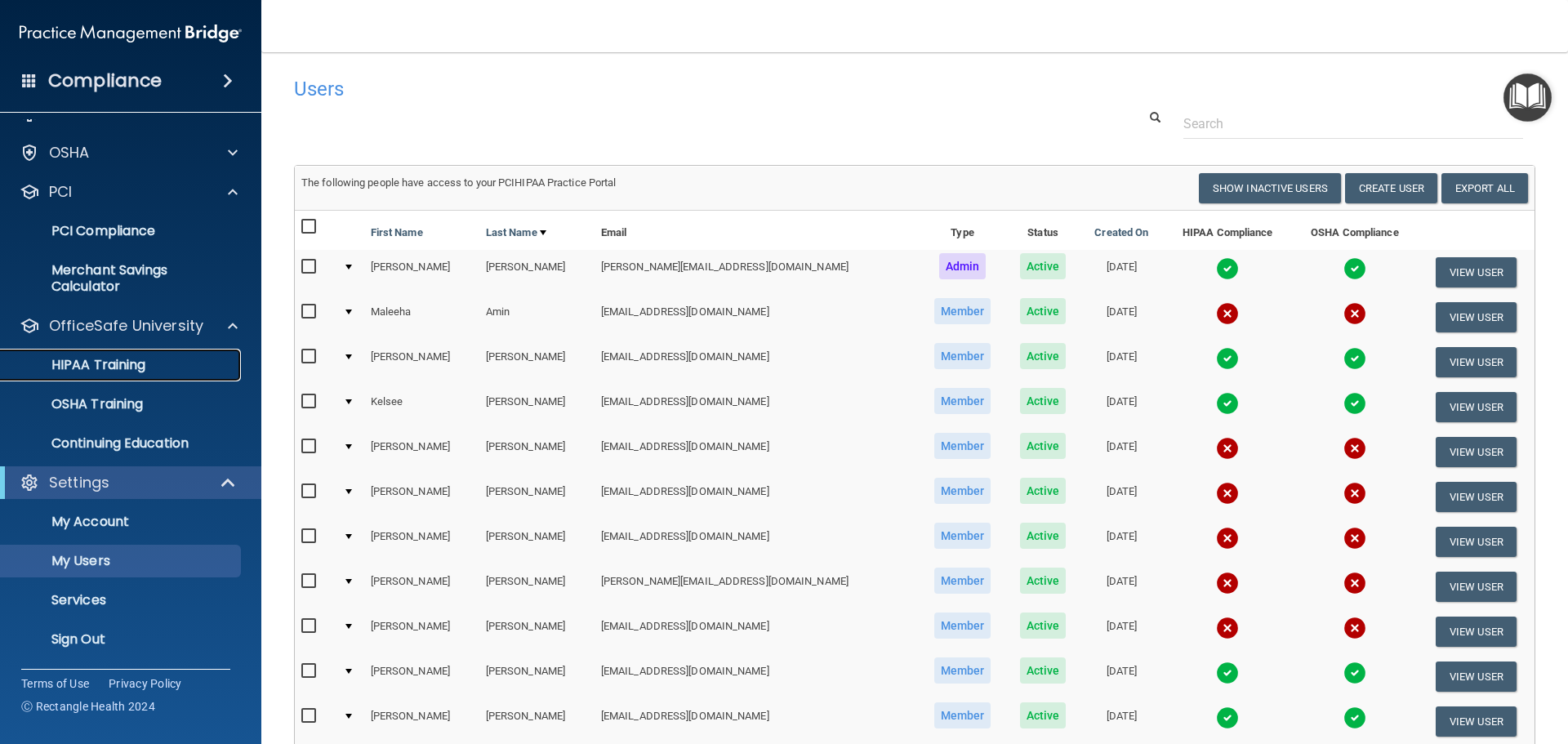
click at [189, 364] on div "HIPAA Training" at bounding box center [122, 364] width 223 height 16
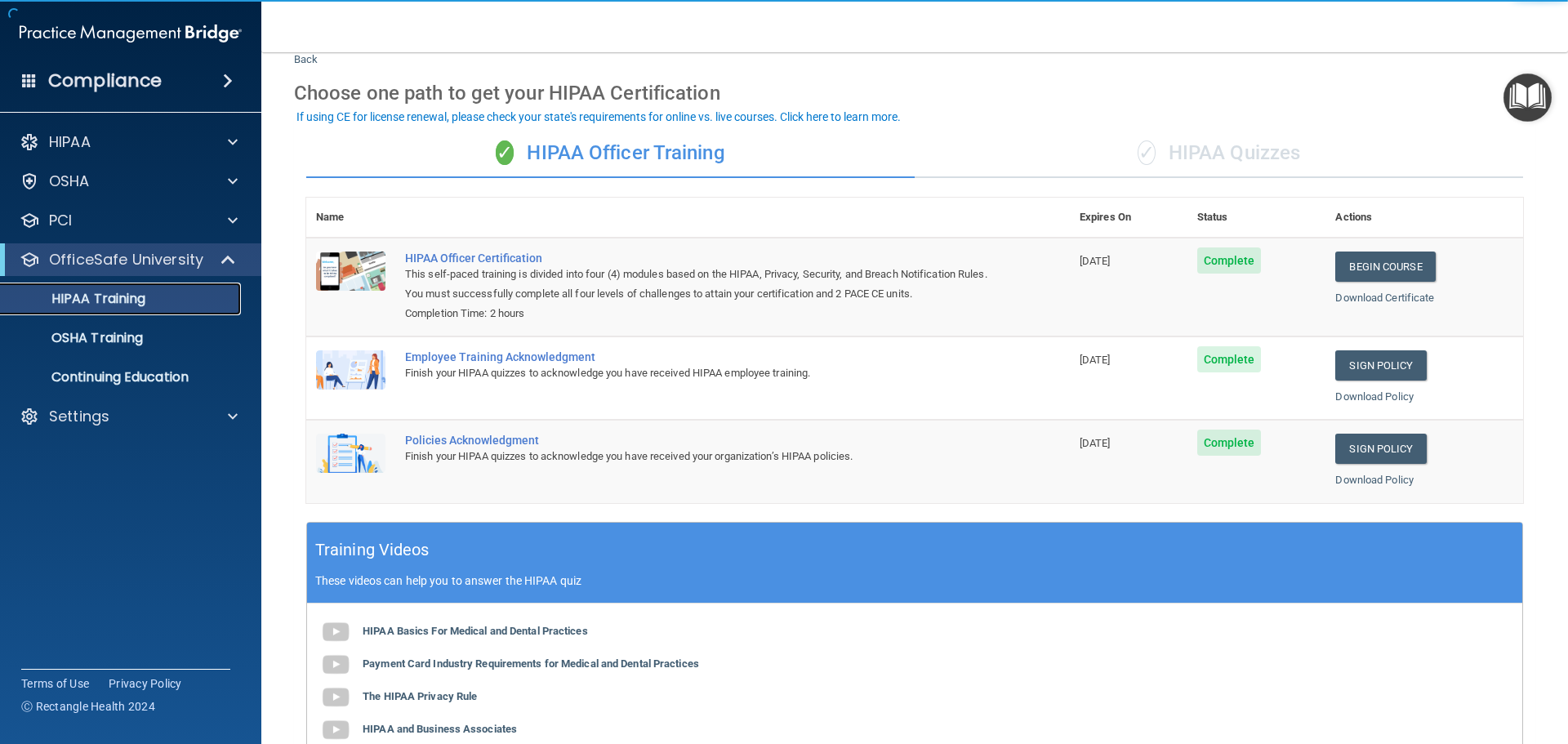
scroll to position [163, 0]
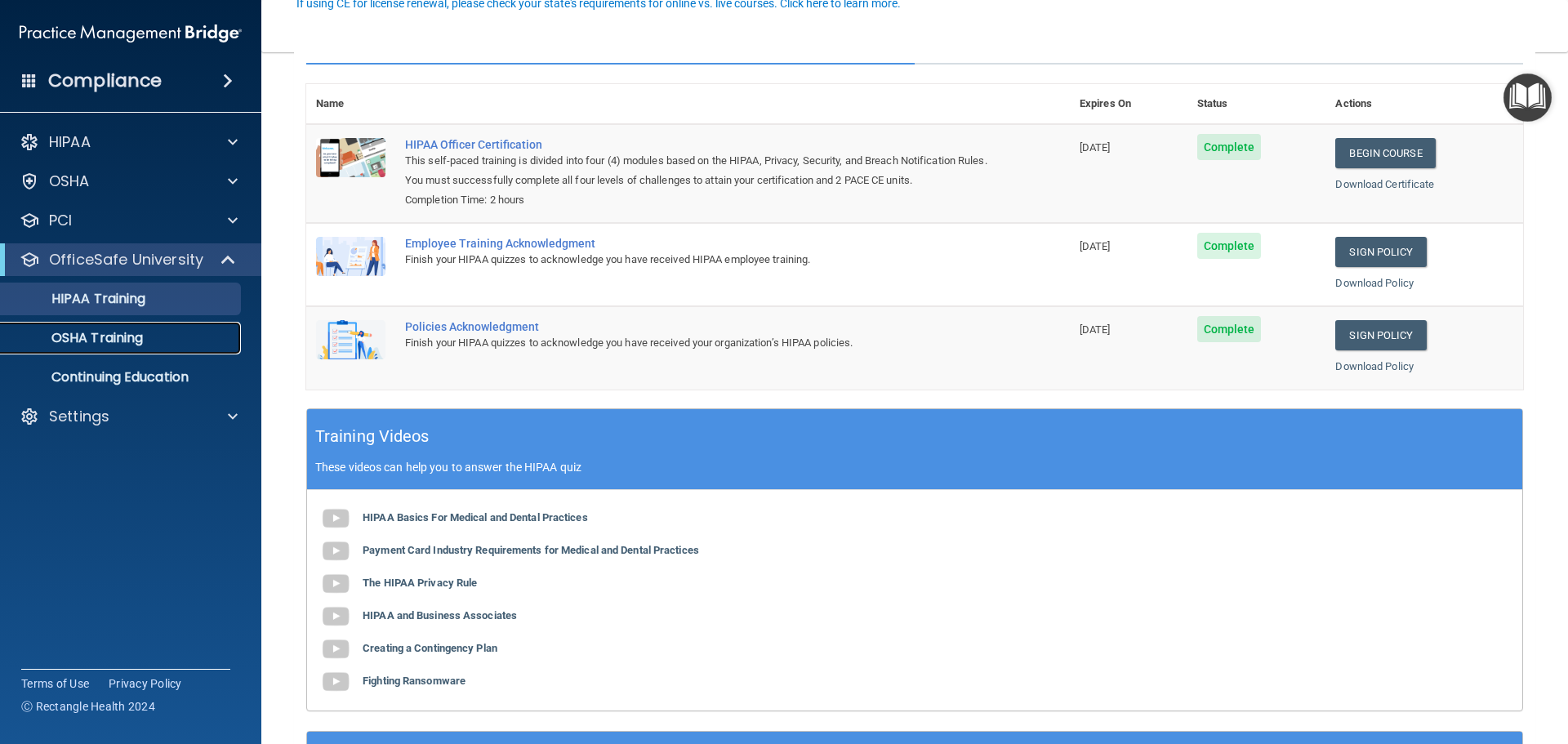
click at [169, 336] on div "OSHA Training" at bounding box center [122, 337] width 223 height 16
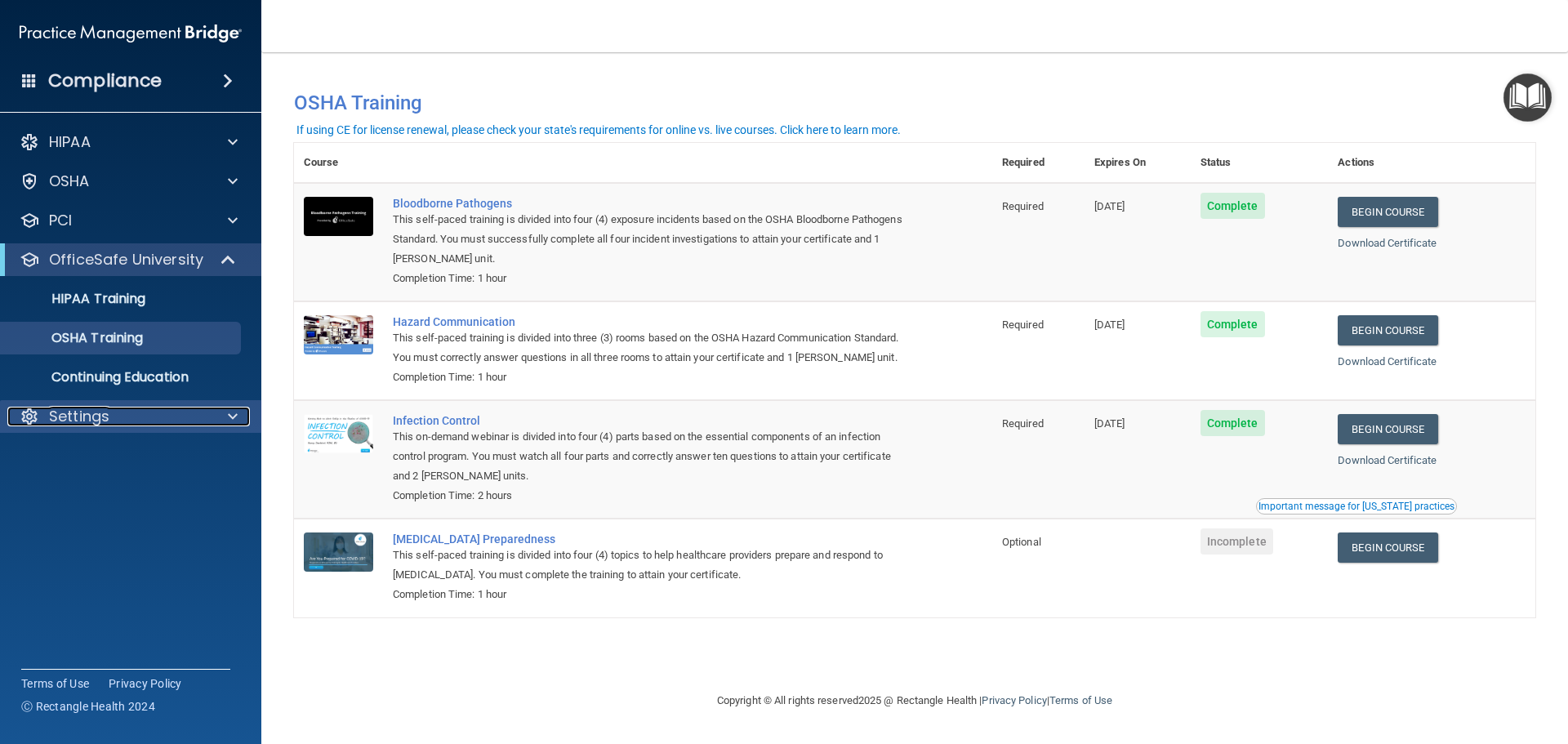
click at [201, 416] on div "Settings" at bounding box center [108, 416] width 202 height 19
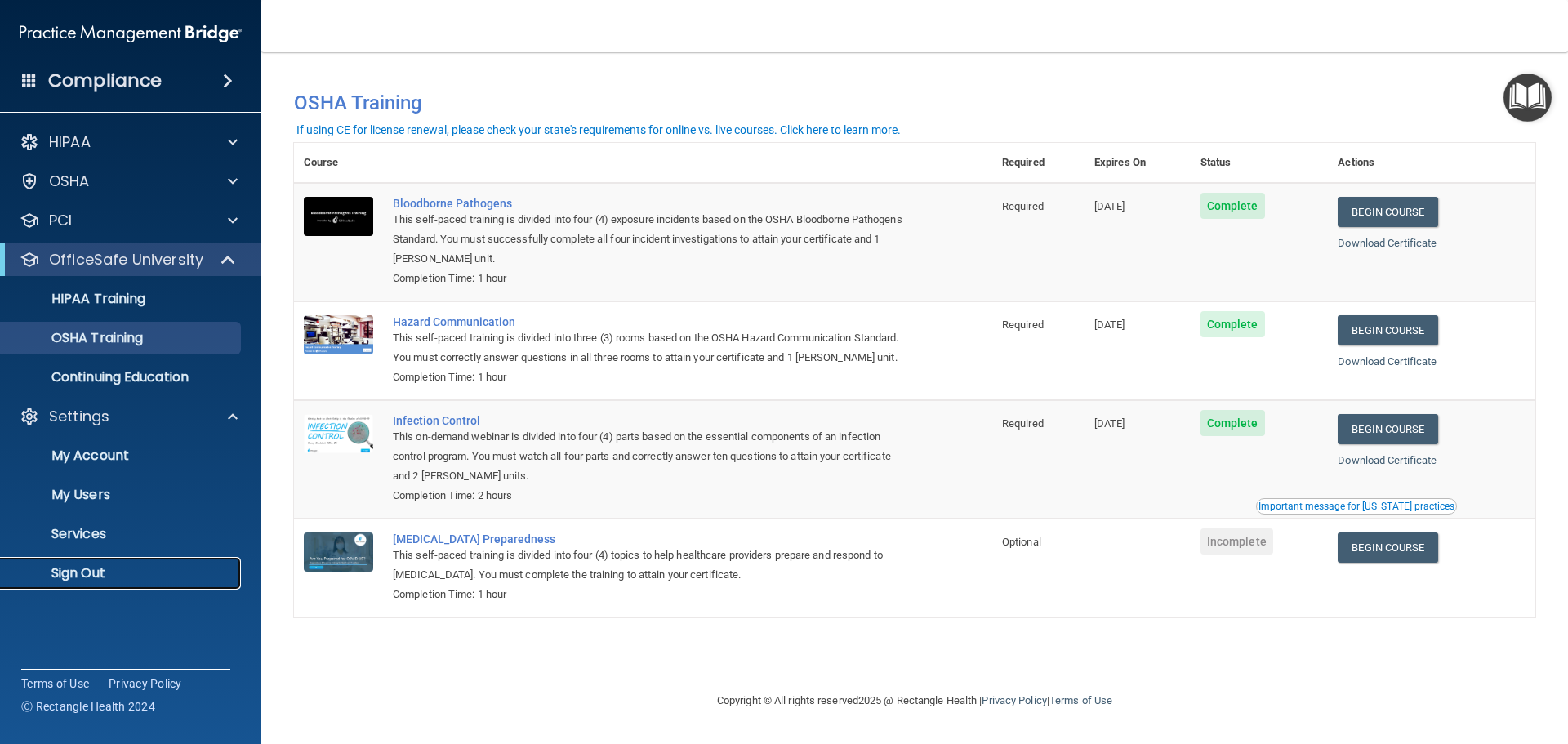
click at [106, 568] on p "Sign Out" at bounding box center [122, 573] width 223 height 16
